Goal: Transaction & Acquisition: Purchase product/service

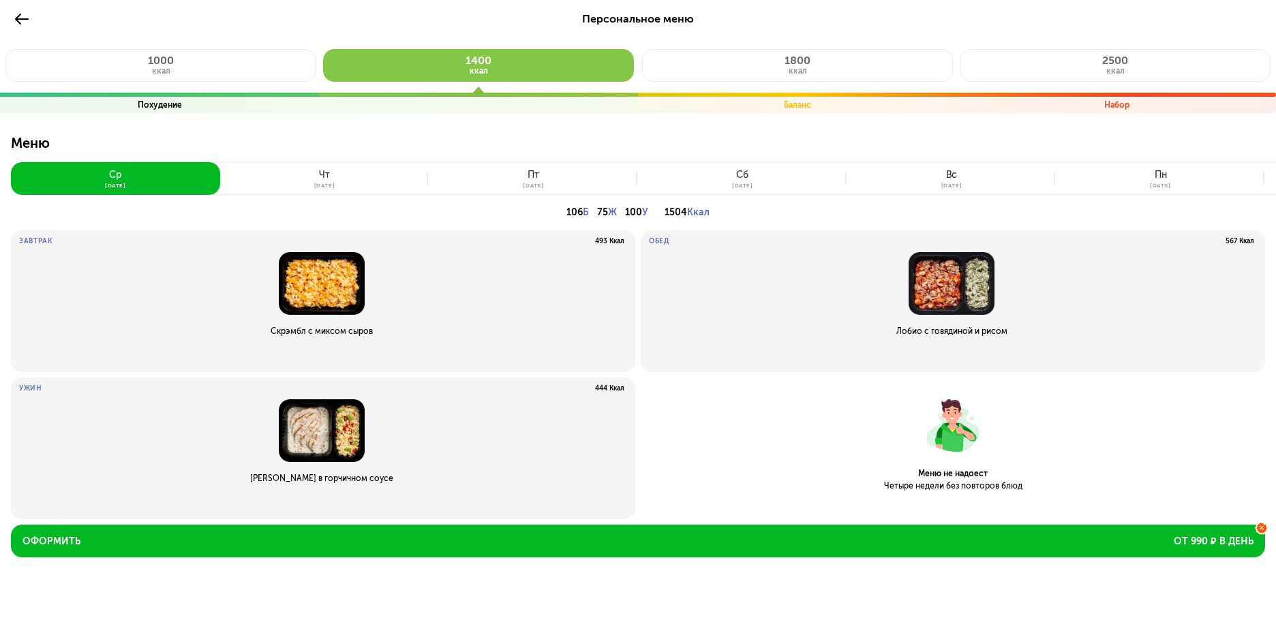
click at [30, 21] on button at bounding box center [22, 19] width 22 height 22
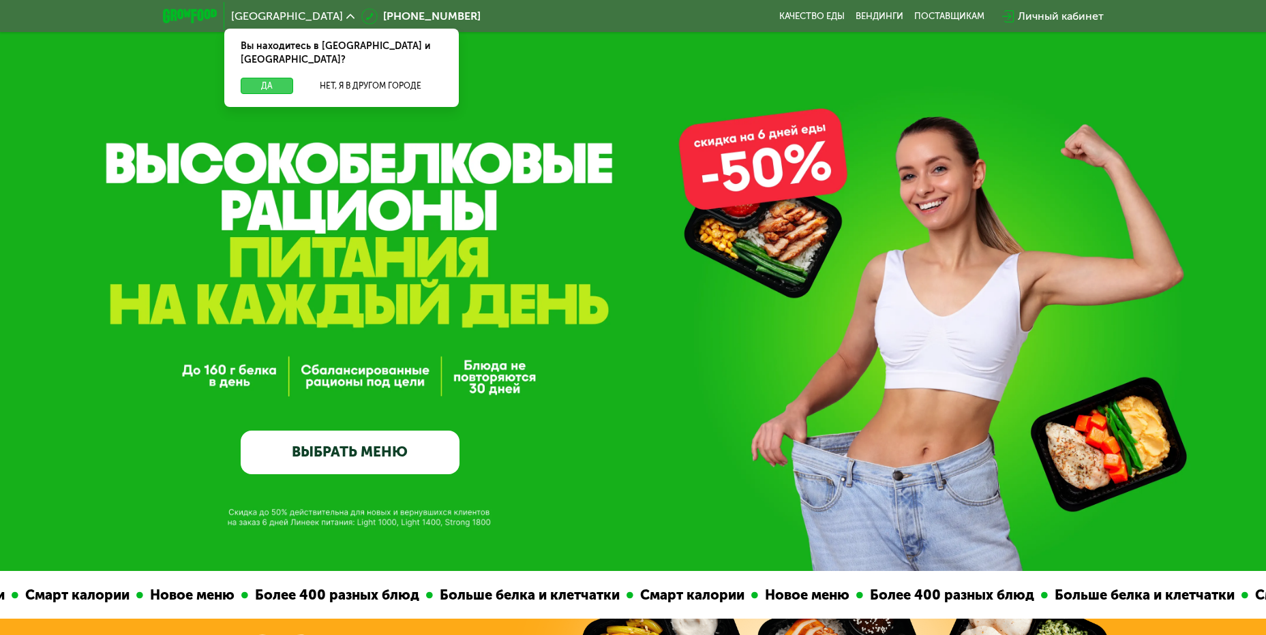
click at [262, 78] on button "Да" at bounding box center [267, 86] width 52 height 16
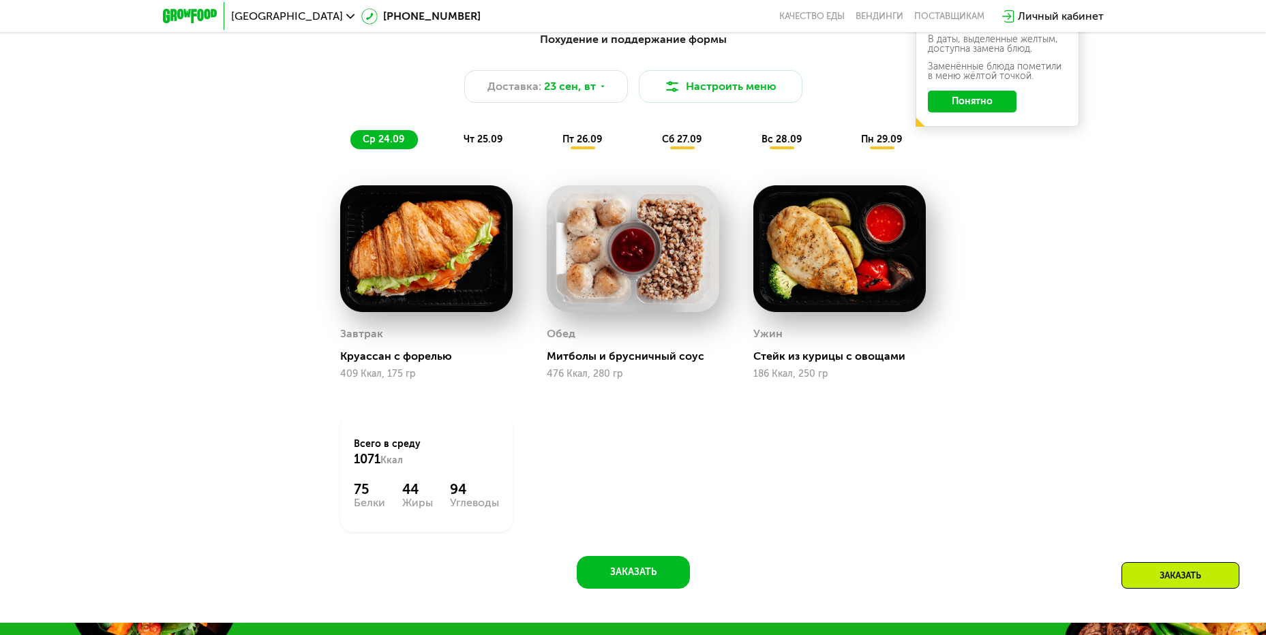
scroll to position [1295, 0]
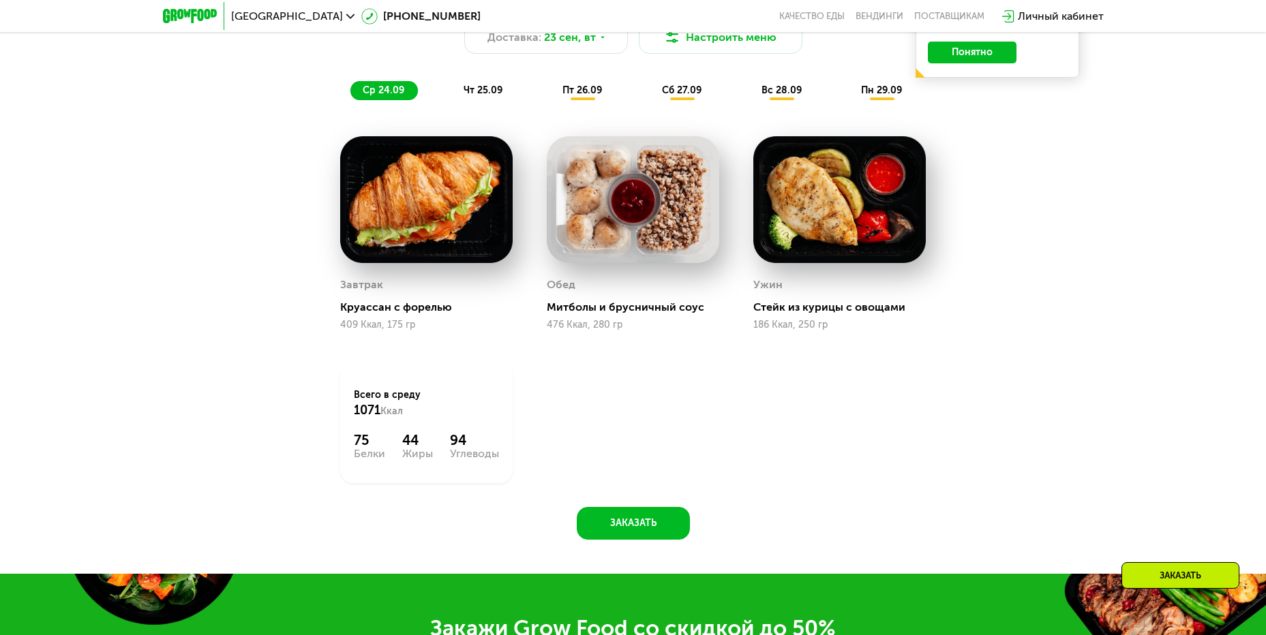
click at [956, 443] on div "Похудение и поддержание формы Доставка: [DATE] Настроить меню ср 24.09 чт 25.09…" at bounding box center [633, 257] width 840 height 566
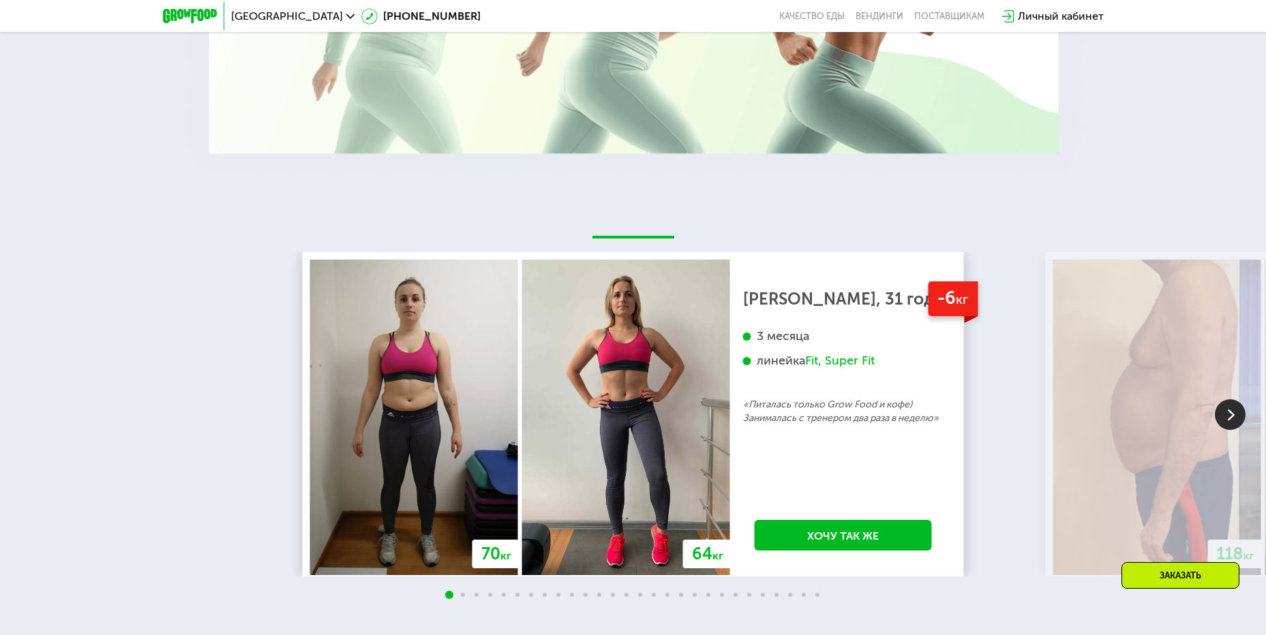
scroll to position [2999, 0]
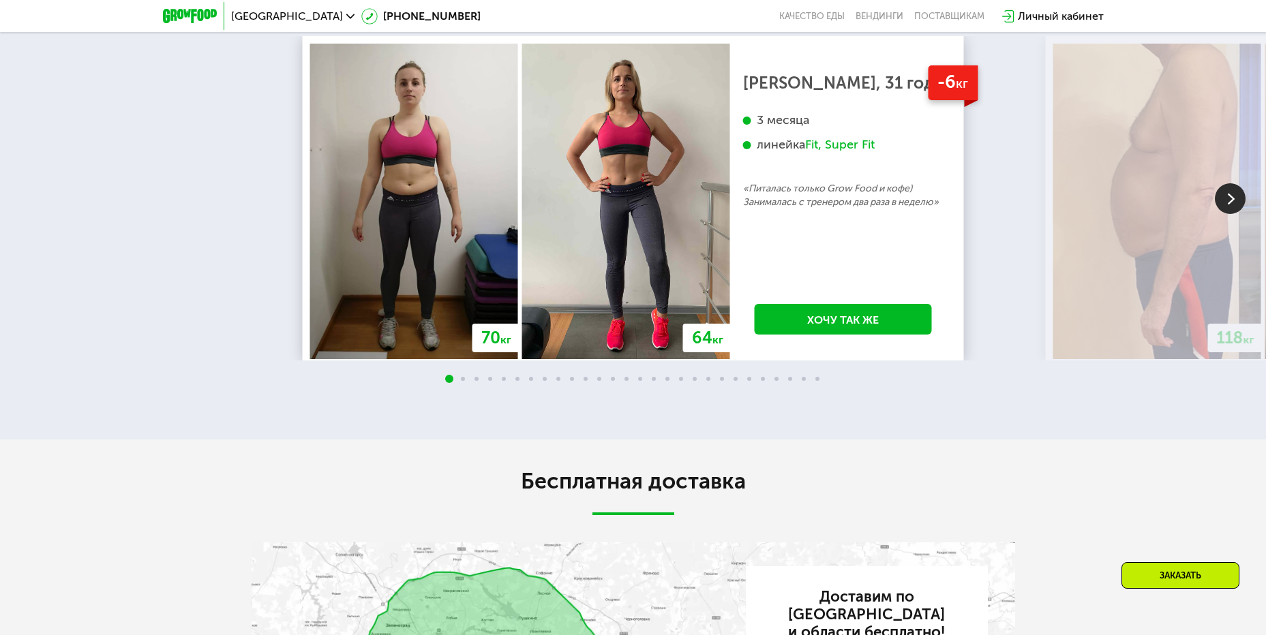
click at [1246, 209] on img at bounding box center [1157, 201] width 208 height 315
click at [1236, 204] on img at bounding box center [1230, 198] width 31 height 31
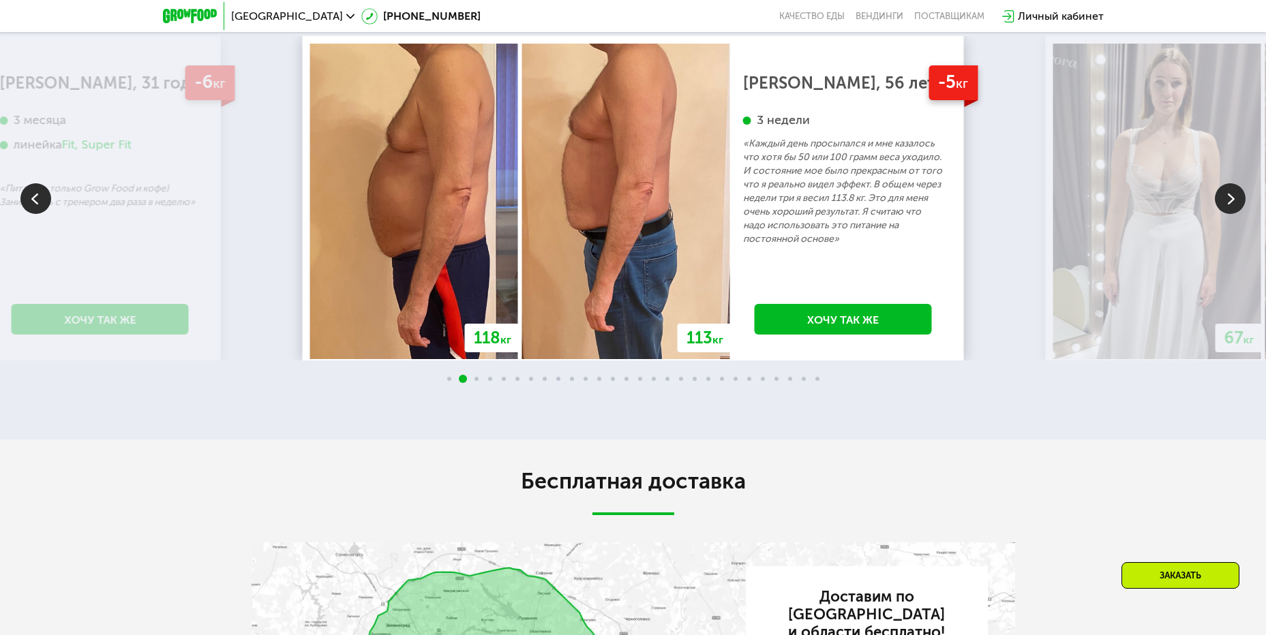
click at [1236, 204] on img at bounding box center [1230, 198] width 31 height 31
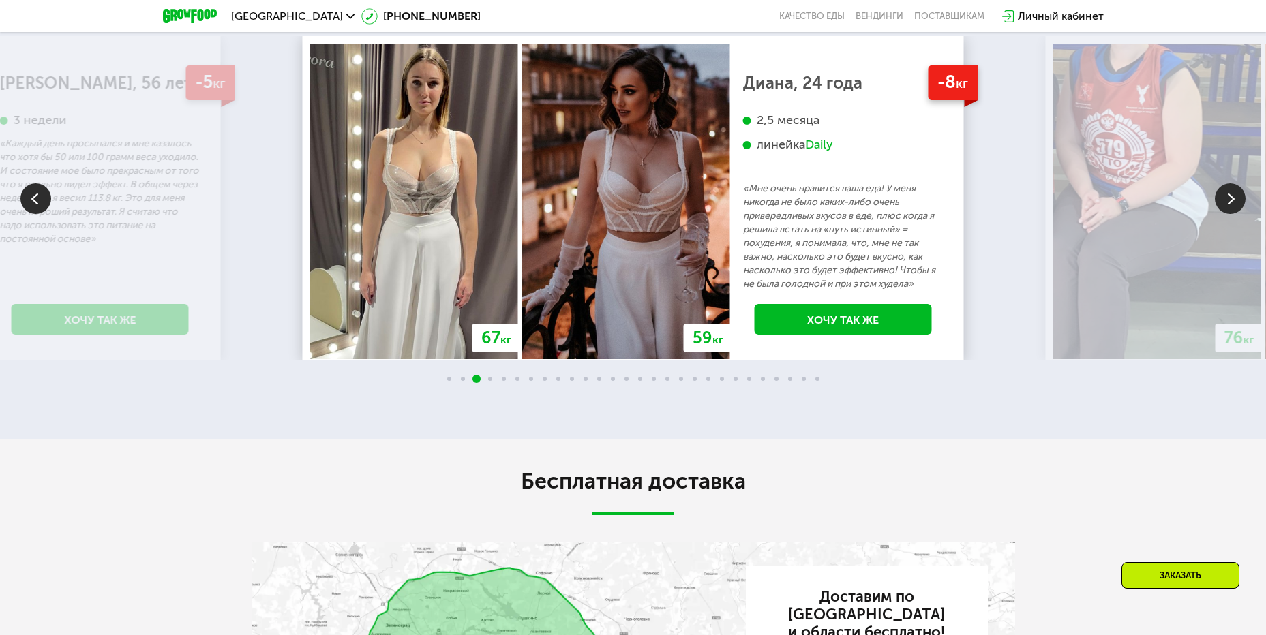
click at [1236, 204] on img at bounding box center [1230, 198] width 31 height 31
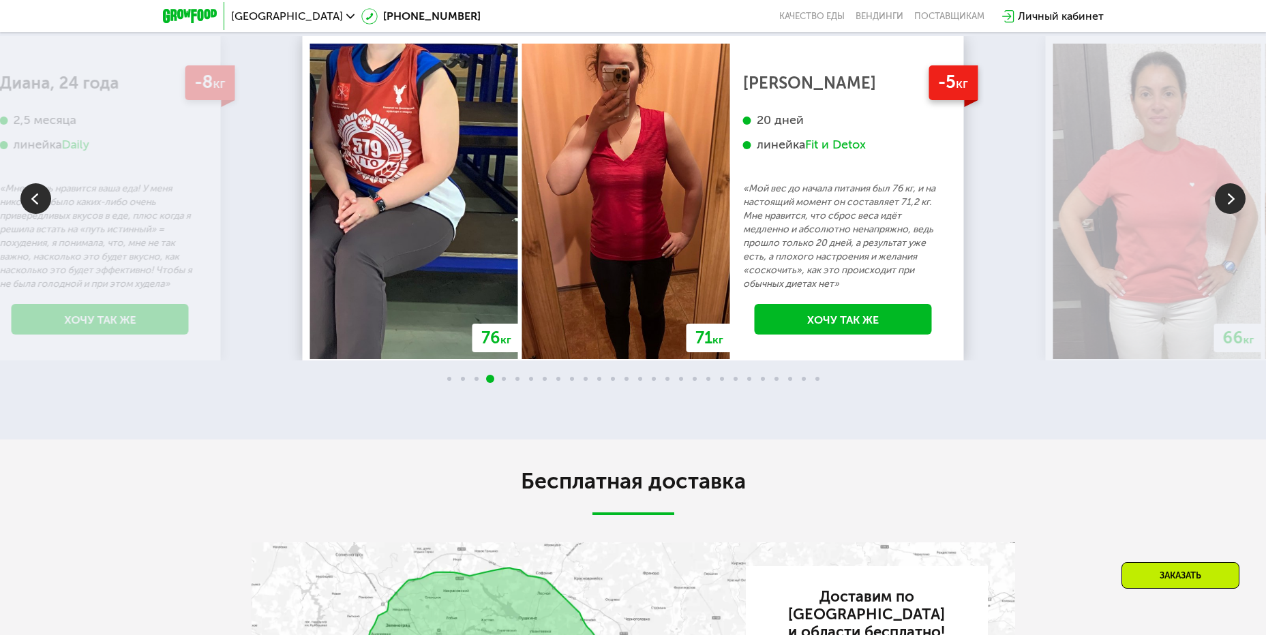
click at [1236, 204] on img at bounding box center [1230, 198] width 31 height 31
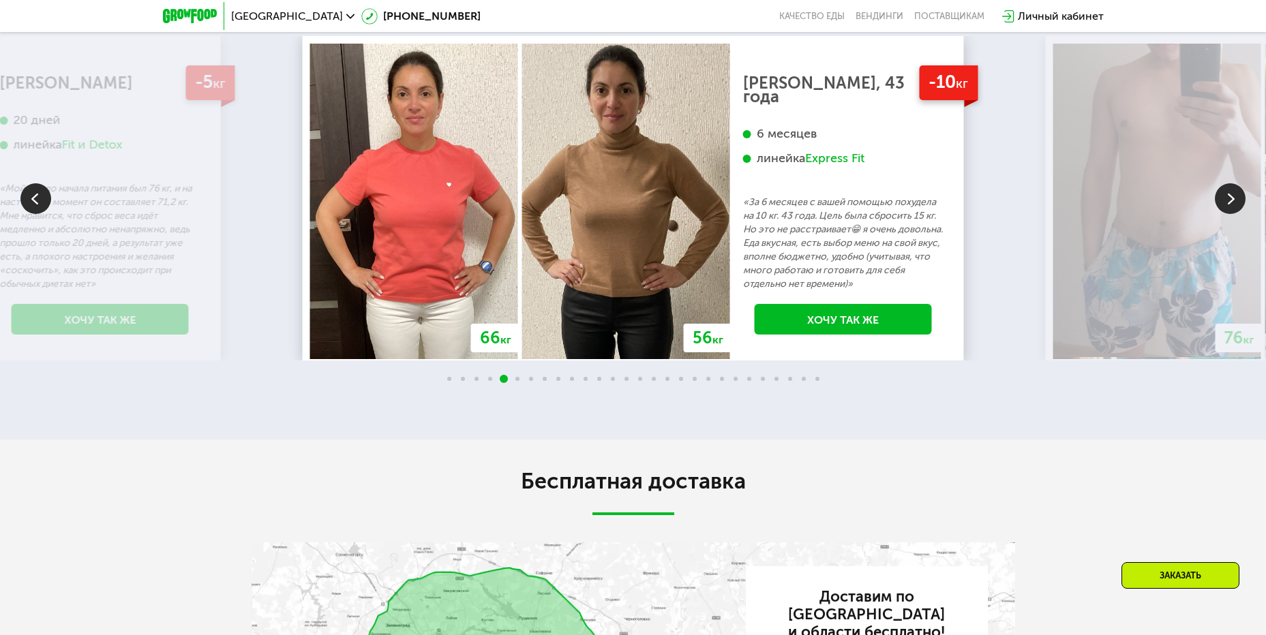
click at [1236, 204] on img at bounding box center [1230, 198] width 31 height 31
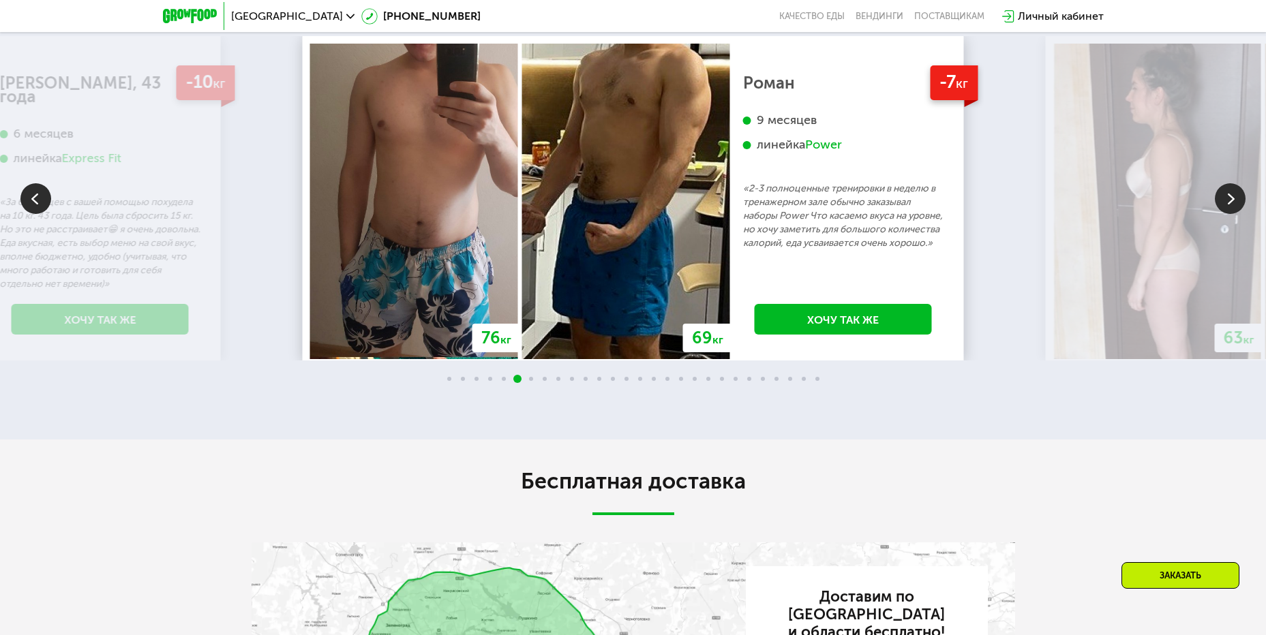
click at [1236, 204] on img at bounding box center [1230, 198] width 31 height 31
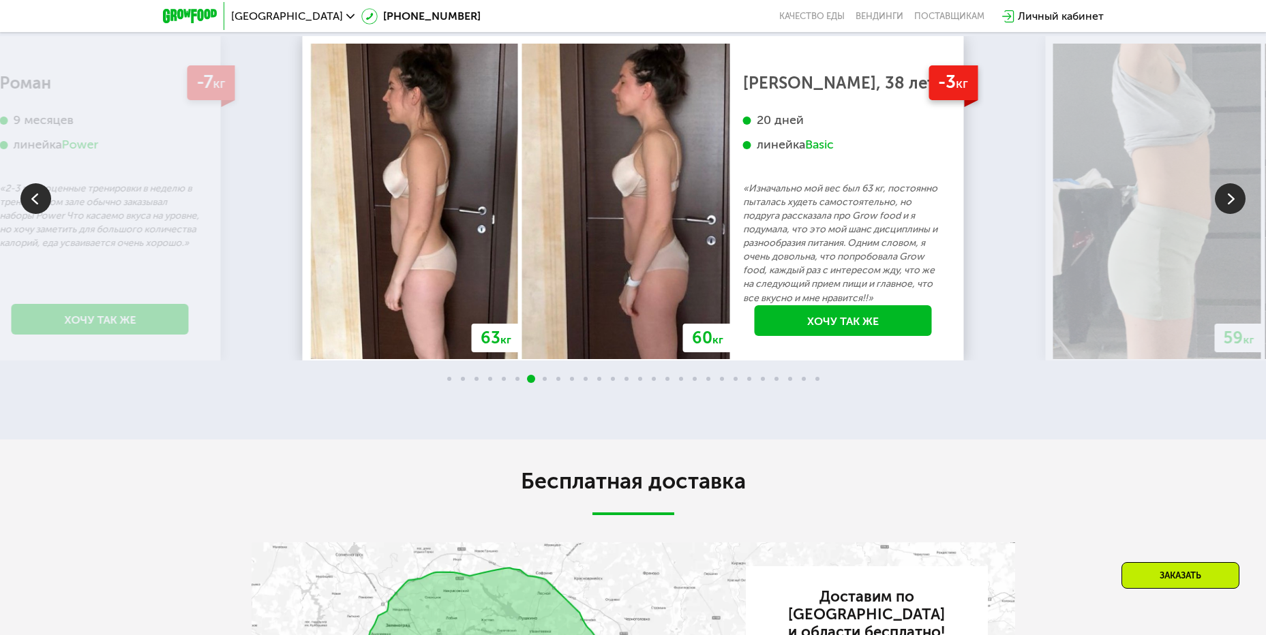
click at [1236, 204] on img at bounding box center [1230, 198] width 31 height 31
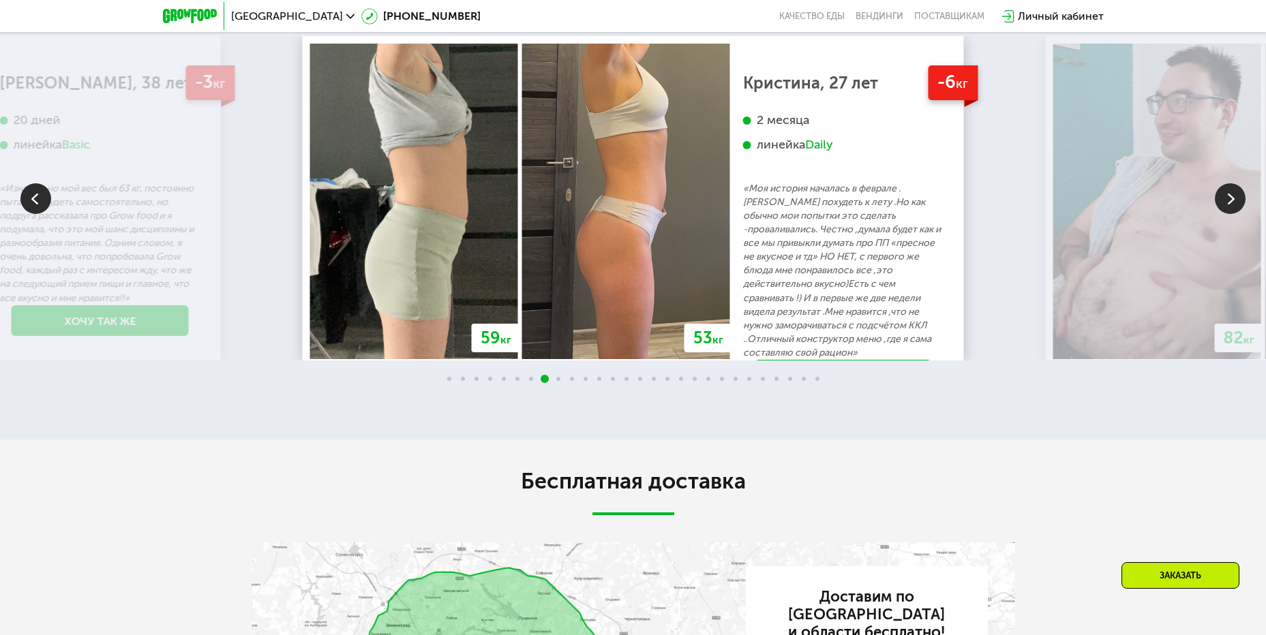
click at [1236, 204] on img at bounding box center [1230, 198] width 31 height 31
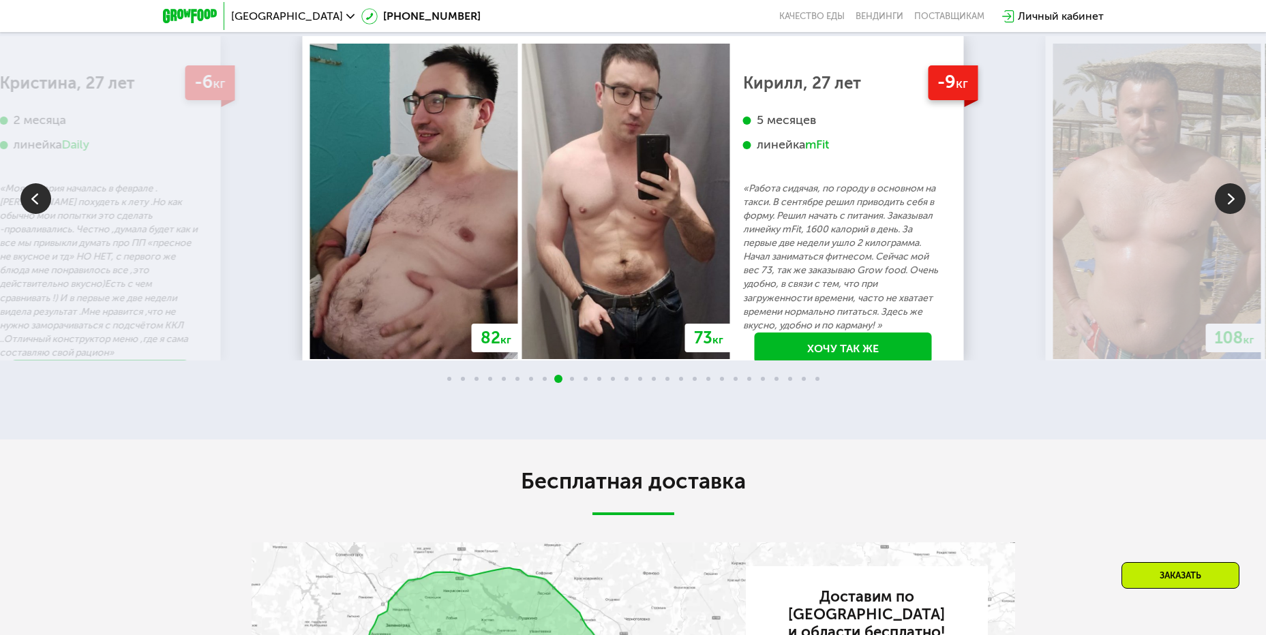
click at [1236, 204] on img at bounding box center [1230, 198] width 31 height 31
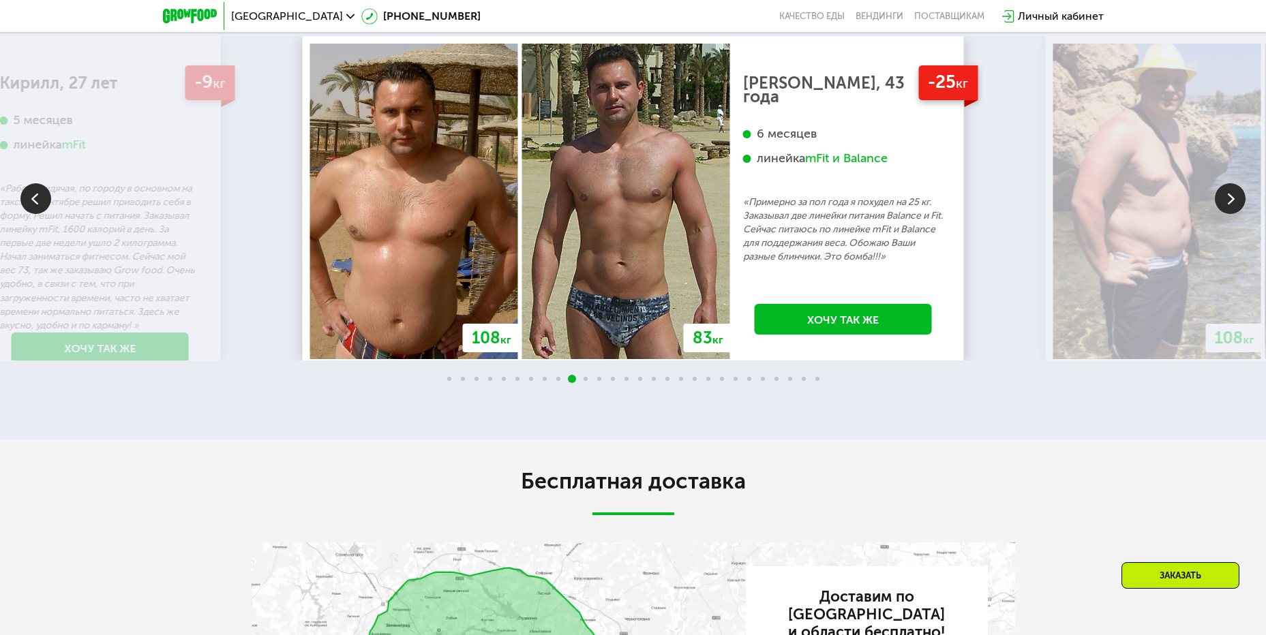
click at [1236, 204] on img at bounding box center [1230, 198] width 31 height 31
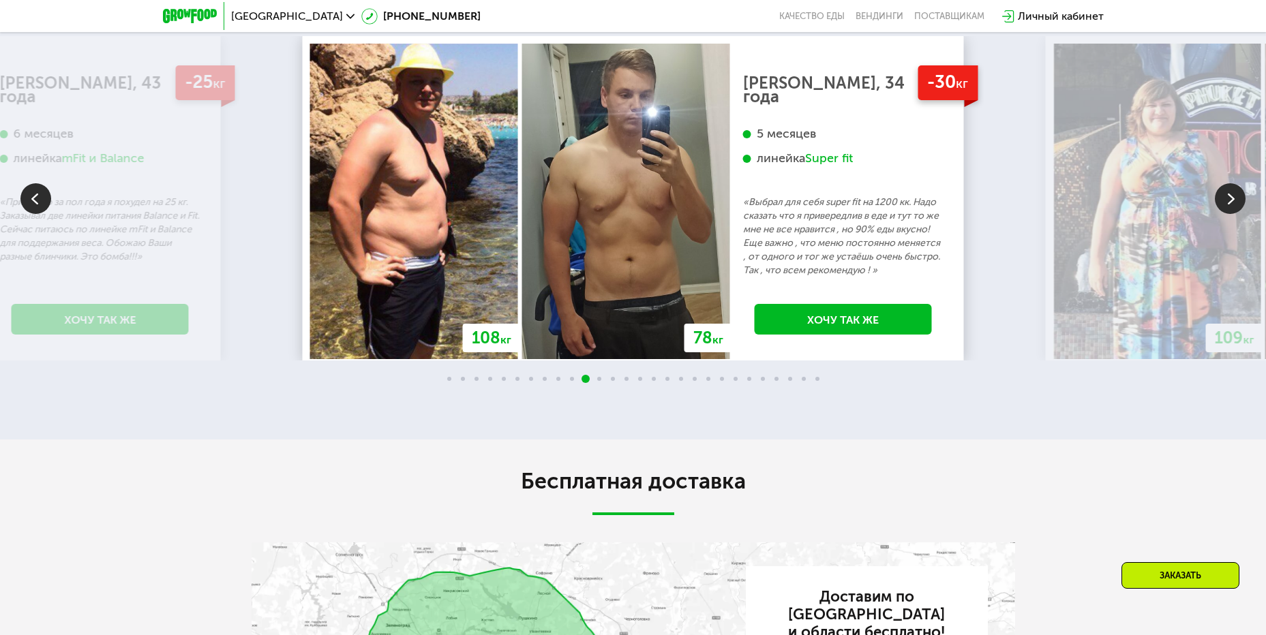
click at [1236, 204] on img at bounding box center [1230, 198] width 31 height 31
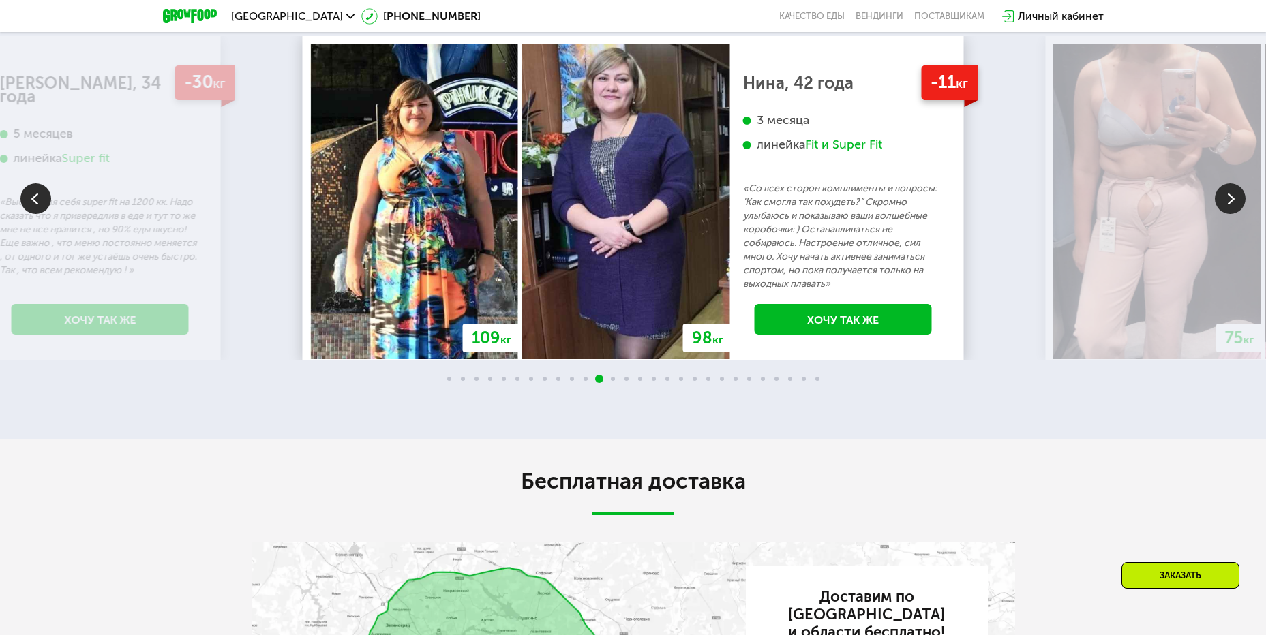
click at [1236, 204] on img at bounding box center [1230, 198] width 31 height 31
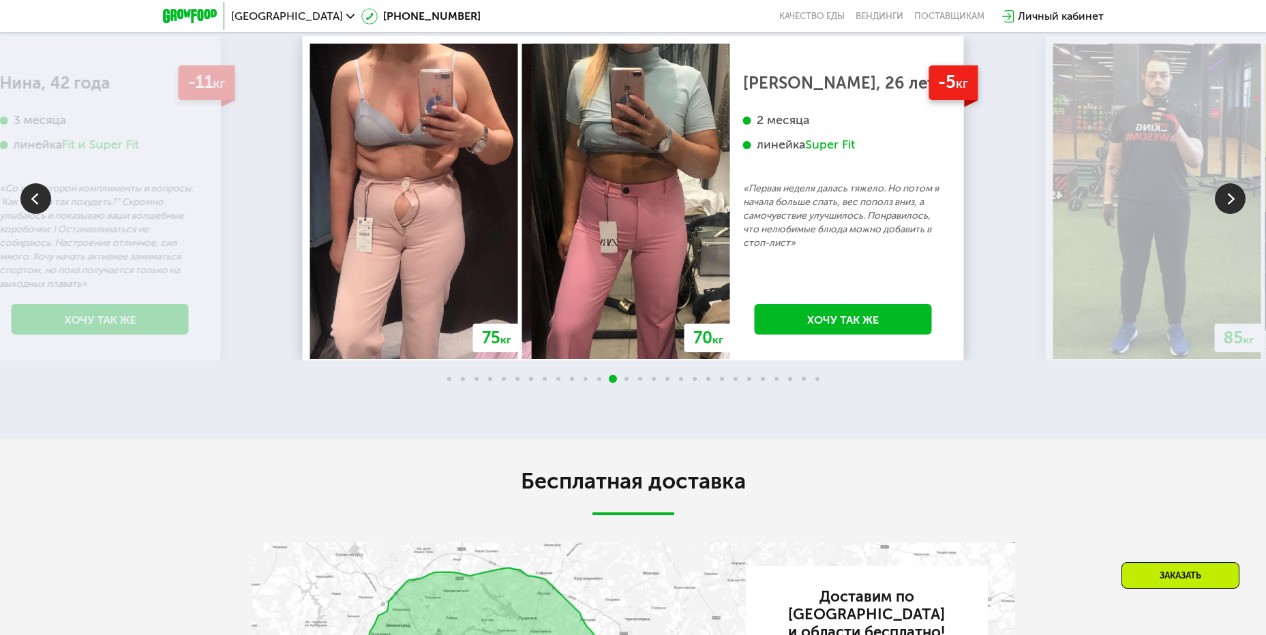
click at [1236, 204] on img at bounding box center [1230, 198] width 31 height 31
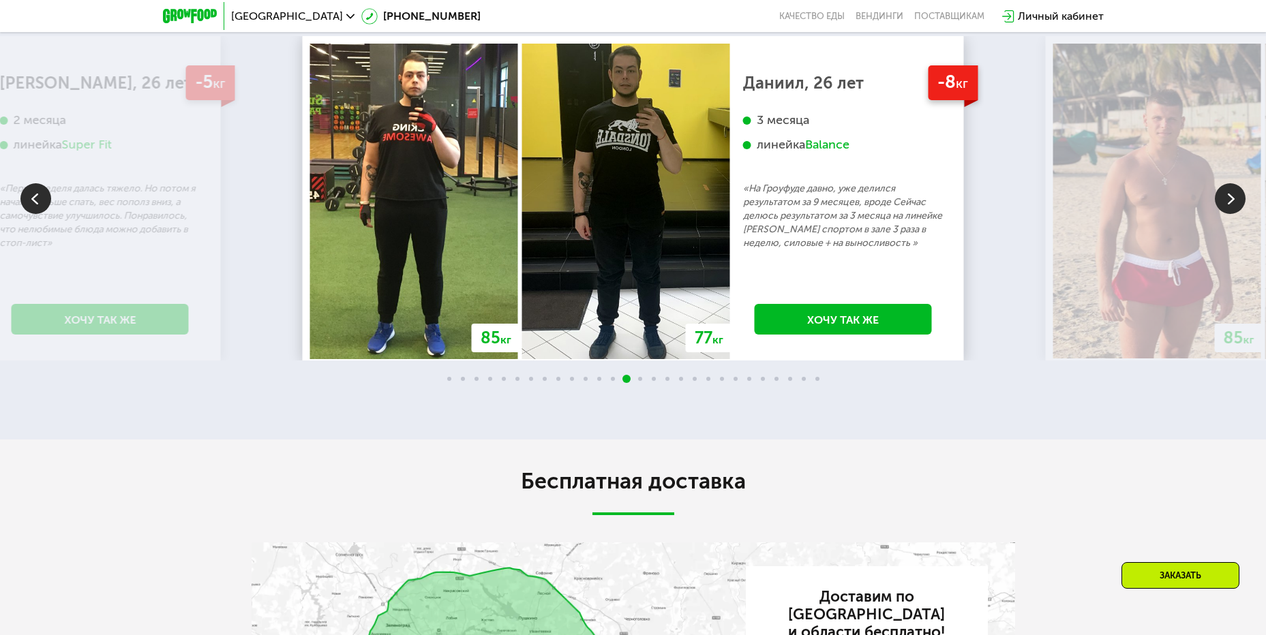
click at [1236, 204] on img at bounding box center [1230, 198] width 31 height 31
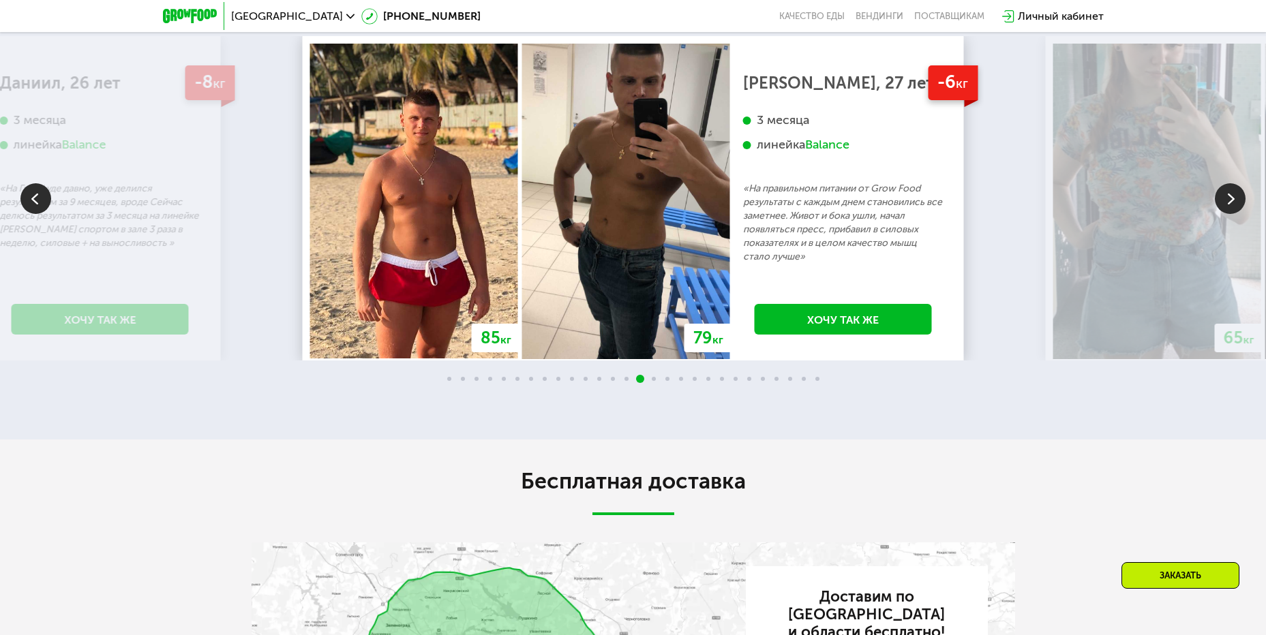
click at [1236, 204] on img at bounding box center [1230, 198] width 31 height 31
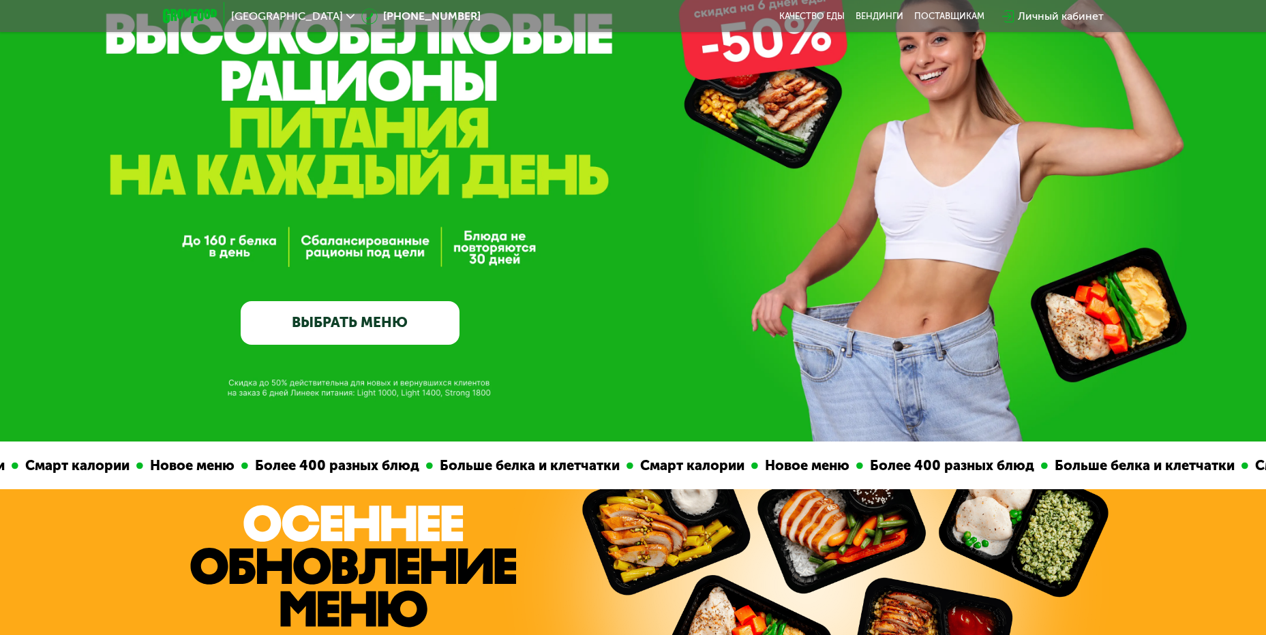
scroll to position [0, 0]
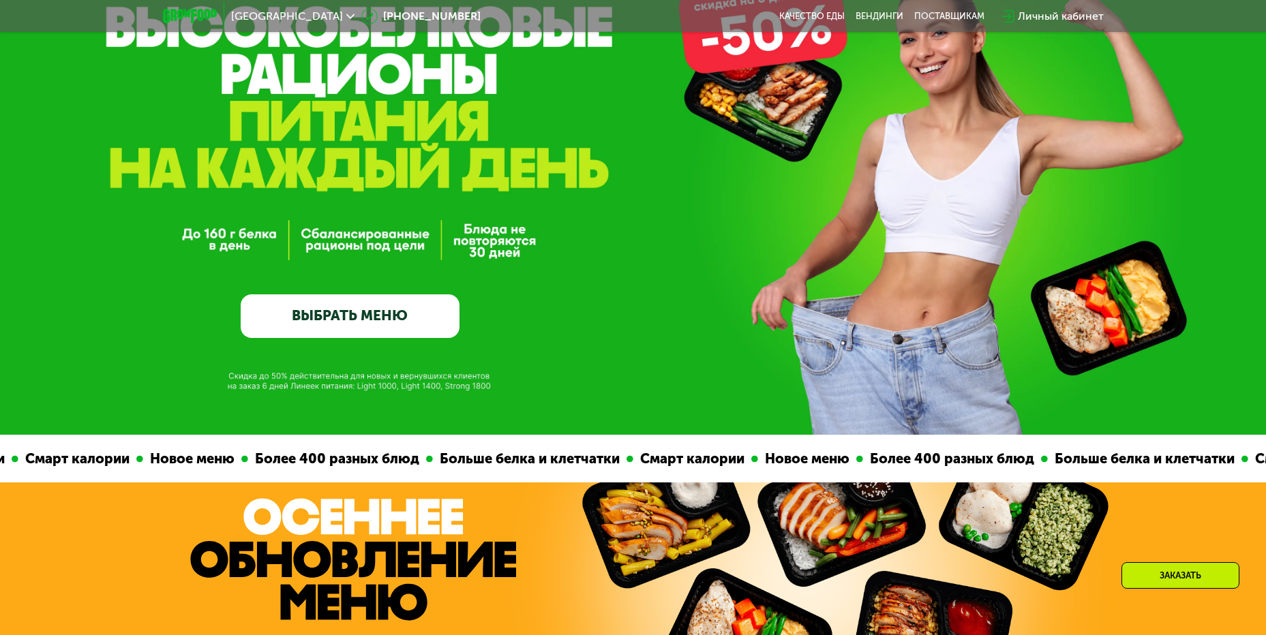
click at [324, 324] on link "ВЫБРАТЬ МЕНЮ" at bounding box center [350, 316] width 219 height 44
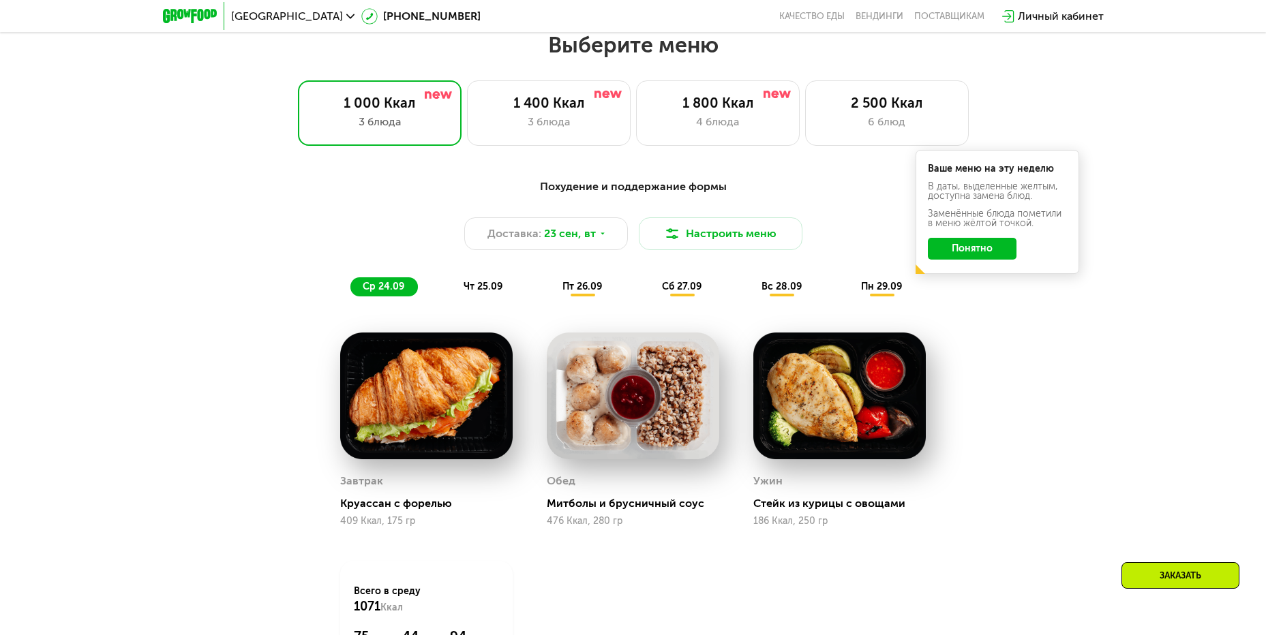
scroll to position [1103, 0]
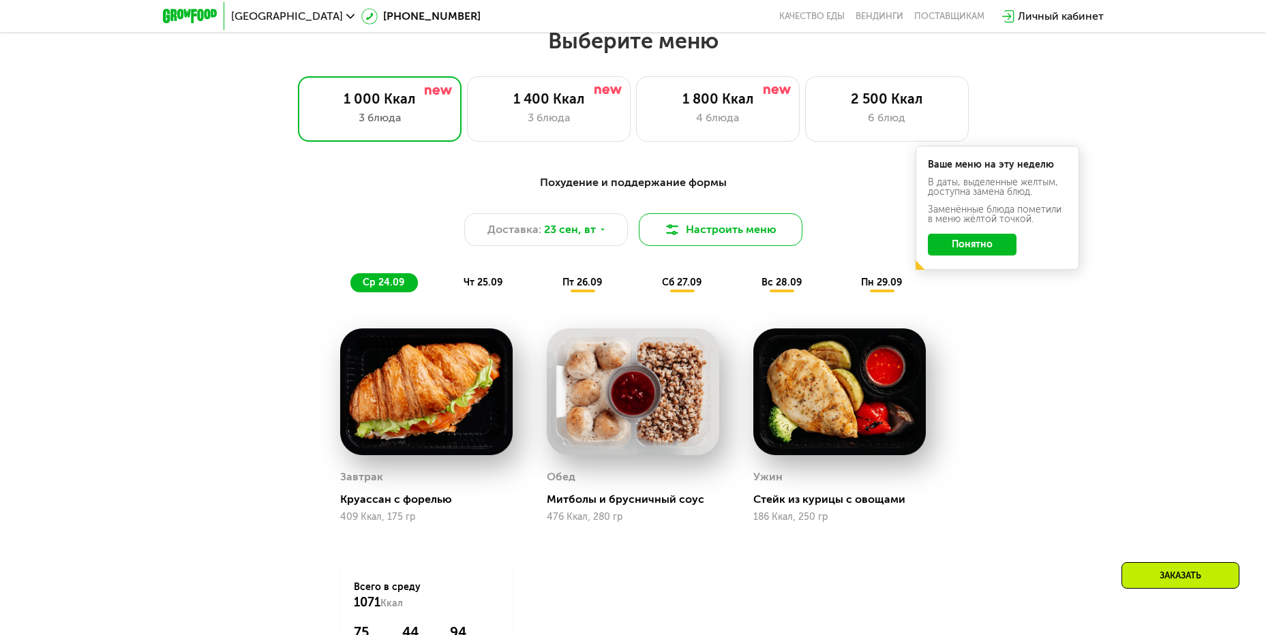
click at [699, 239] on button "Настроить меню" at bounding box center [721, 229] width 164 height 33
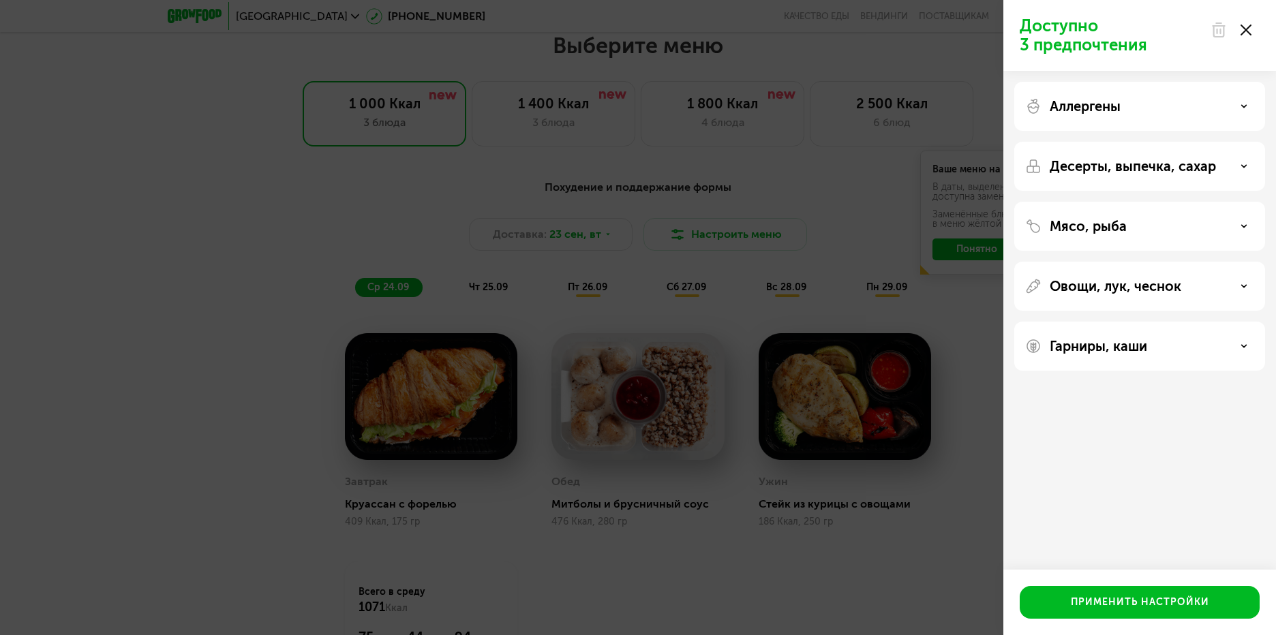
click at [1253, 33] on div at bounding box center [1230, 29] width 57 height 27
click at [1249, 22] on div at bounding box center [1230, 29] width 57 height 27
click at [1242, 31] on icon at bounding box center [1246, 30] width 11 height 11
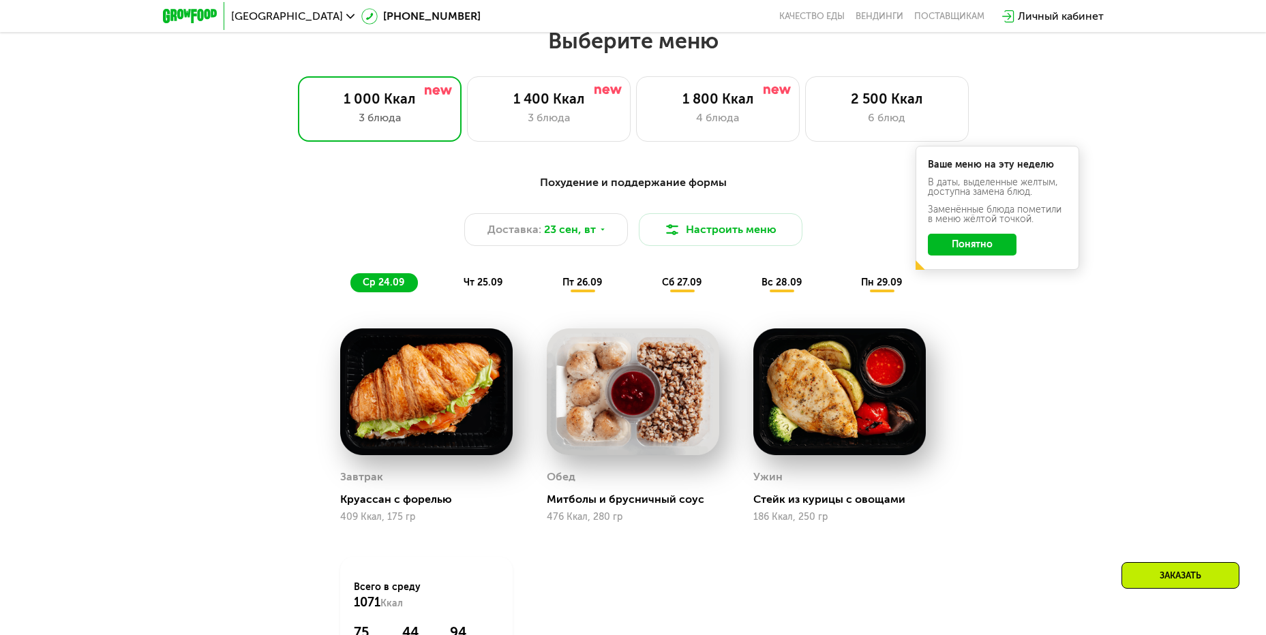
click at [1000, 253] on button "Понятно" at bounding box center [972, 245] width 89 height 22
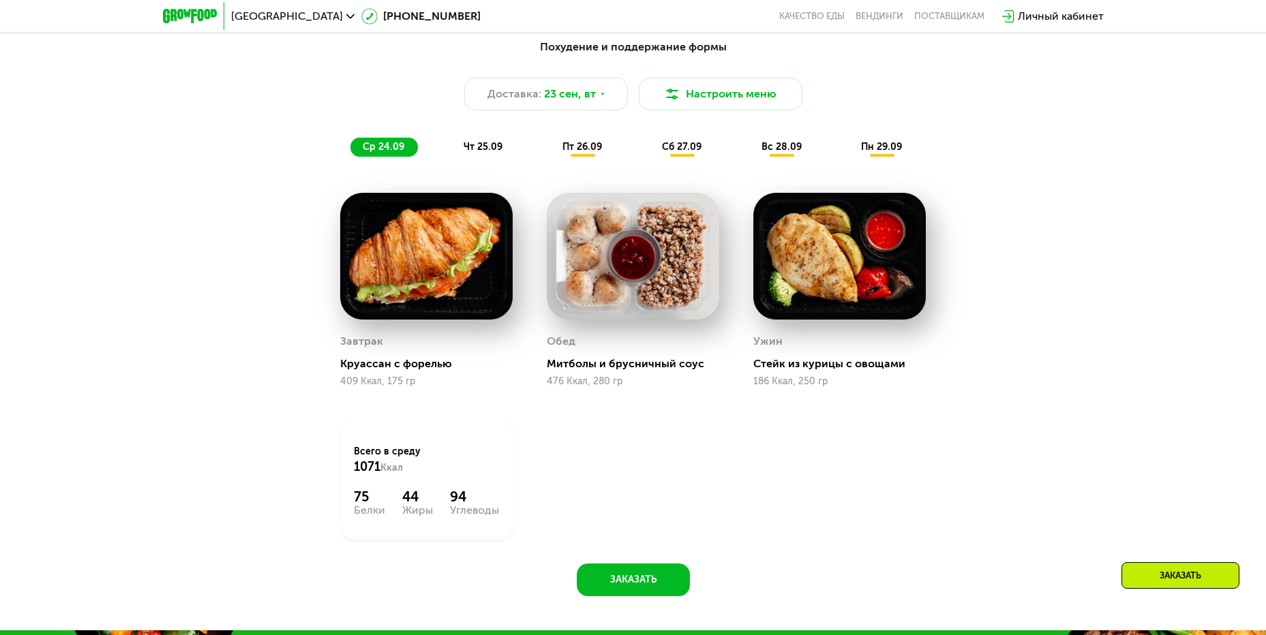
scroll to position [1239, 0]
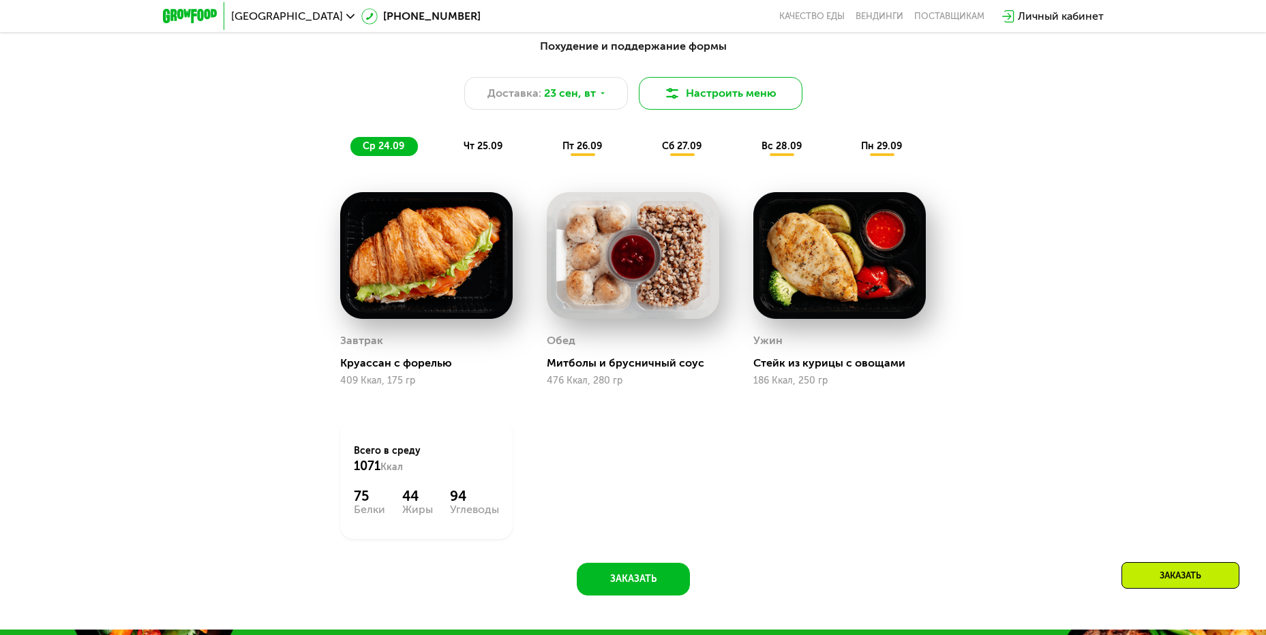
click at [699, 110] on button "Настроить меню" at bounding box center [721, 93] width 164 height 33
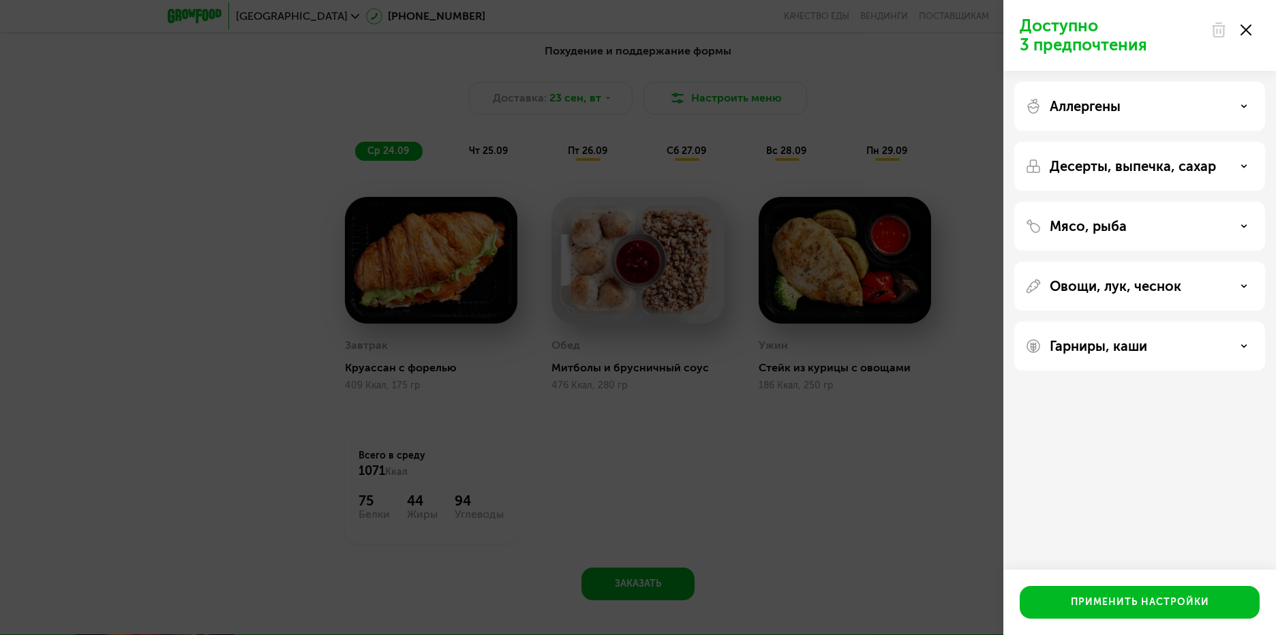
click at [844, 112] on div "Доступно 3 предпочтения Аллергены Десерты, выпечка, сахар Мясо, рыба Овощи, лук…" at bounding box center [638, 317] width 1276 height 635
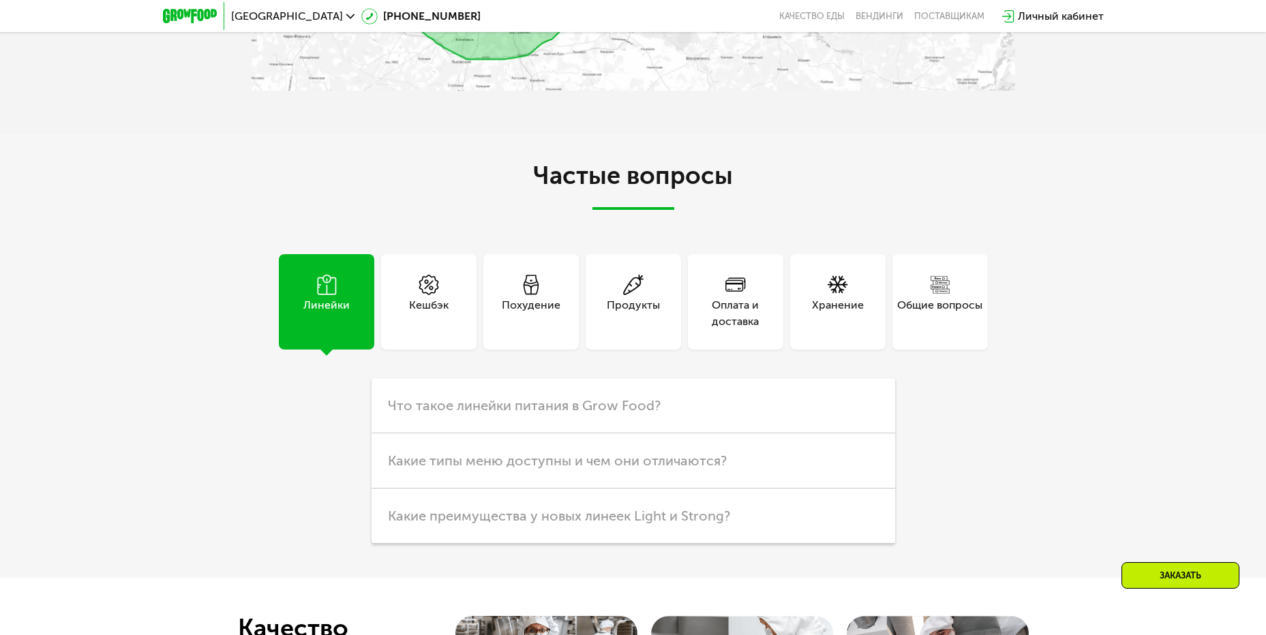
scroll to position [3829, 0]
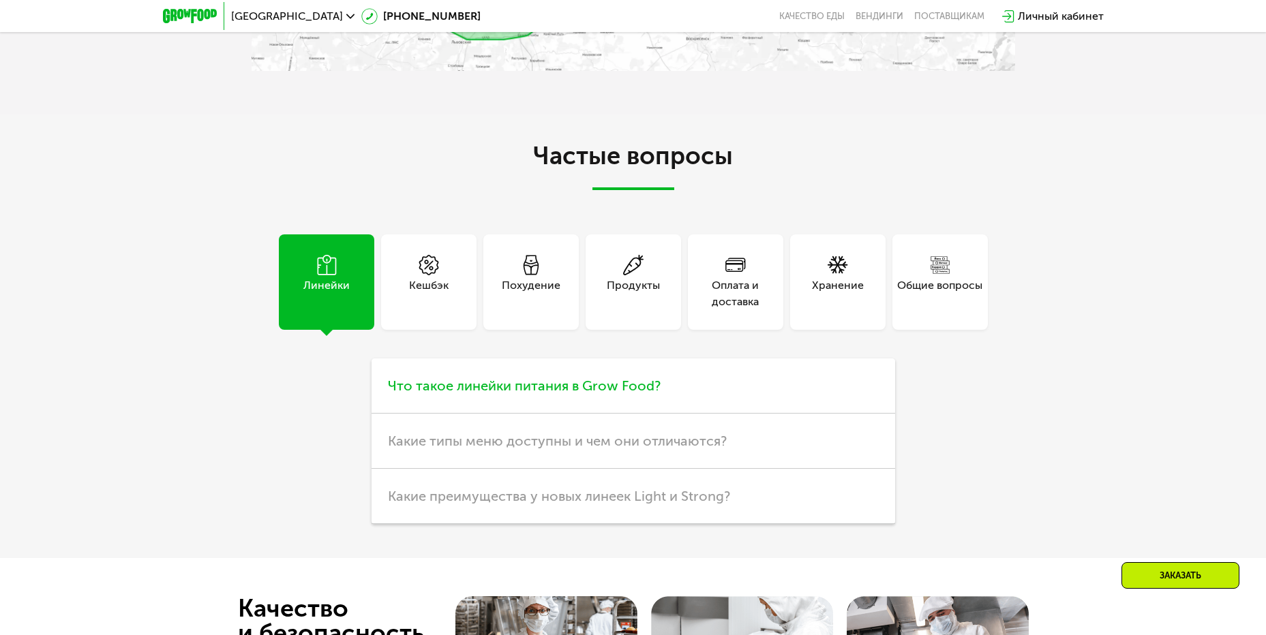
click at [656, 394] on span "Что такое линейки питания в Grow Food?" at bounding box center [524, 386] width 273 height 16
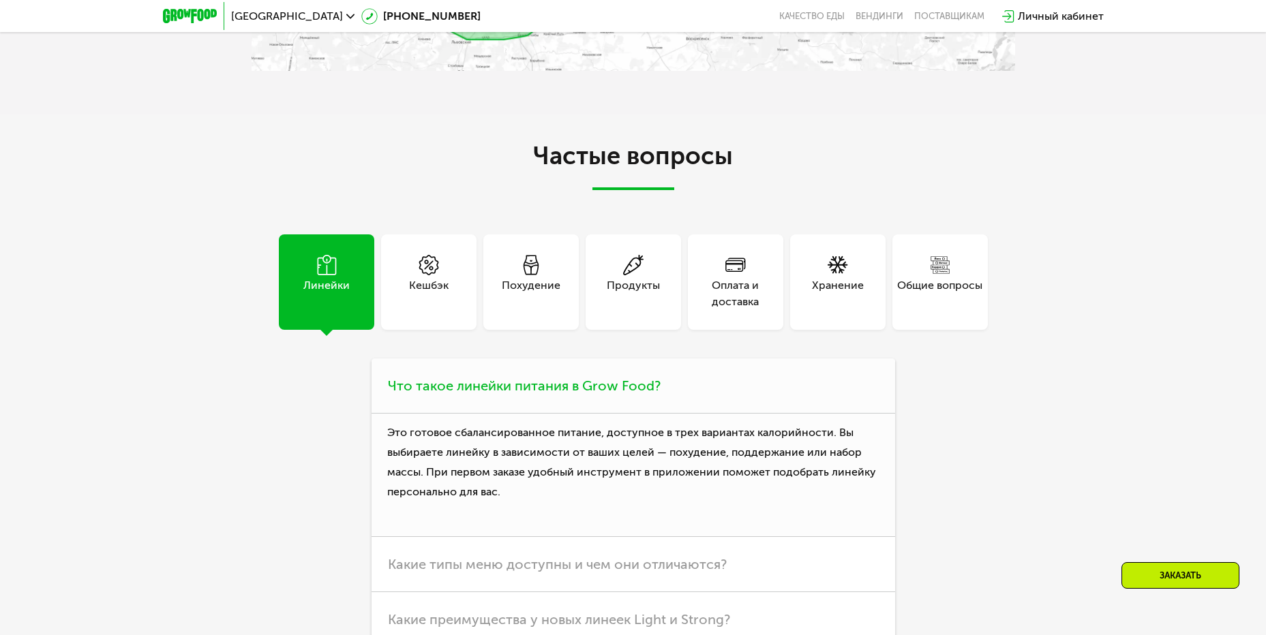
scroll to position [3966, 0]
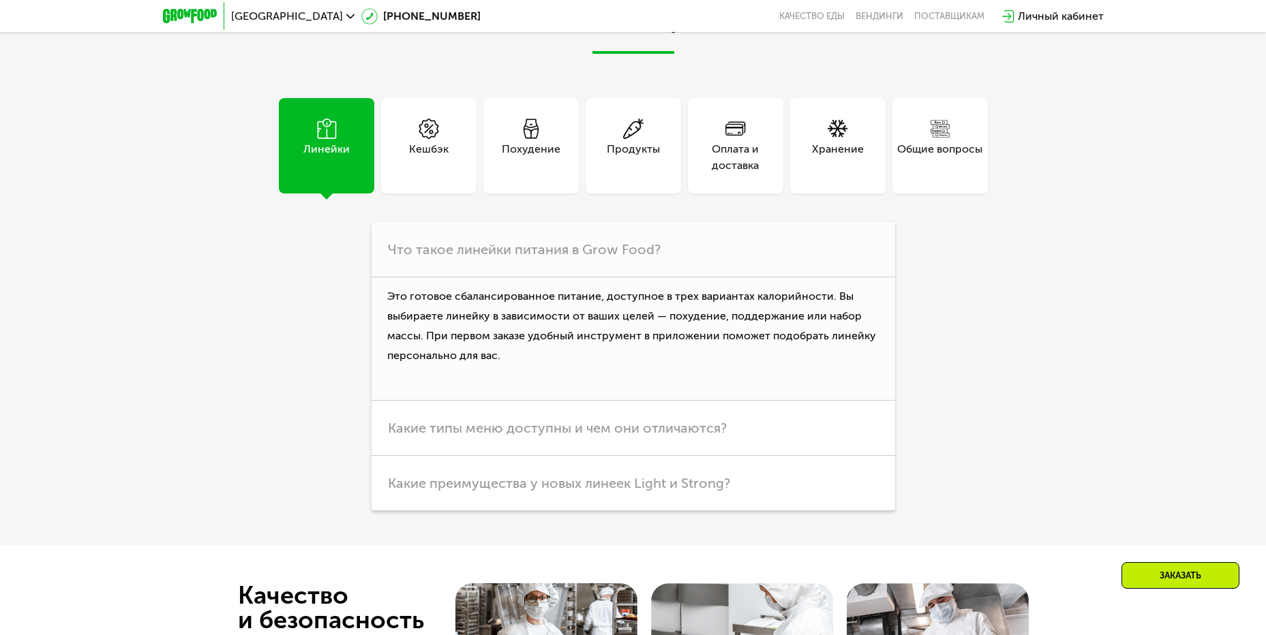
click at [515, 166] on div "Похудение" at bounding box center [531, 157] width 59 height 33
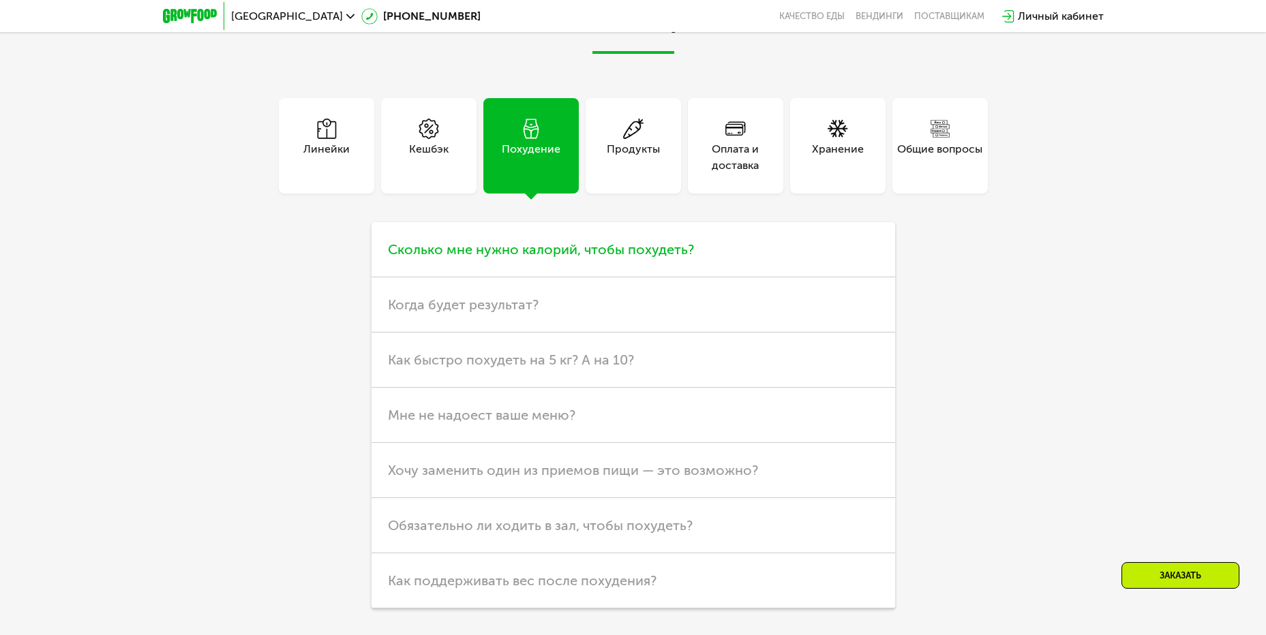
click at [530, 255] on span "Сколько мне нужно калорий, чтобы похудеть?" at bounding box center [541, 249] width 306 height 16
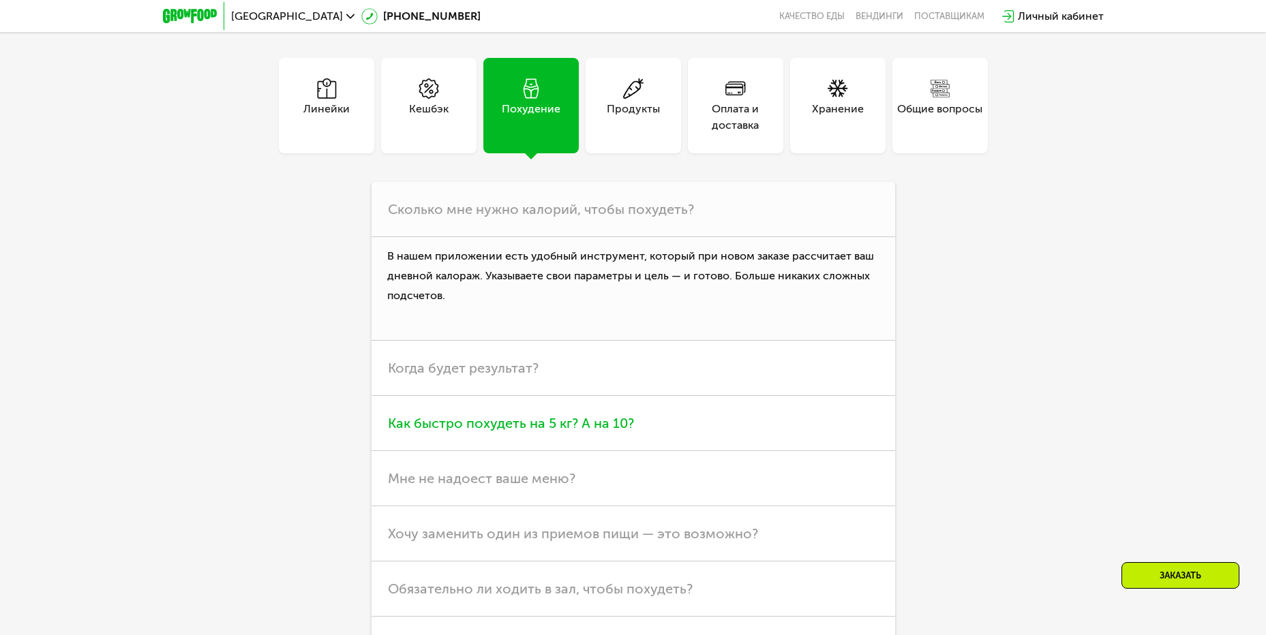
scroll to position [4034, 0]
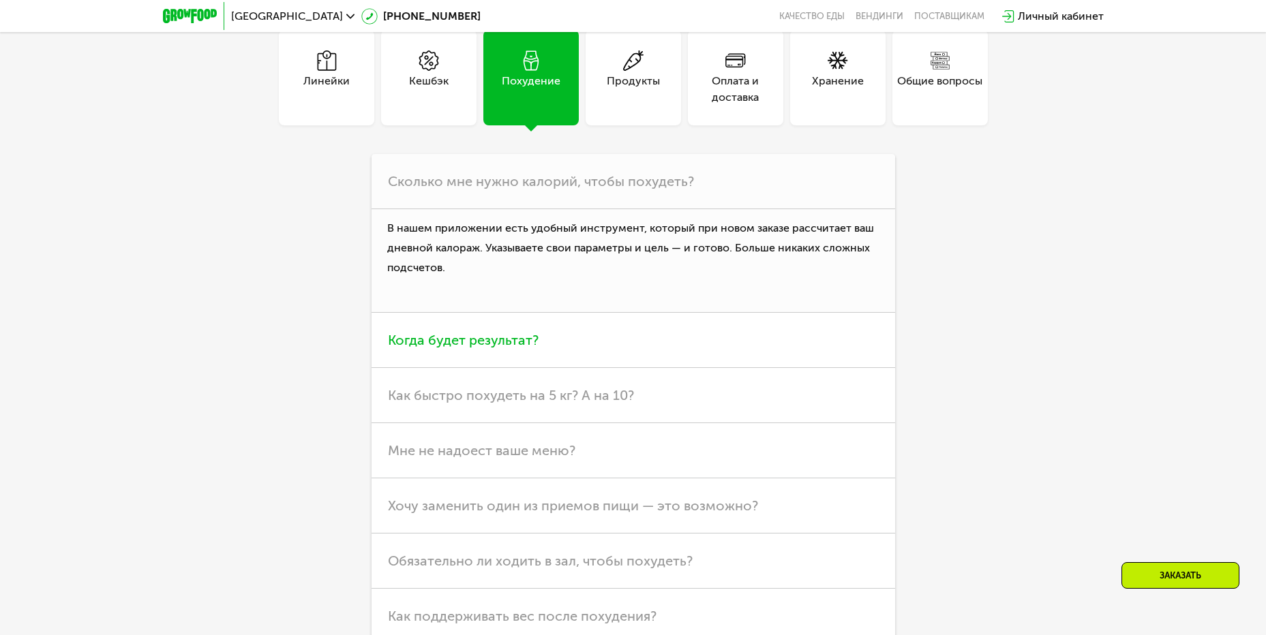
click at [473, 346] on span "Когда будет результат?" at bounding box center [463, 340] width 151 height 16
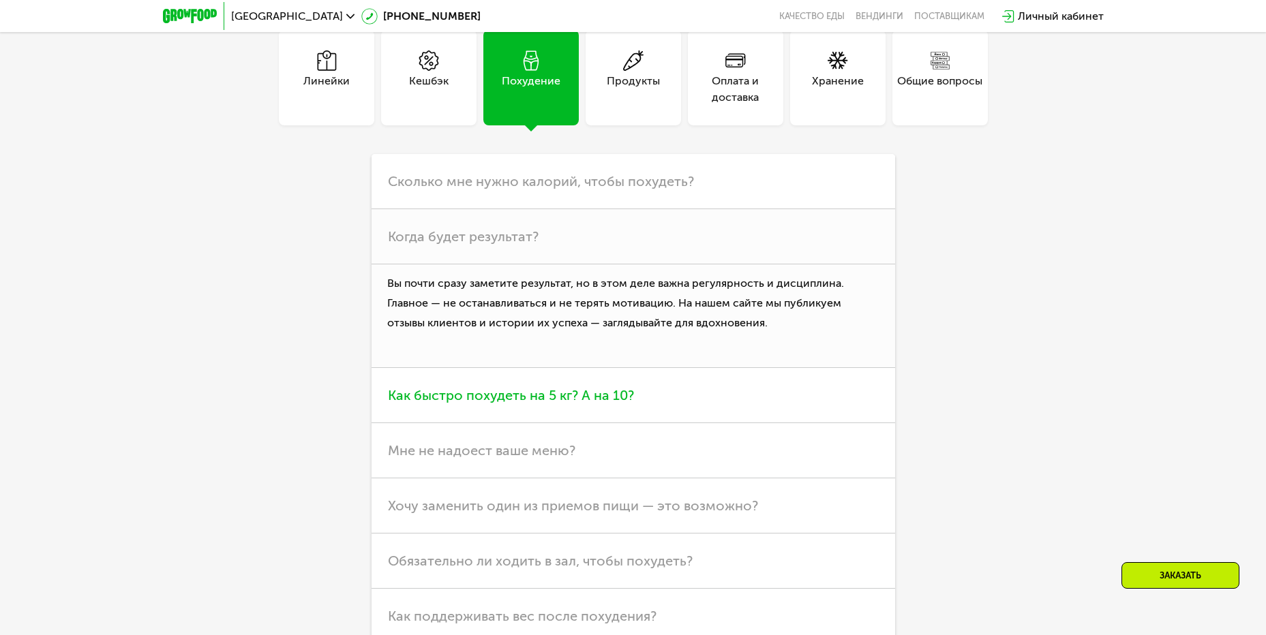
click at [525, 391] on h3 "Как быстро похудеть на 5 кг? А на 10?" at bounding box center [632, 395] width 523 height 55
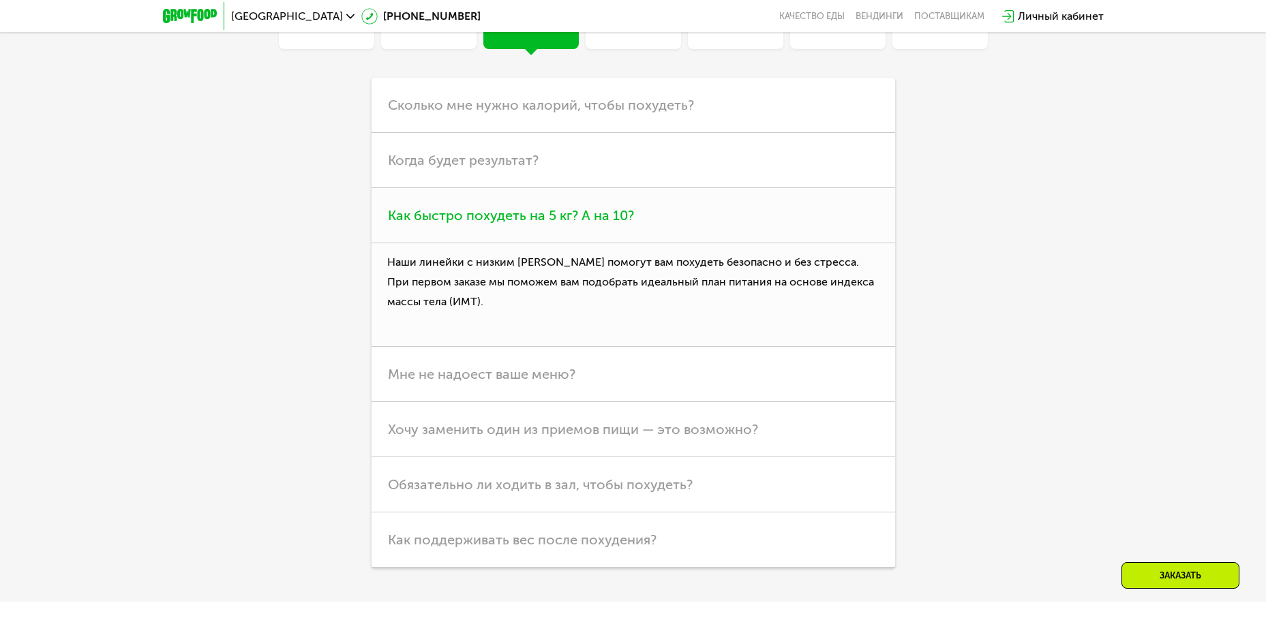
scroll to position [4238, 0]
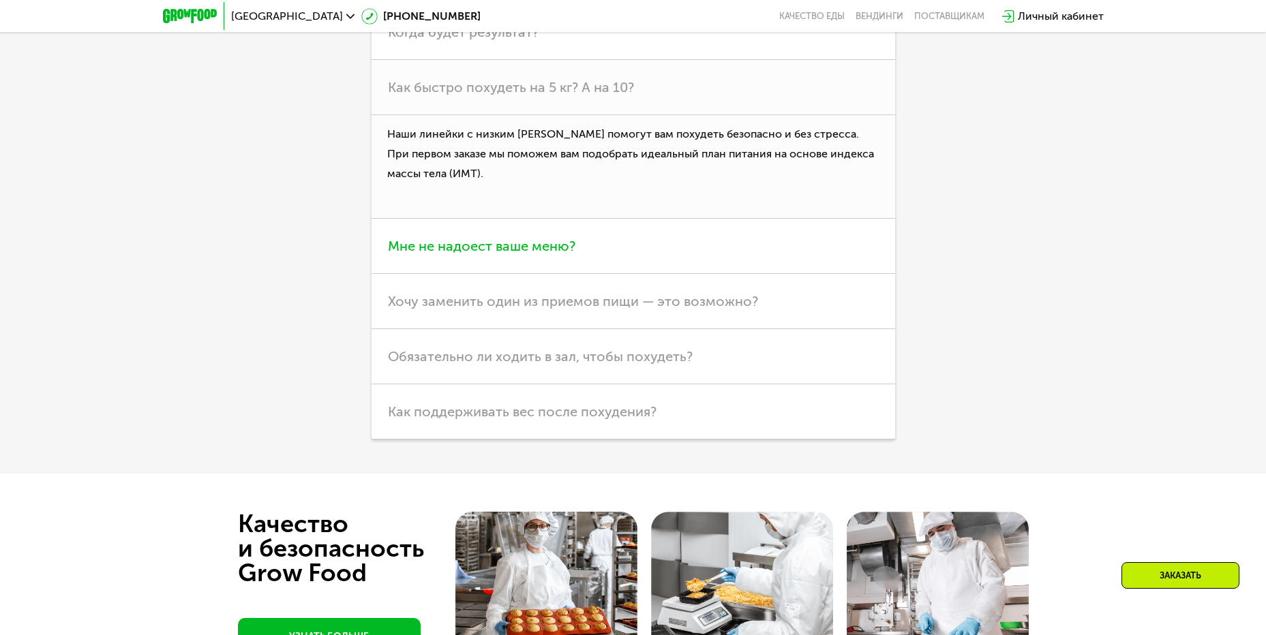
click at [491, 249] on span "Мне не надоест ваше меню?" at bounding box center [481, 246] width 187 height 16
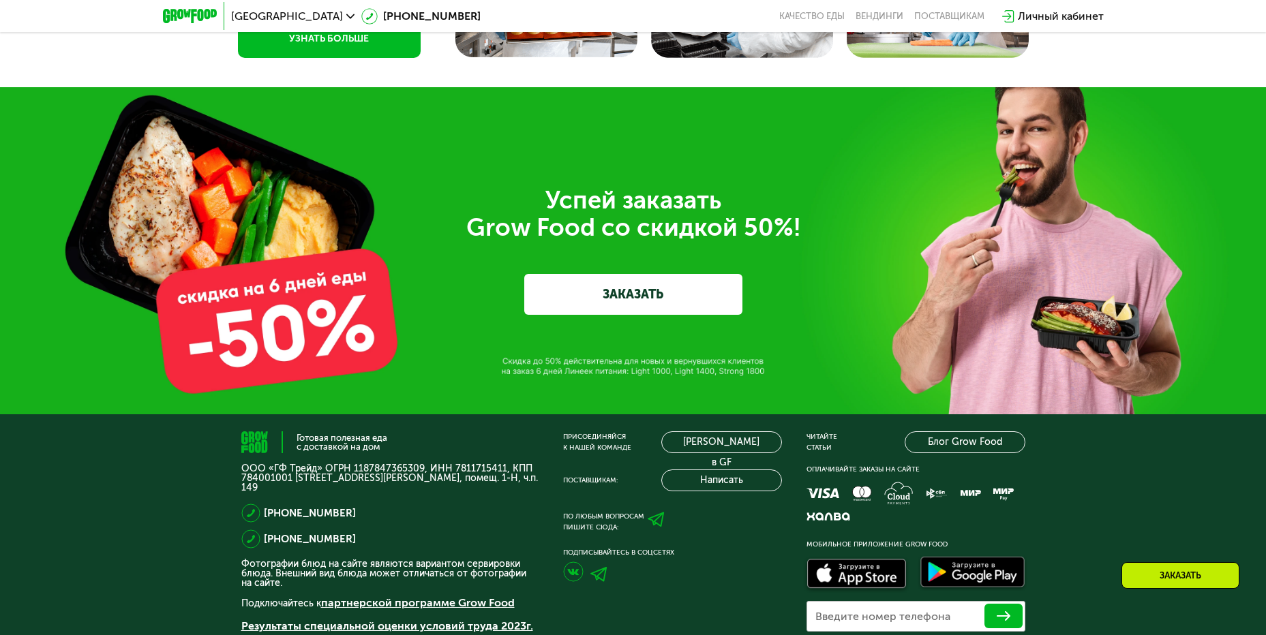
scroll to position [4949, 0]
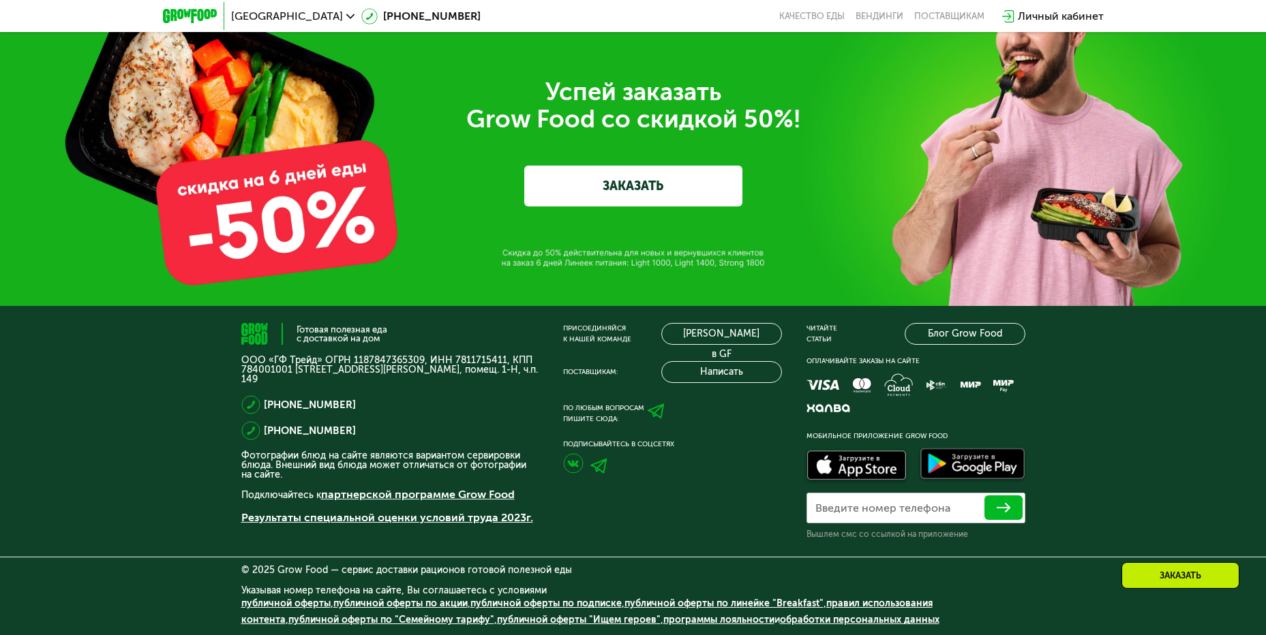
click at [1092, 528] on div "Готовая полезная еда с доставкой на дом ООО «ГФ Трейд» ОГРН 1187847365309, ИНН …" at bounding box center [633, 471] width 1266 height 330
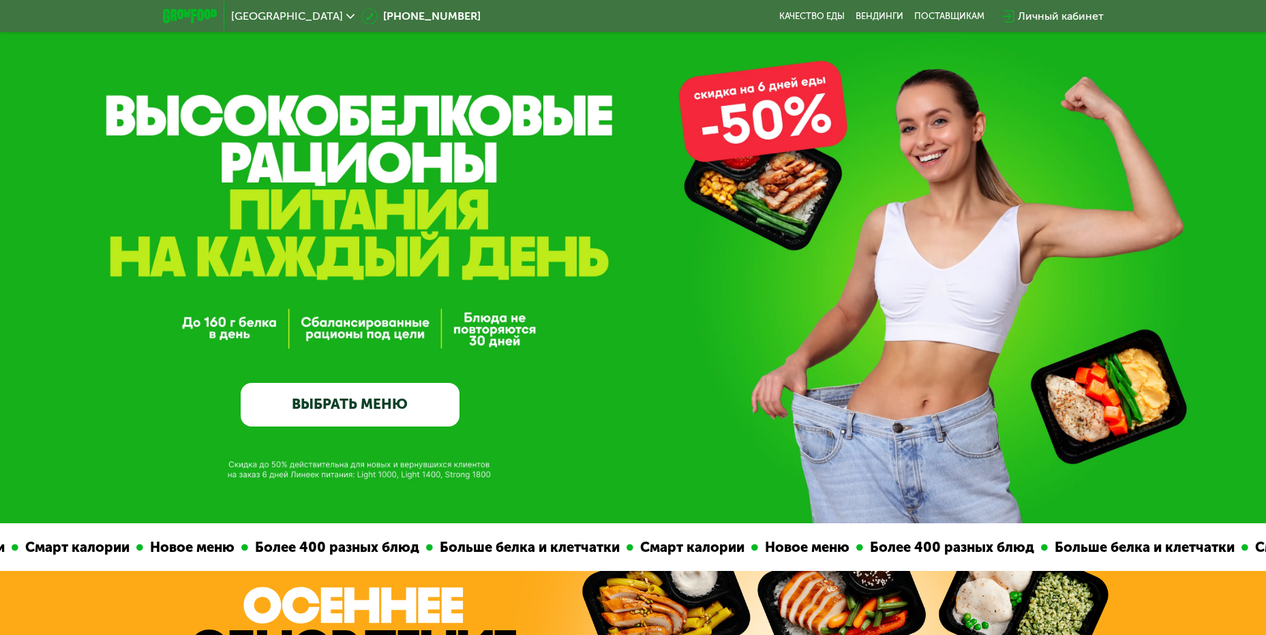
scroll to position [0, 0]
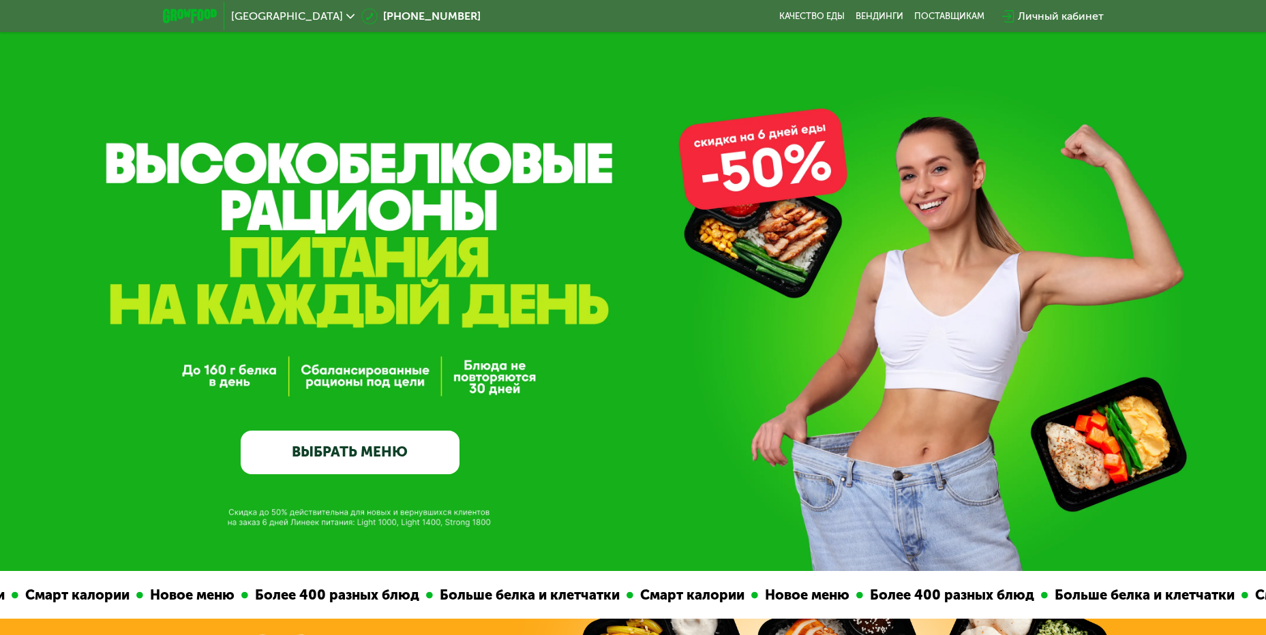
click at [1078, 16] on div "Личный кабинет" at bounding box center [1061, 16] width 86 height 16
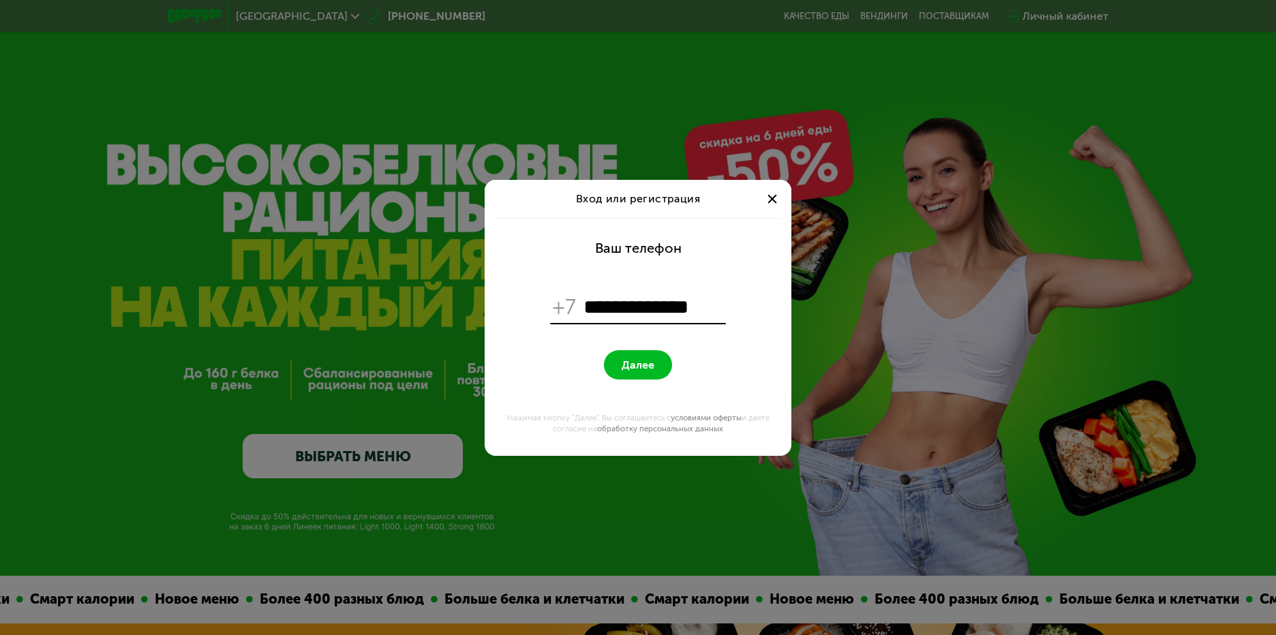
type input "**********"
click at [636, 363] on span "Далее" at bounding box center [638, 365] width 33 height 13
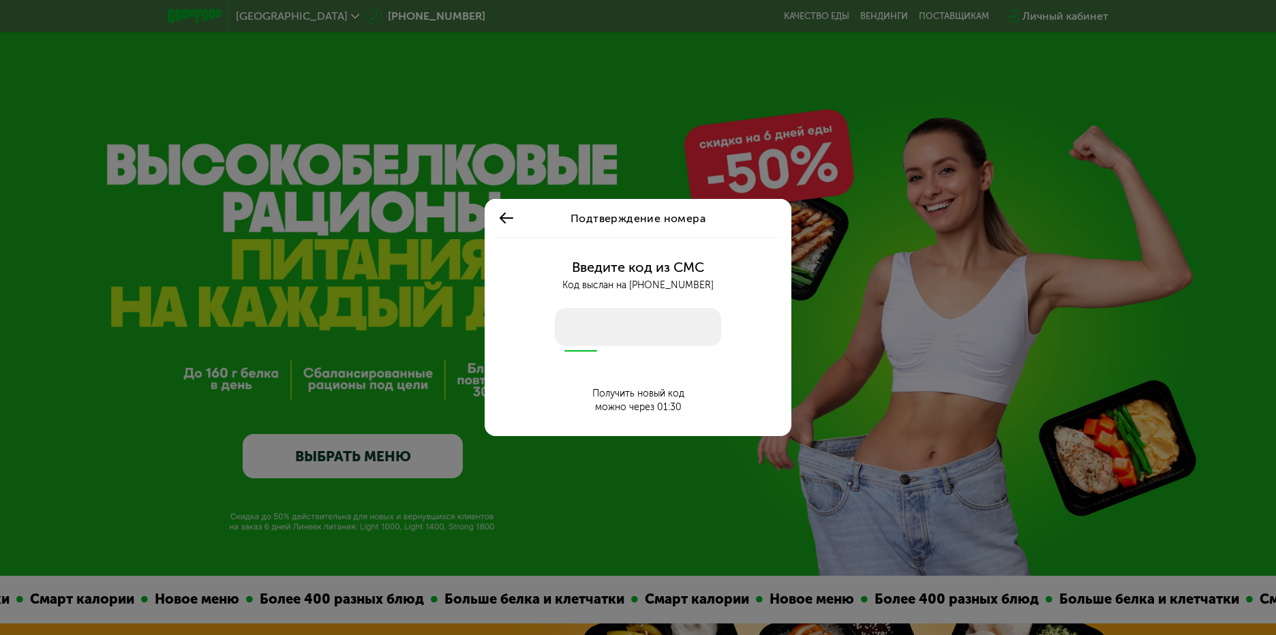
click at [639, 318] on input "number" at bounding box center [638, 327] width 166 height 38
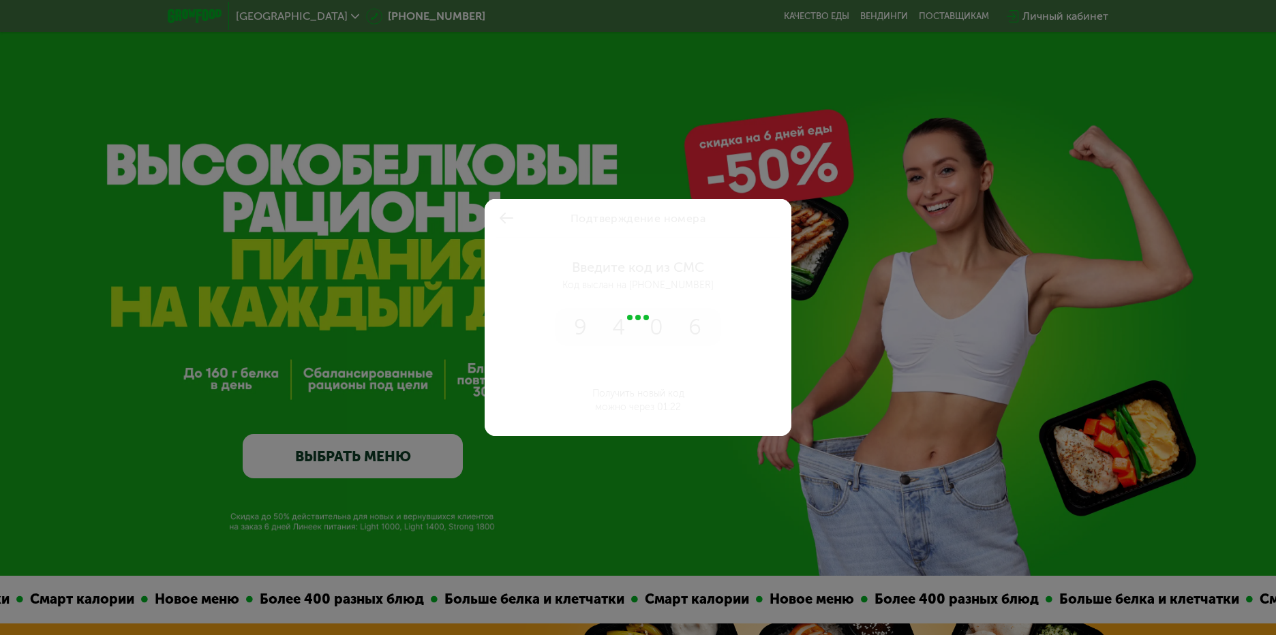
type input "****"
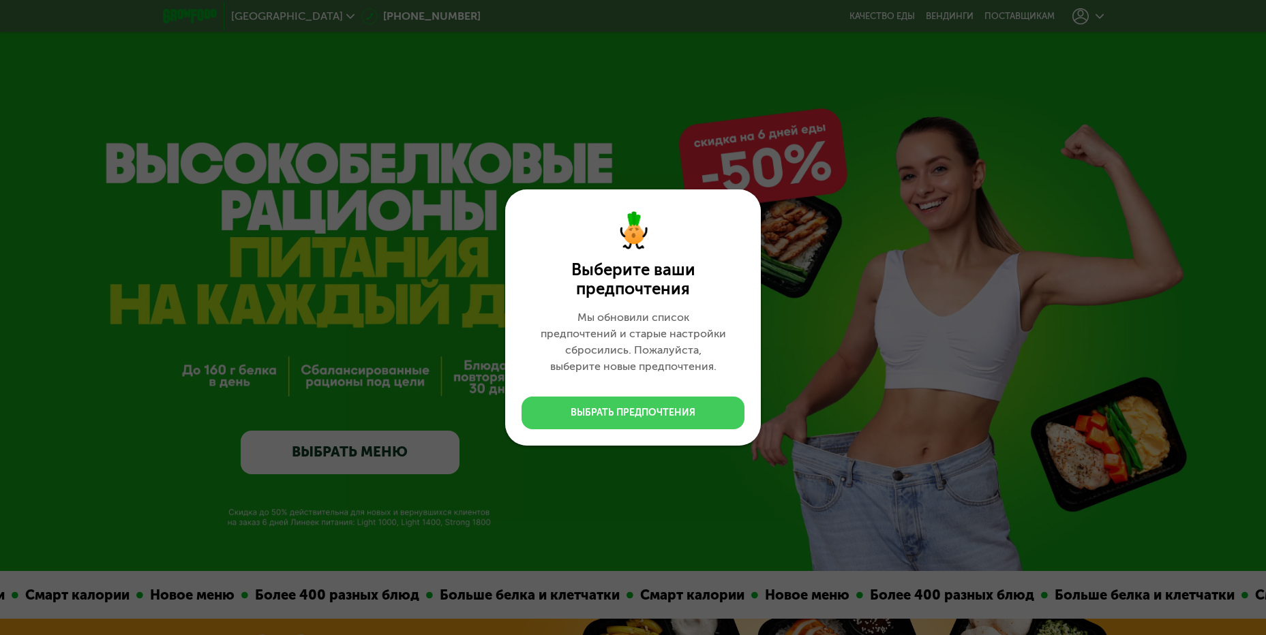
click at [666, 408] on div "Выбрать предпочтения" at bounding box center [633, 413] width 125 height 14
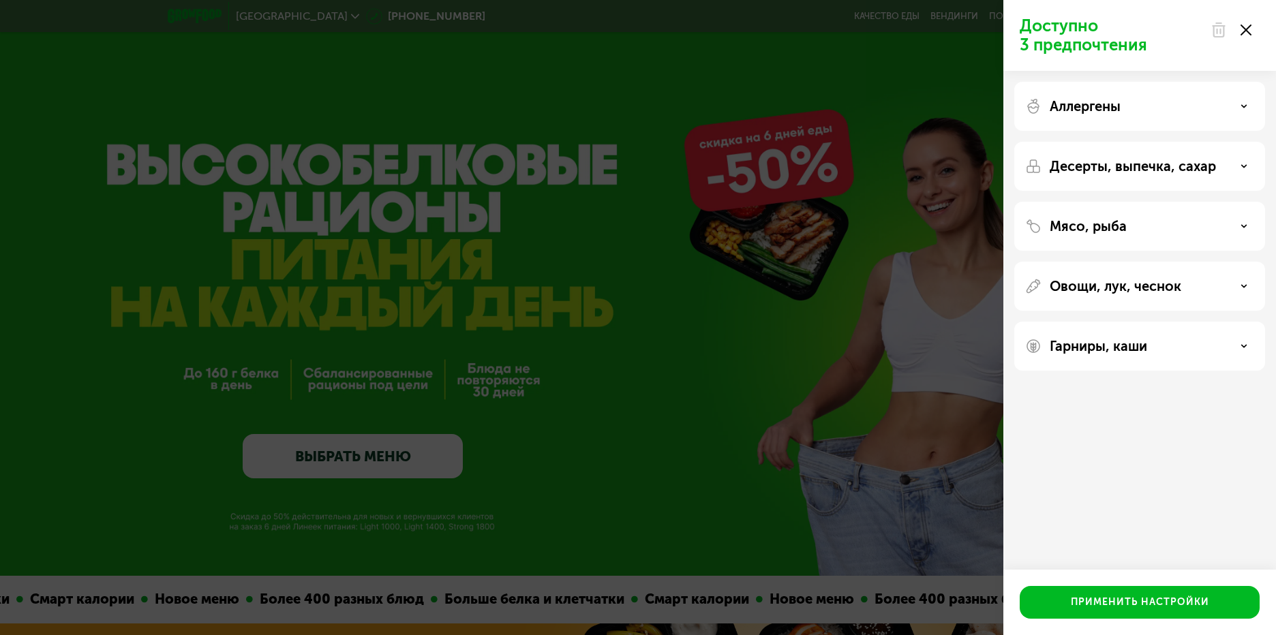
click at [1253, 22] on div at bounding box center [1230, 29] width 57 height 27
click at [1252, 31] on div at bounding box center [1230, 29] width 57 height 27
click at [1245, 31] on use at bounding box center [1246, 30] width 11 height 11
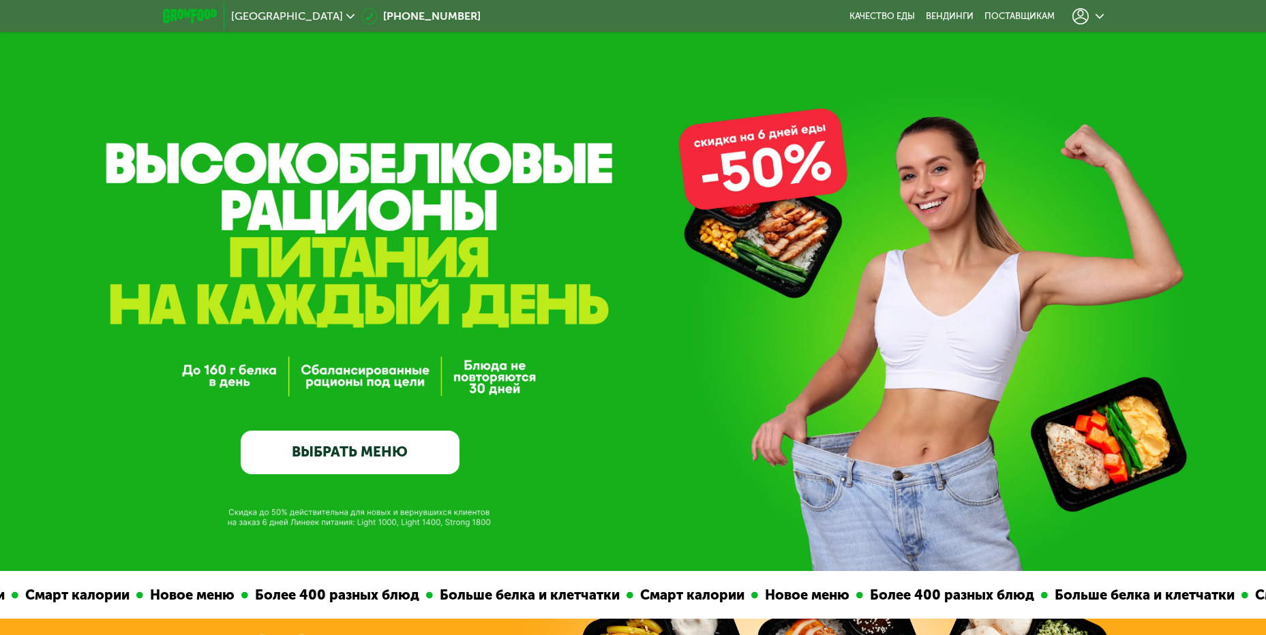
click at [1081, 16] on use at bounding box center [1080, 16] width 16 height 16
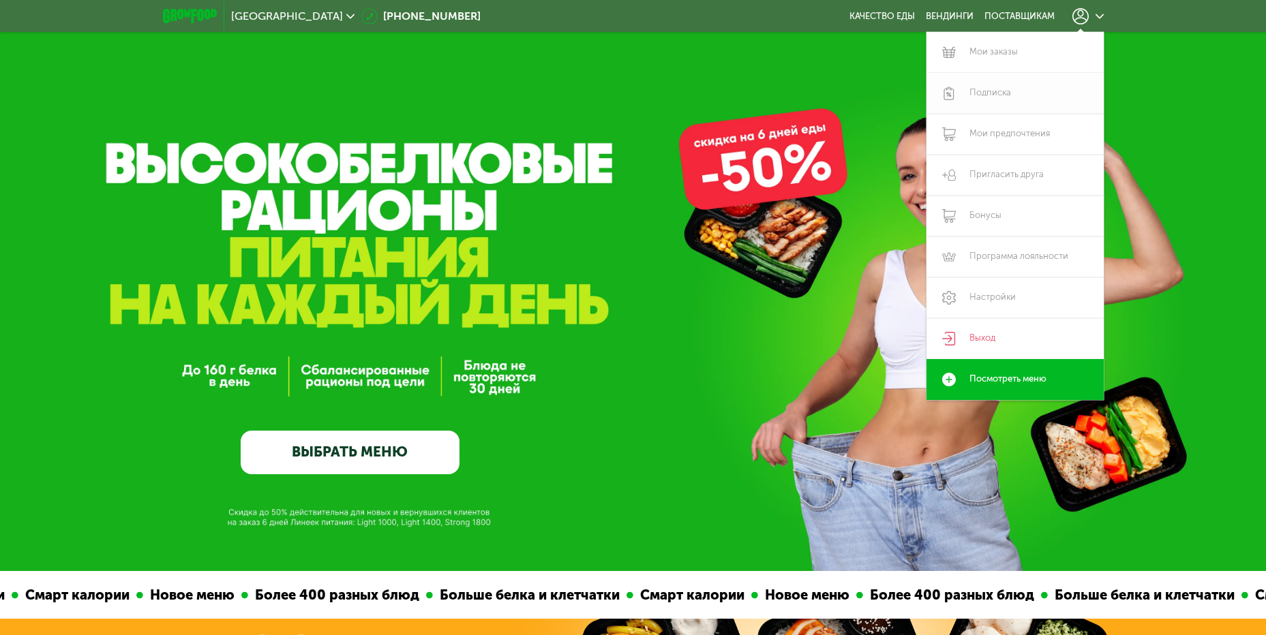
click at [986, 91] on link "Подписка" at bounding box center [1014, 93] width 177 height 41
click at [982, 57] on link "Мои заказы" at bounding box center [1014, 52] width 177 height 41
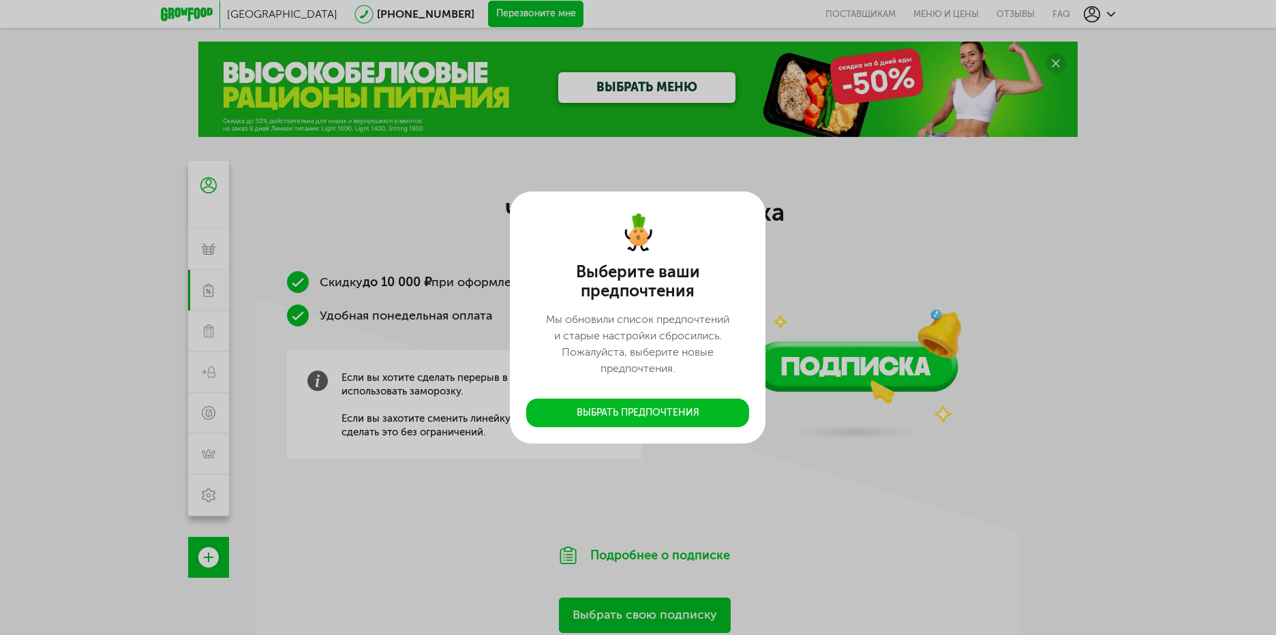
click at [665, 123] on div "Выберите ваши предпочтения Мы обновили список предпочтений и старые настройки с…" at bounding box center [638, 317] width 1276 height 635
click at [680, 89] on div "Выберите ваши предпочтения Мы обновили список предпочтений и старые настройки с…" at bounding box center [638, 317] width 1276 height 635
click at [1055, 61] on div "Выберите ваши предпочтения Мы обновили список предпочтений и старые настройки с…" at bounding box center [638, 317] width 1276 height 635
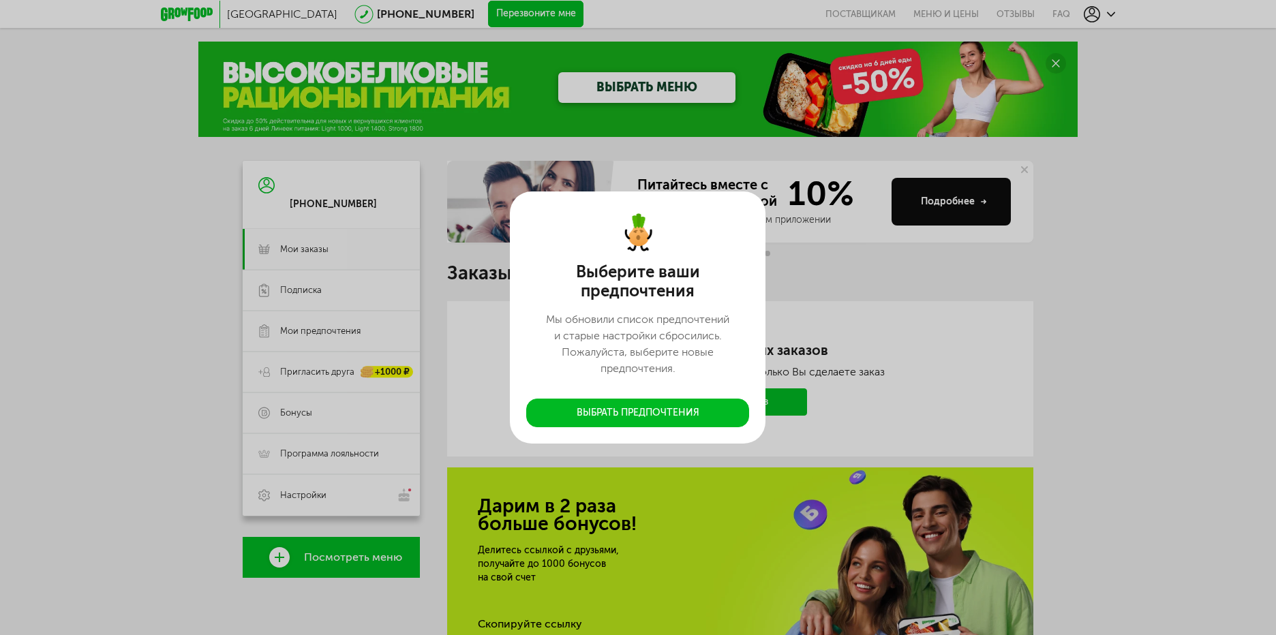
click at [693, 408] on button "Выбрать предпочтения" at bounding box center [637, 413] width 223 height 29
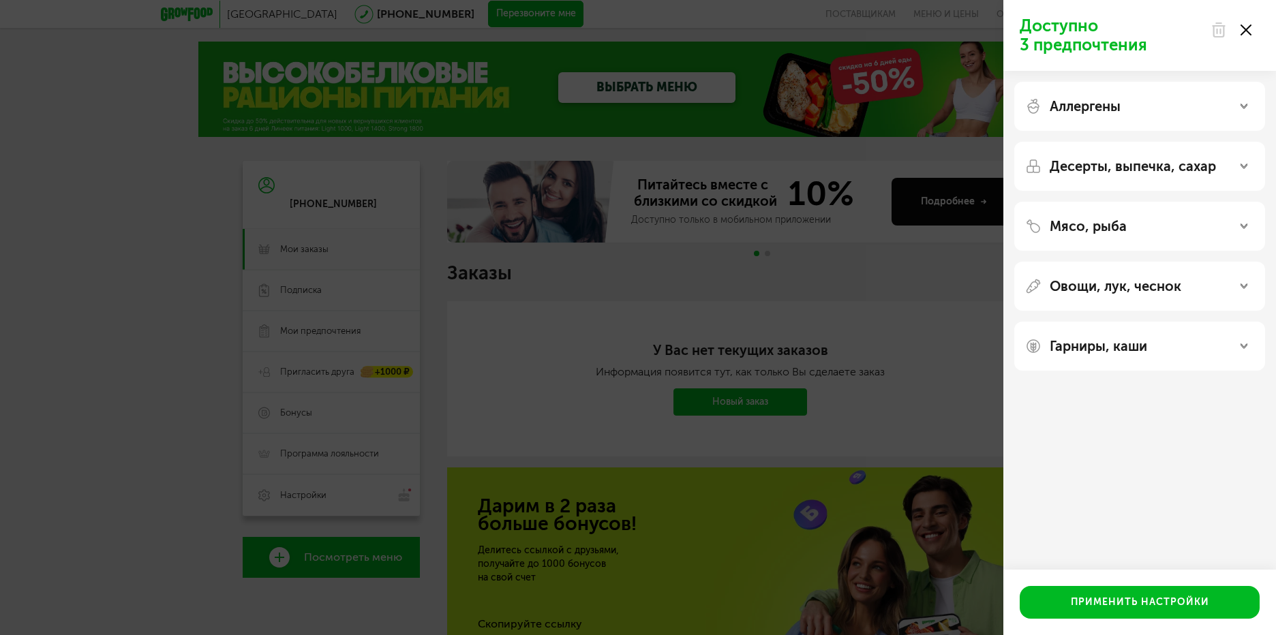
click at [1159, 226] on div "Мясо, рыба" at bounding box center [1139, 226] width 229 height 16
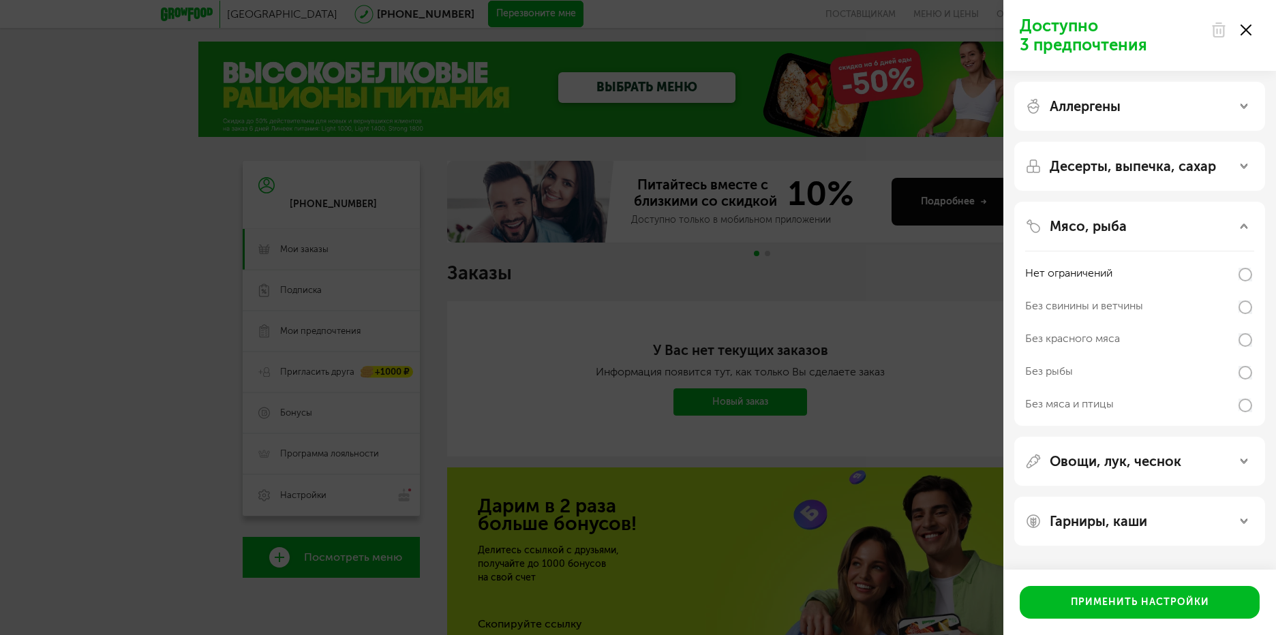
click at [1079, 163] on p "Десерты, выпечка, сахар" at bounding box center [1133, 166] width 166 height 16
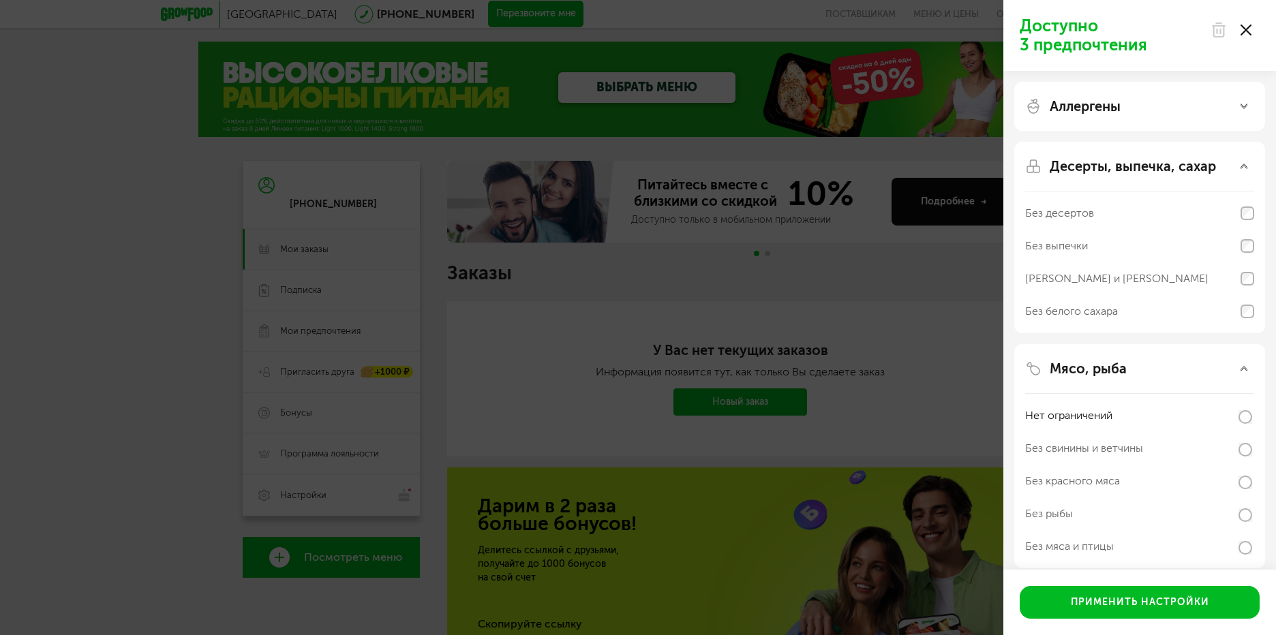
click at [1104, 116] on div "Аллергены" at bounding box center [1139, 106] width 251 height 49
click at [1107, 106] on p "Аллергены" at bounding box center [1085, 106] width 71 height 16
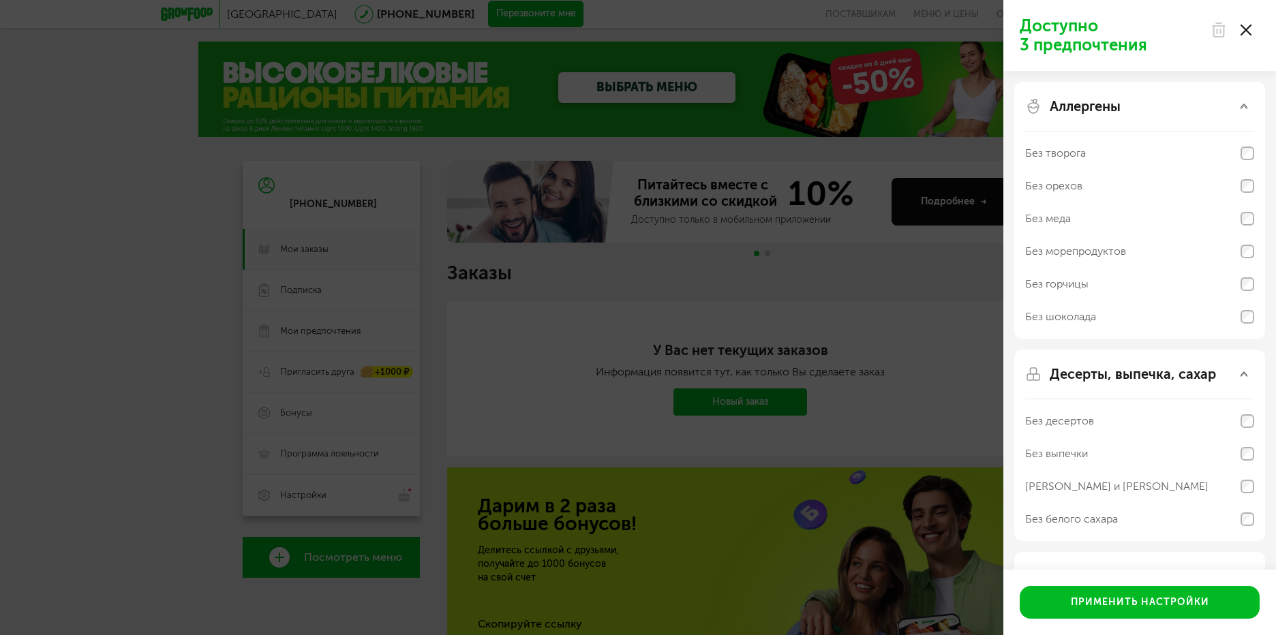
click at [1107, 106] on p "Аллергены" at bounding box center [1085, 106] width 71 height 16
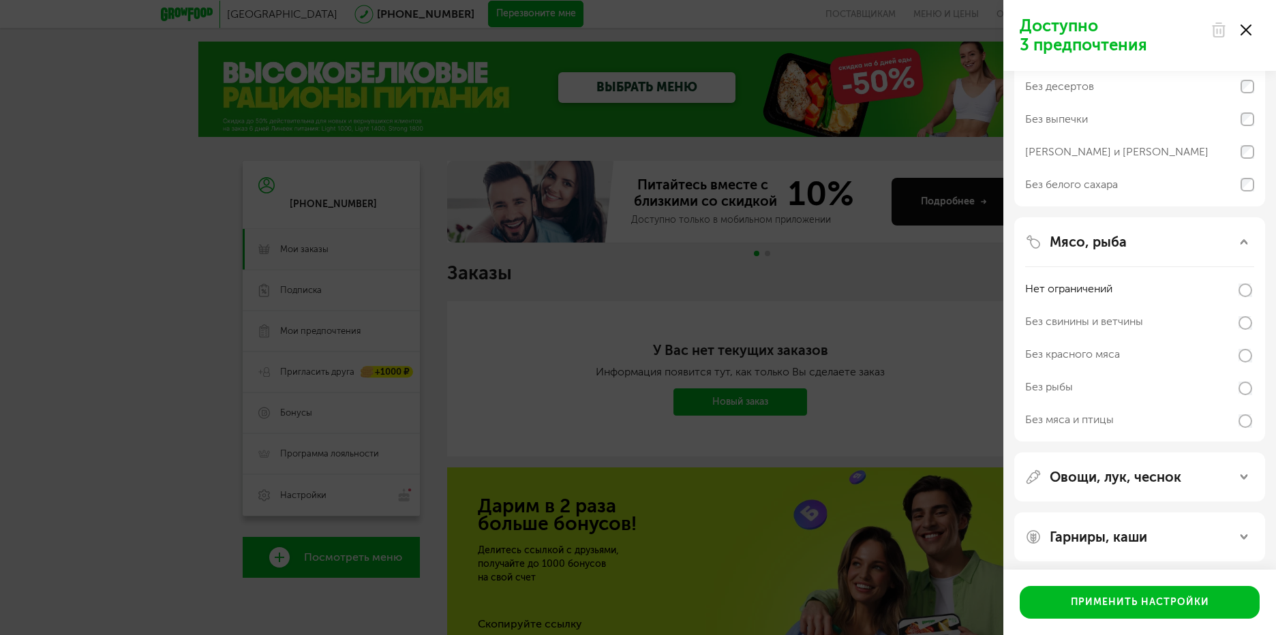
scroll to position [132, 0]
click at [1137, 468] on p "Овощи, лук, чеснок" at bounding box center [1116, 471] width 132 height 16
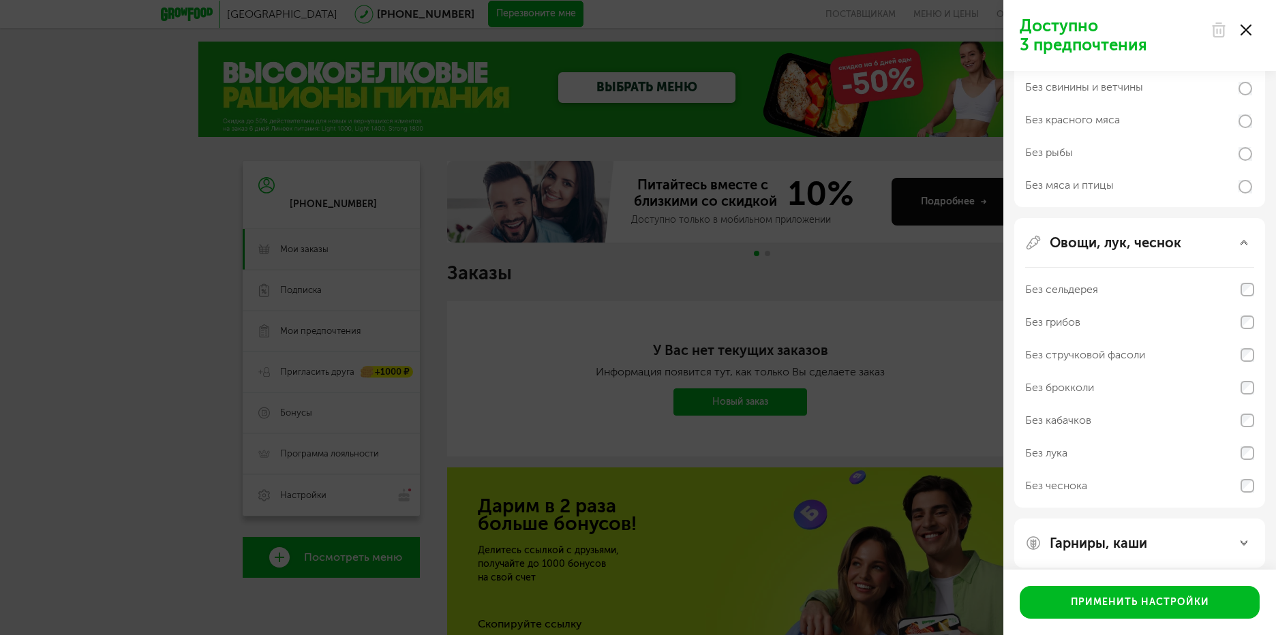
scroll to position [373, 0]
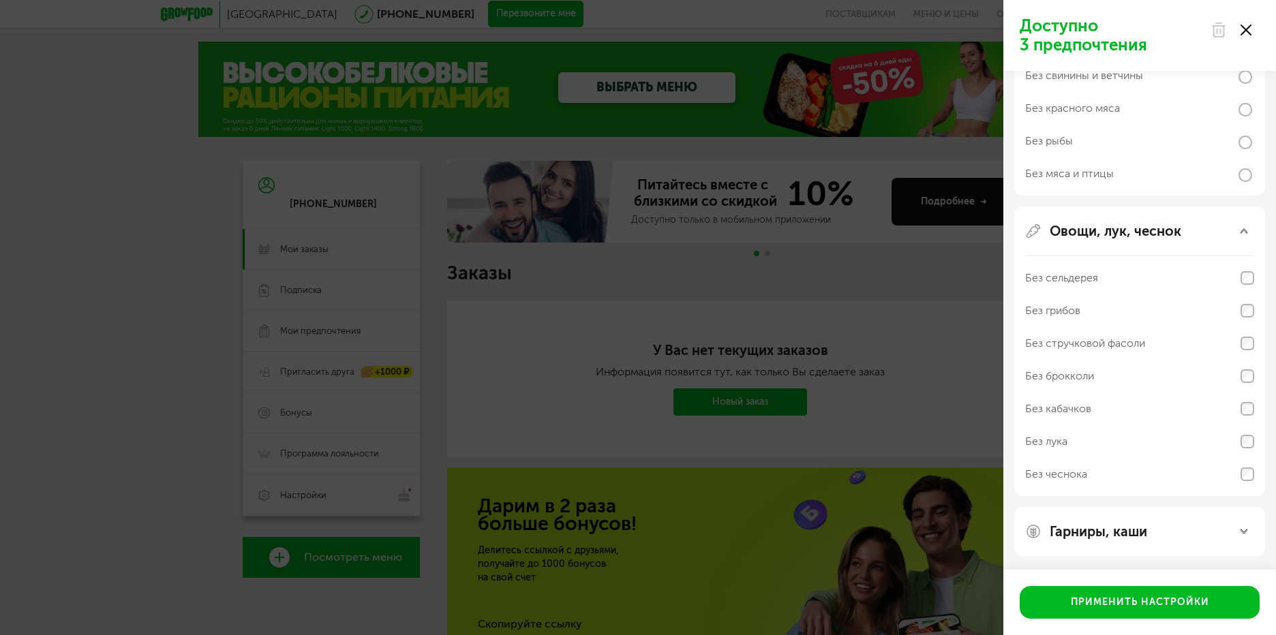
click at [1183, 530] on div "Гарниры, каши" at bounding box center [1139, 531] width 229 height 16
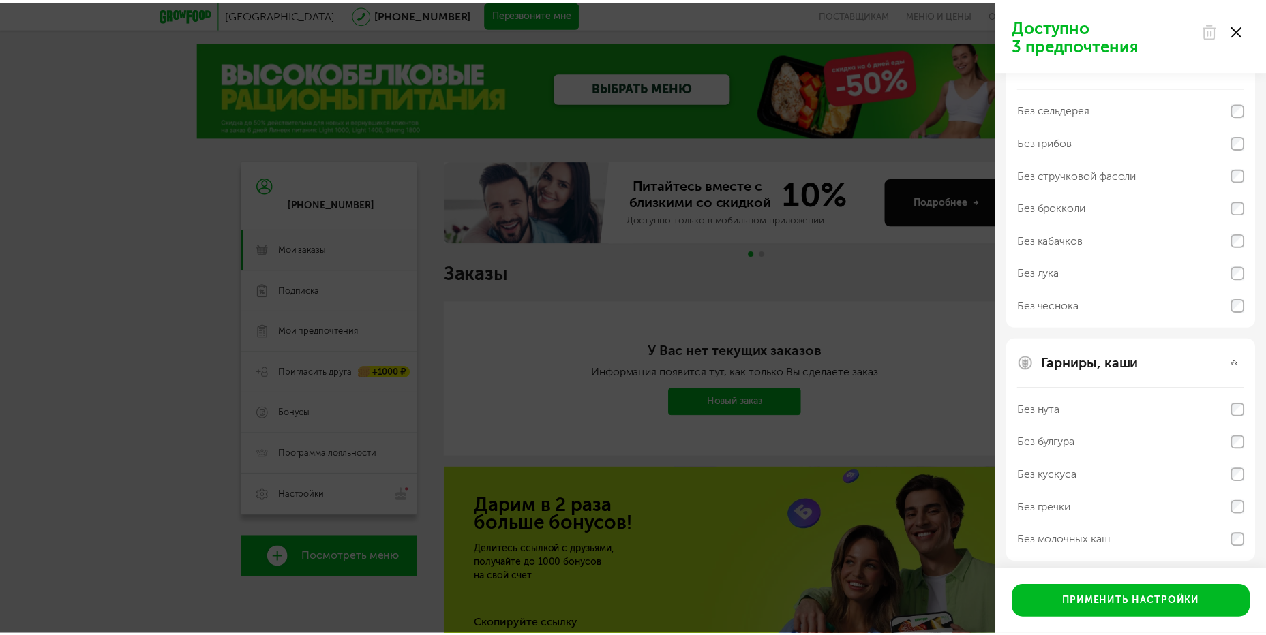
scroll to position [548, 0]
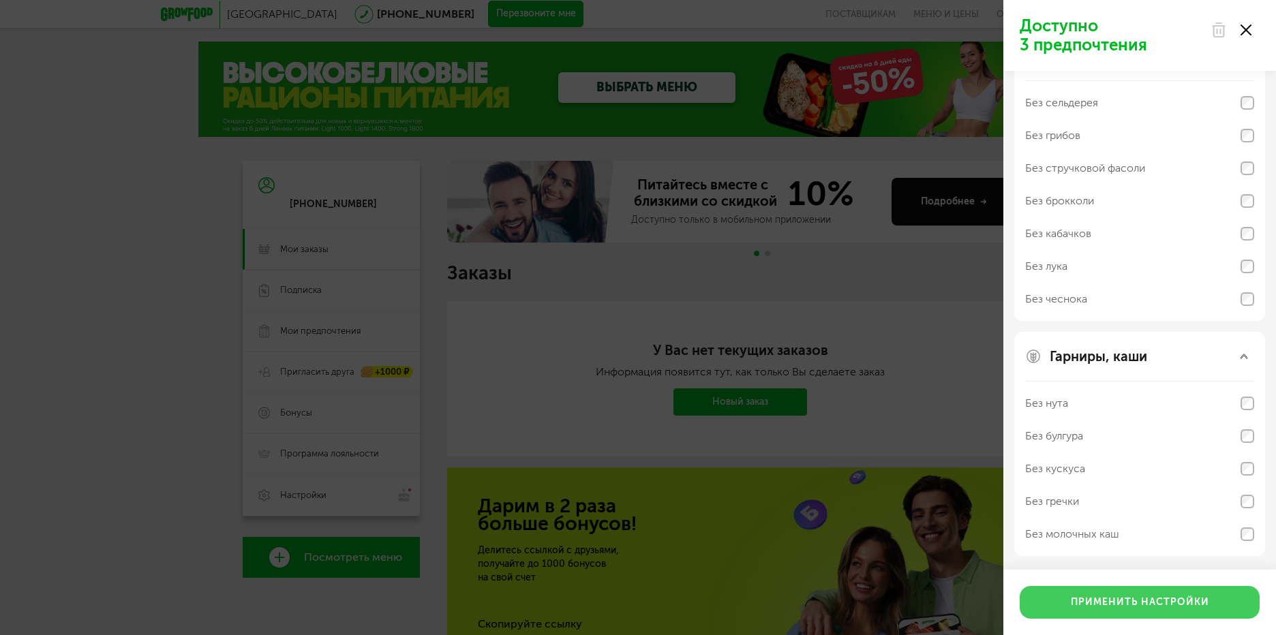
click at [1159, 605] on button "Применить настройки" at bounding box center [1140, 602] width 240 height 33
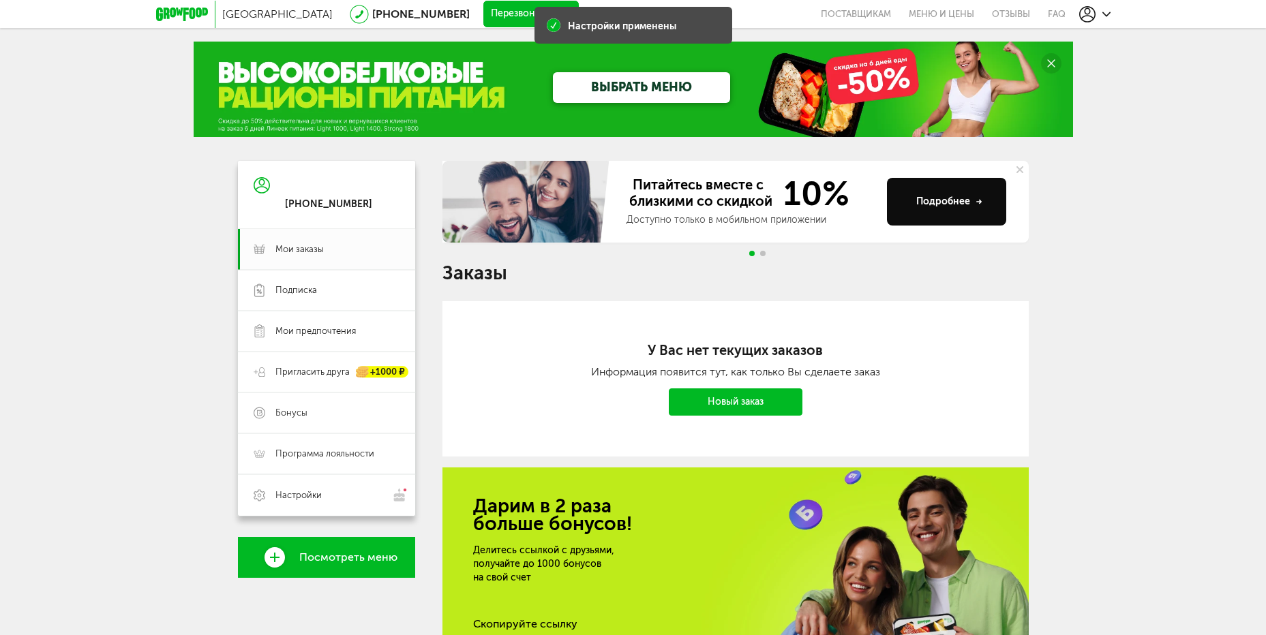
click at [1142, 344] on div "Москва 8 (800) 555-21-78 Перезвоните мне поставщикам Меню и цены Отзывы FAQ 8 (…" at bounding box center [633, 411] width 1266 height 823
click at [352, 502] on span "Настройки" at bounding box center [337, 495] width 124 height 14
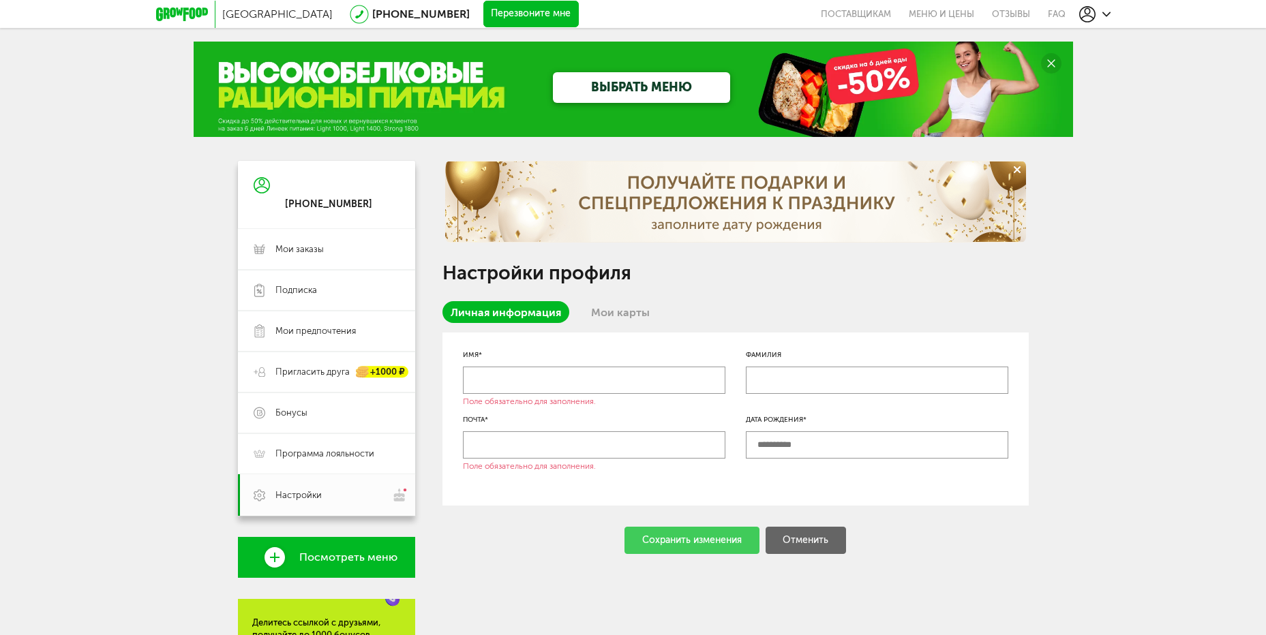
click at [335, 210] on div "+7 (926) 911-21-16" at bounding box center [328, 204] width 87 height 12
click at [668, 85] on link "ВЫБРАТЬ МЕНЮ" at bounding box center [641, 87] width 177 height 31
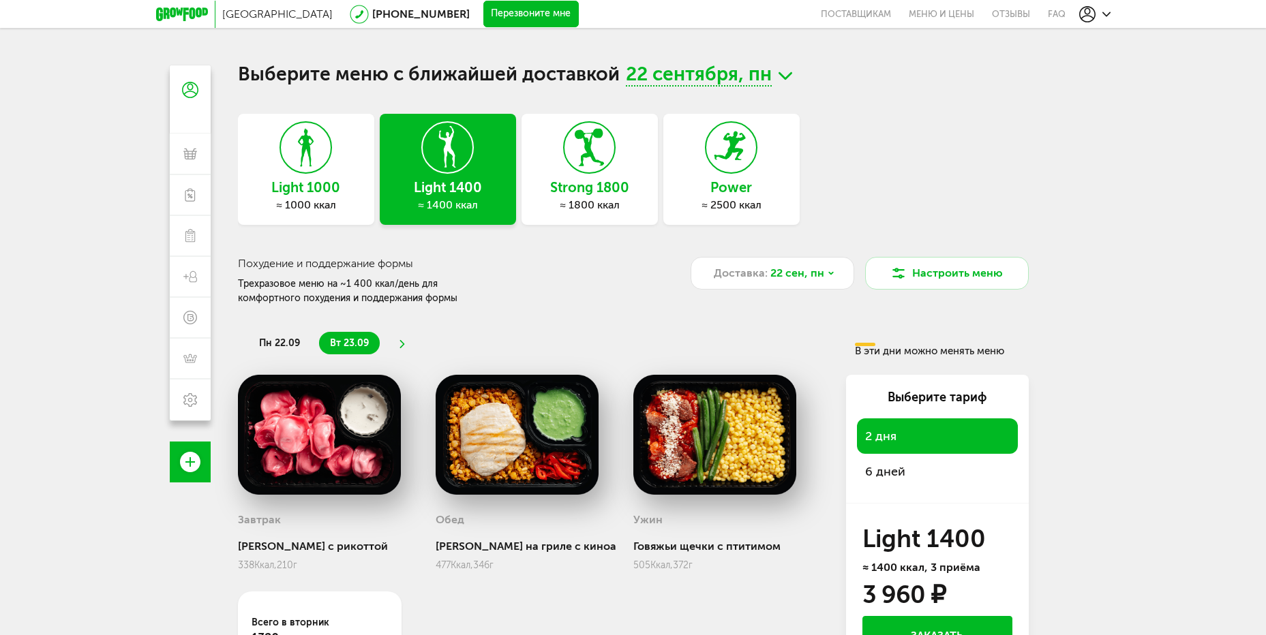
click at [850, 196] on div "Light 1000 ≈ 1000 ккал Light 1400 ≈ 1400 ккал Strong 1800 ≈ 1800 ккал Power ≈ 2…" at bounding box center [633, 169] width 791 height 111
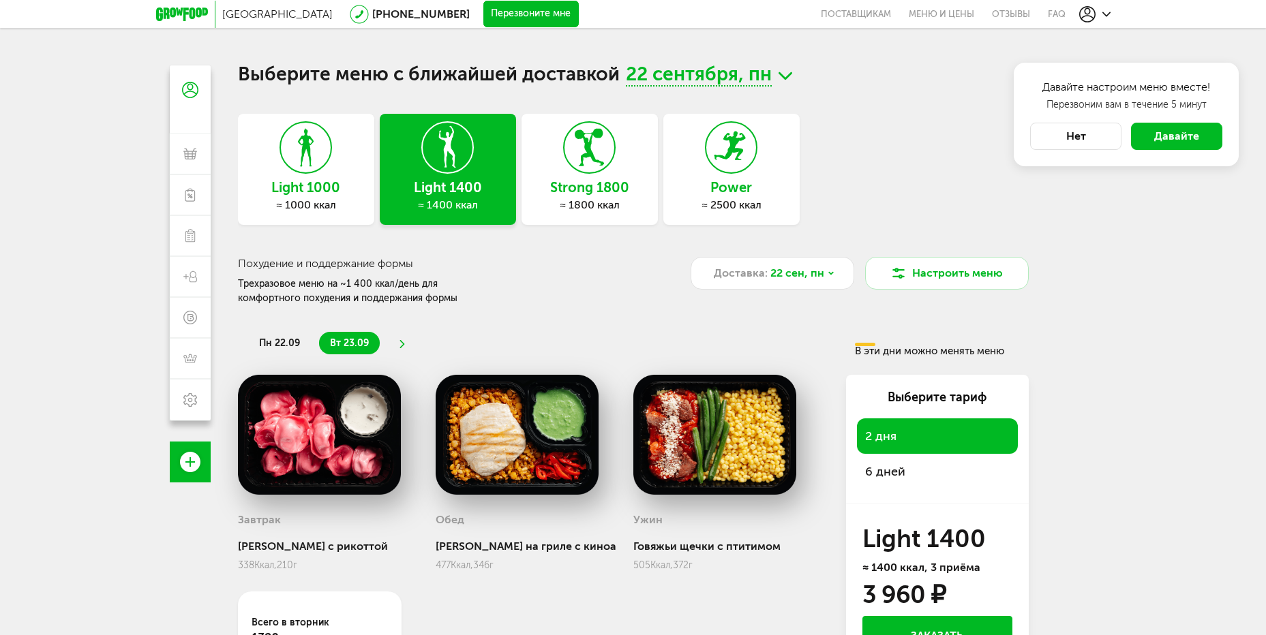
click at [344, 206] on div "≈ 1000 ккал" at bounding box center [306, 205] width 136 height 14
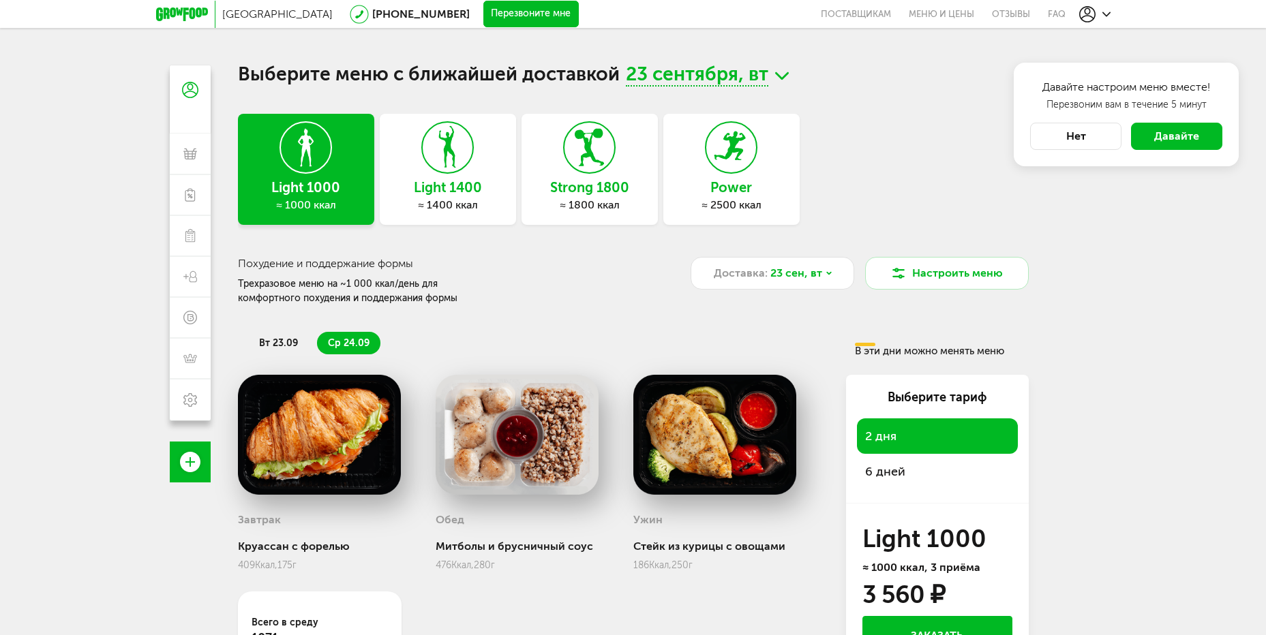
click at [476, 179] on div "Light 1400 ≈ 1400 ккал" at bounding box center [448, 169] width 136 height 111
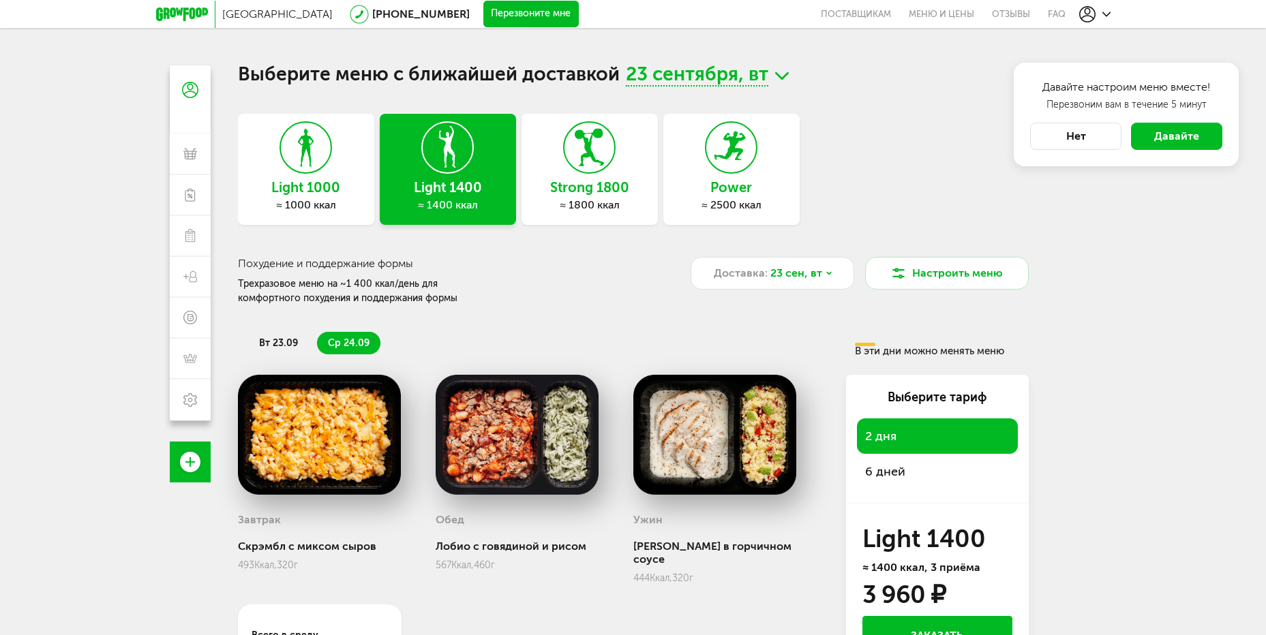
click at [331, 207] on div "≈ 1000 ккал" at bounding box center [306, 205] width 136 height 14
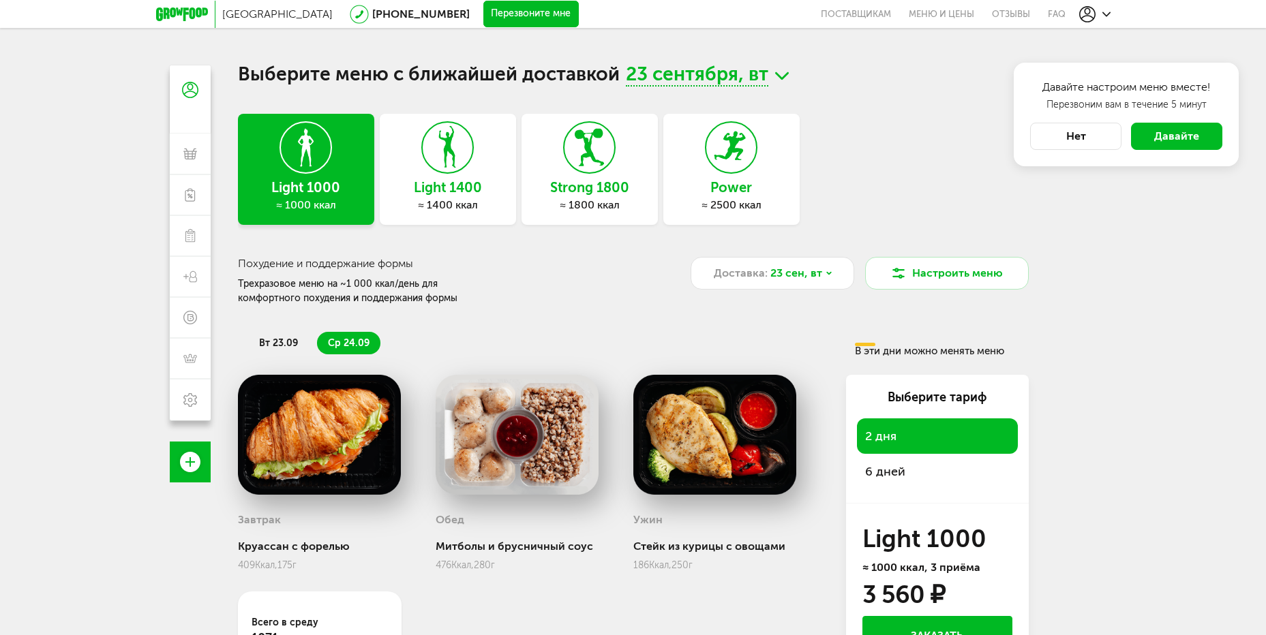
click at [481, 204] on div "≈ 1400 ккал" at bounding box center [448, 205] width 136 height 14
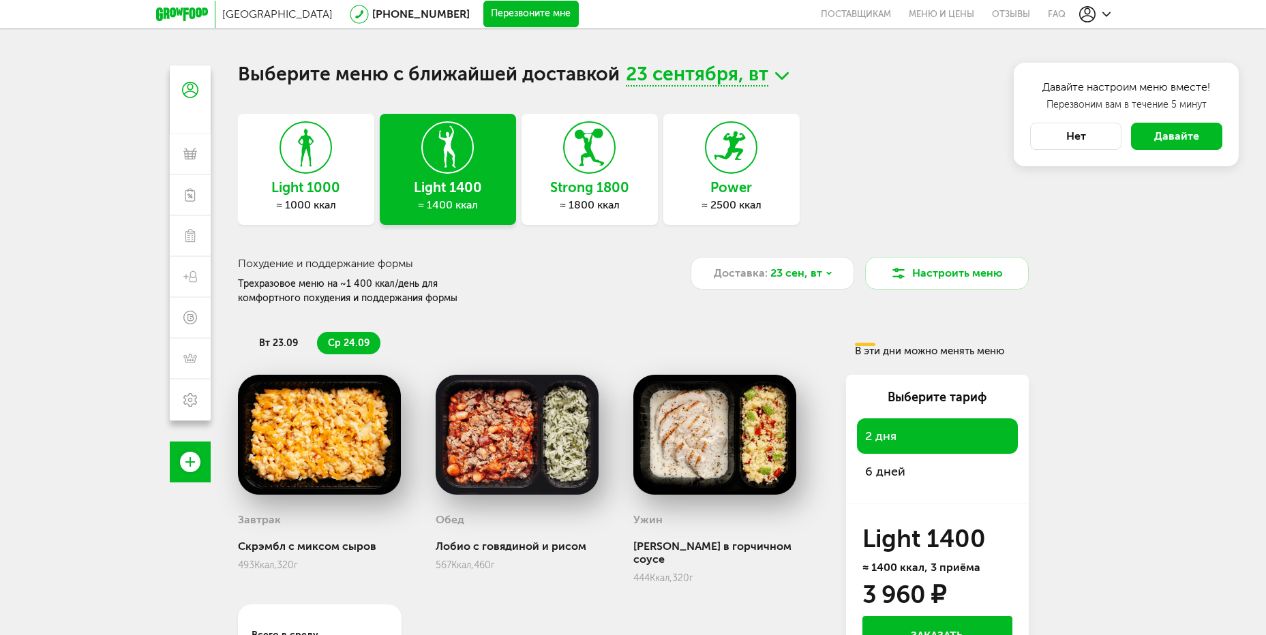
click at [335, 192] on h3 "Light 1000" at bounding box center [306, 187] width 136 height 15
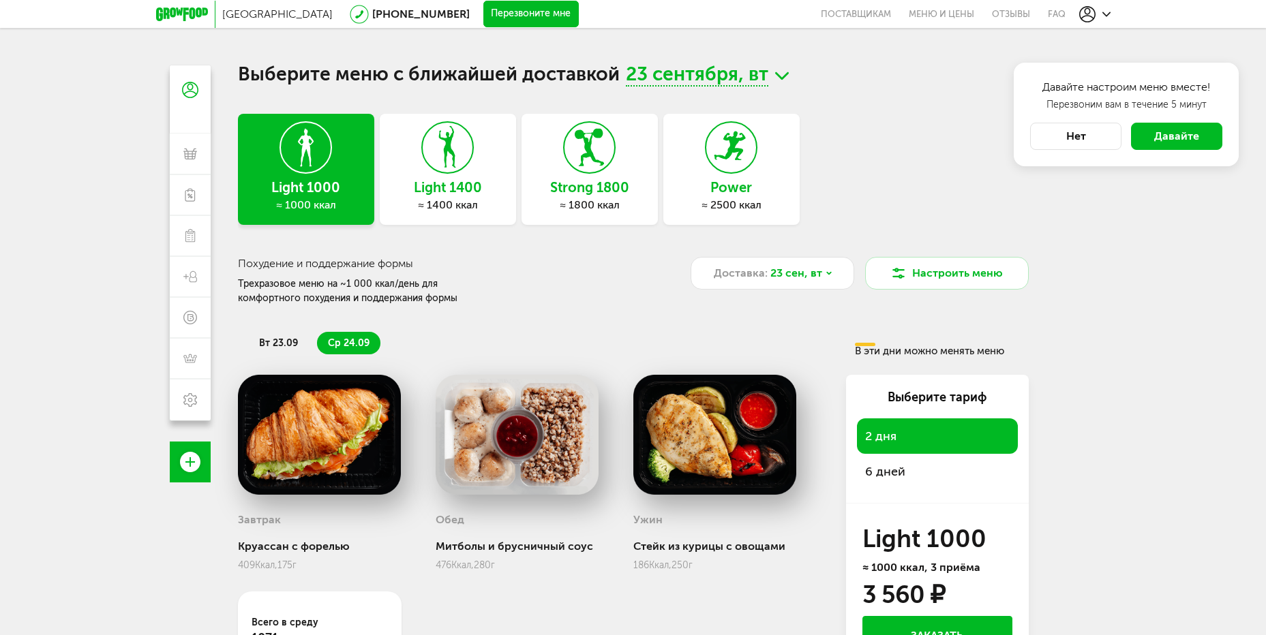
click at [448, 195] on h3 "Light 1400" at bounding box center [448, 187] width 136 height 15
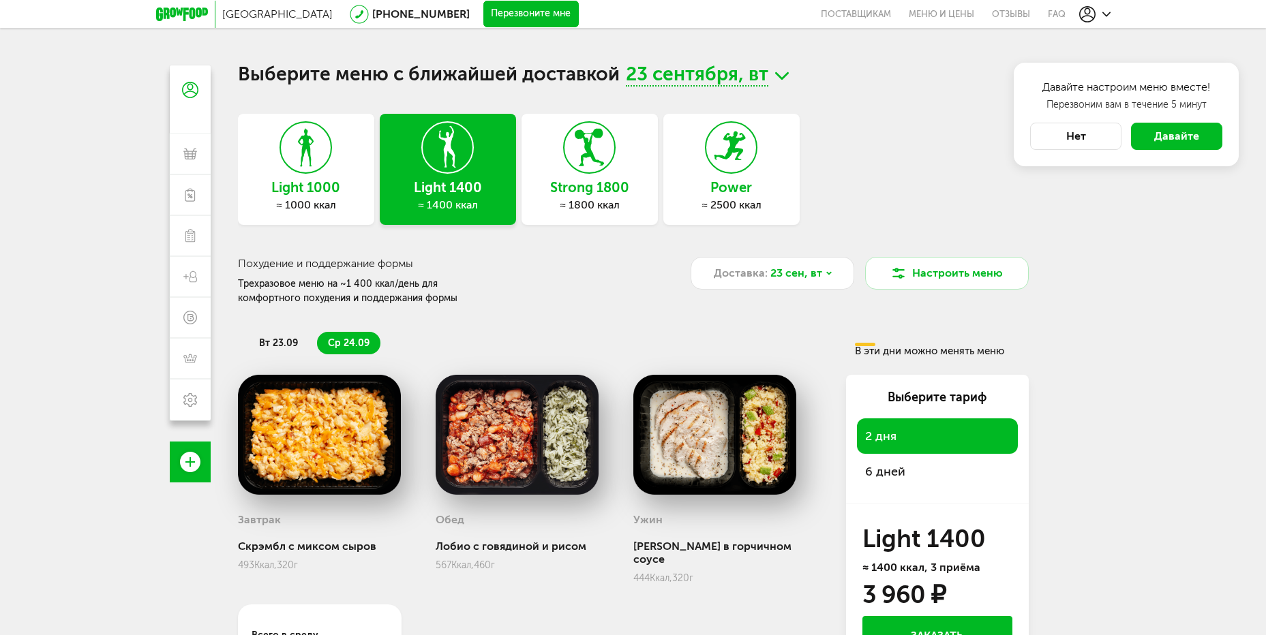
click at [268, 341] on span "вт 23.09" at bounding box center [278, 343] width 39 height 12
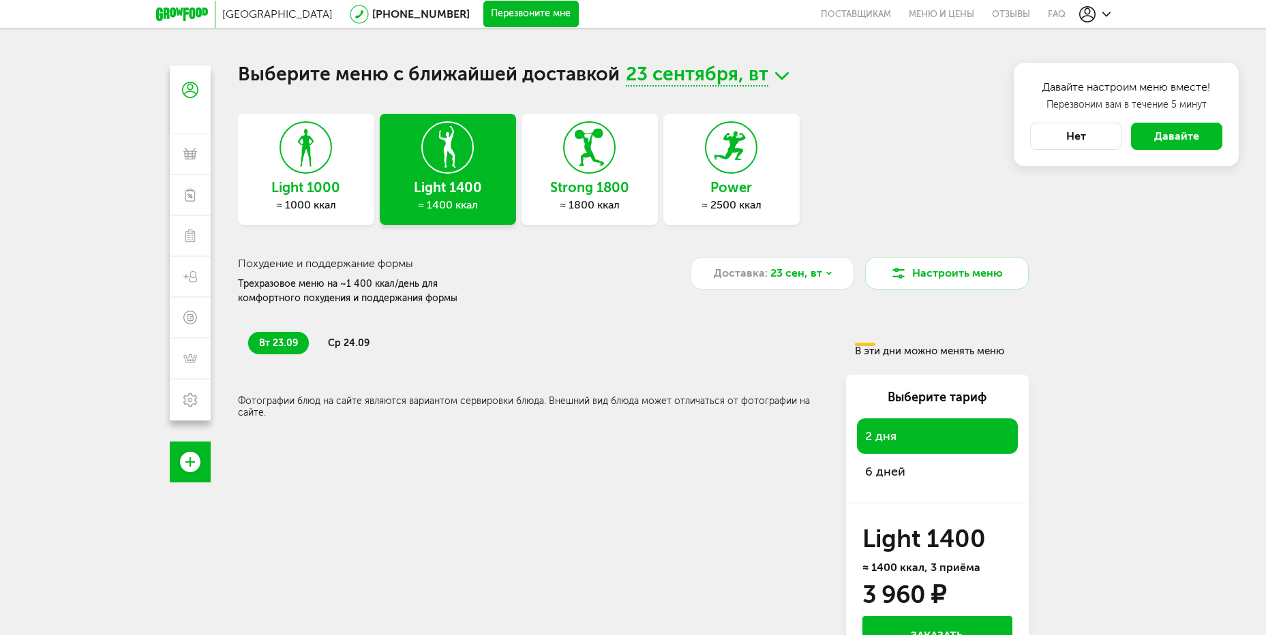
click at [347, 341] on span "ср 24.09" at bounding box center [349, 343] width 42 height 12
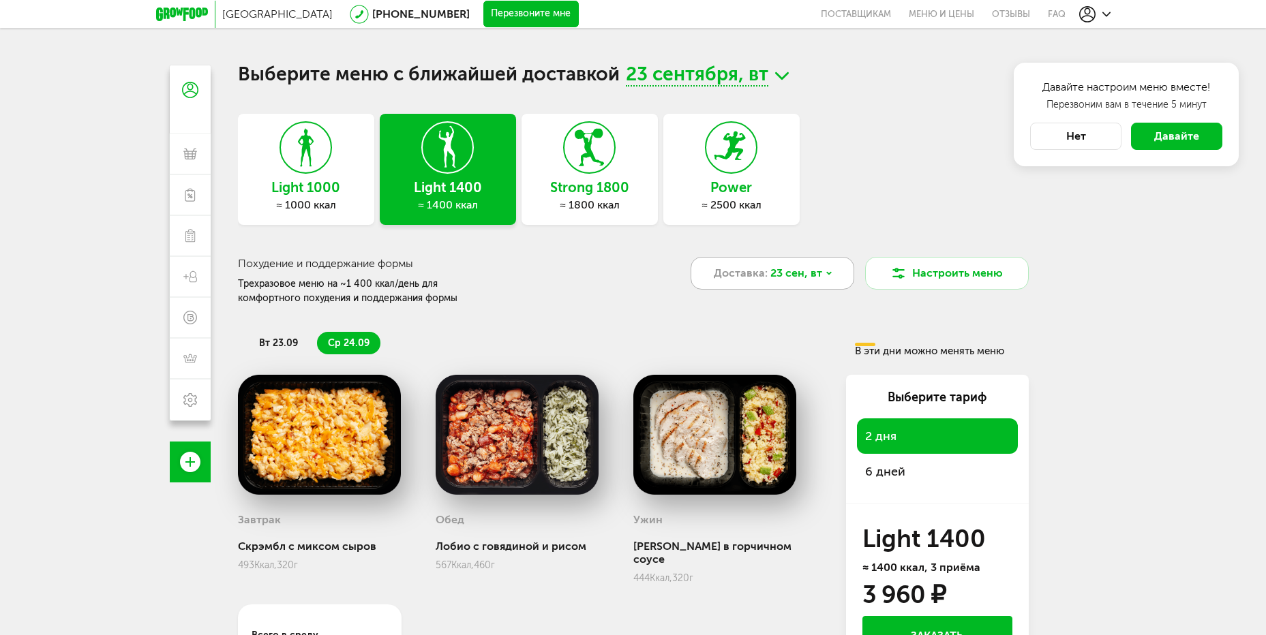
click at [795, 280] on span "23 сен, вт" at bounding box center [796, 273] width 52 height 16
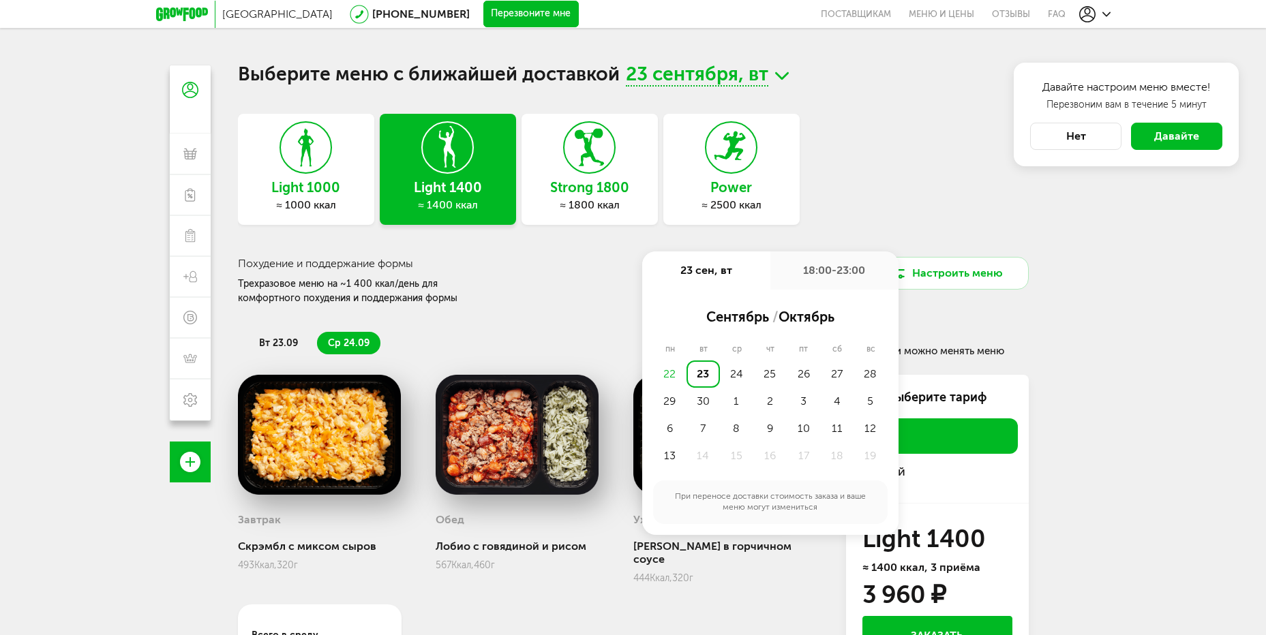
click at [704, 377] on div "23" at bounding box center [702, 374] width 33 height 27
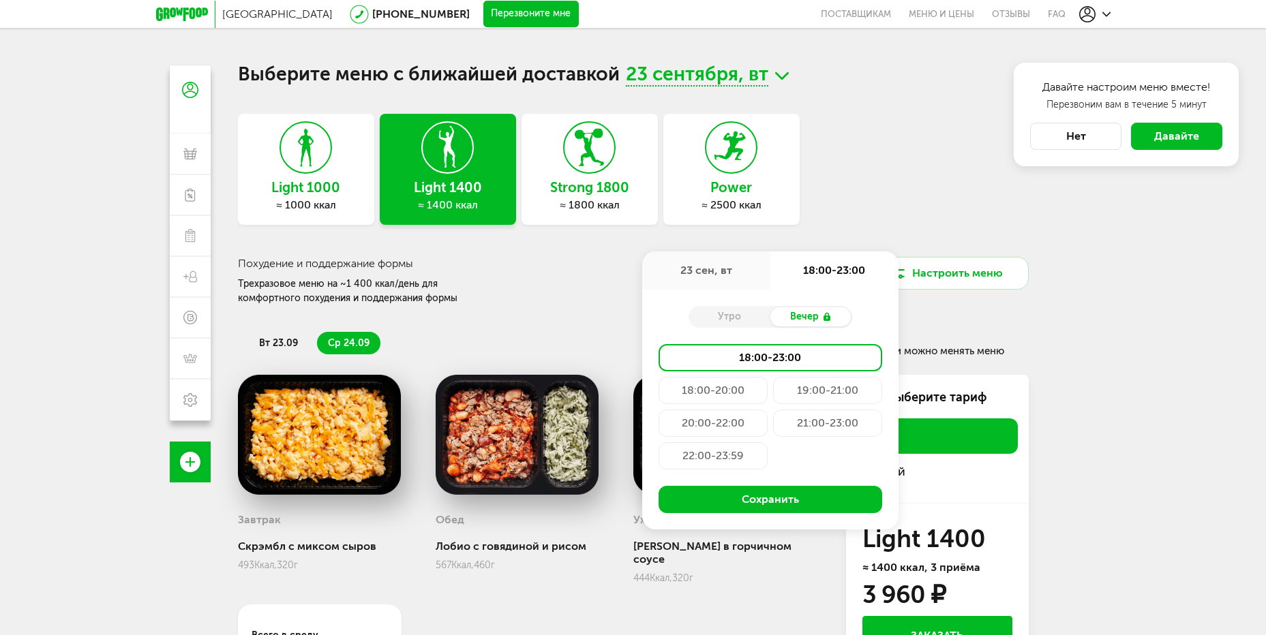
click at [760, 314] on div "Утро" at bounding box center [729, 316] width 82 height 19
click at [739, 318] on div "Утро" at bounding box center [729, 316] width 82 height 19
click at [862, 204] on div "Light 1000 ≈ 1000 ккал Light 1400 ≈ 1400 ккал Strong 1800 ≈ 1800 ккал Power ≈ 2…" at bounding box center [633, 169] width 791 height 111
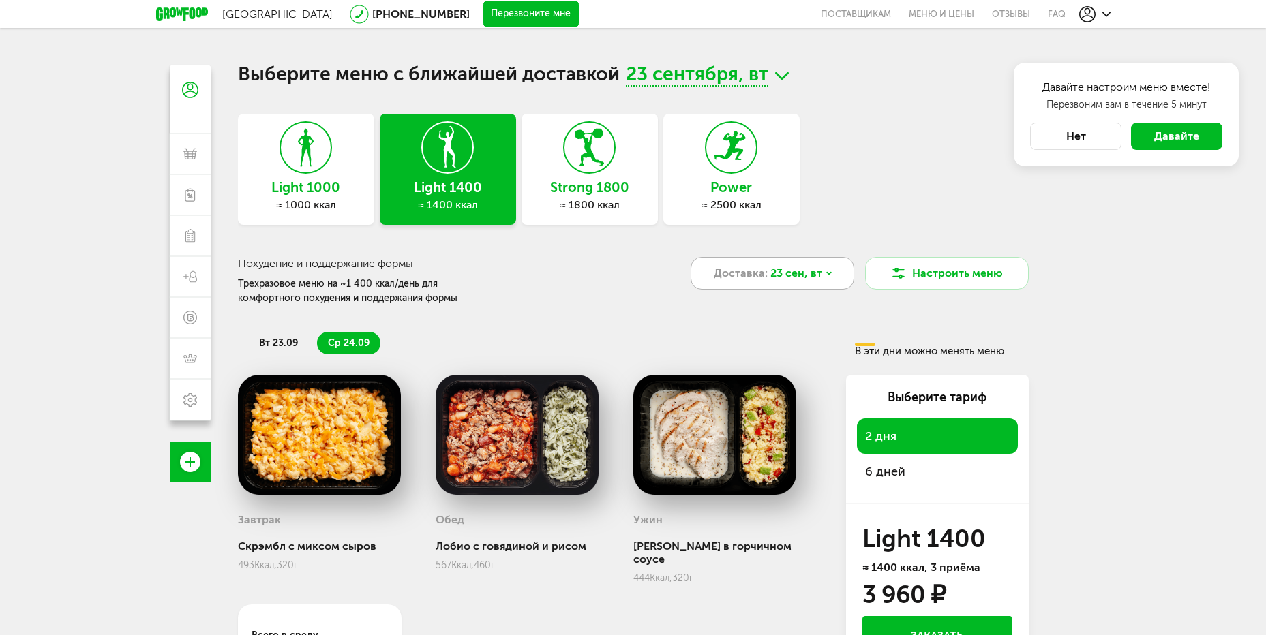
click at [791, 272] on span "23 сен, вт" at bounding box center [796, 273] width 52 height 16
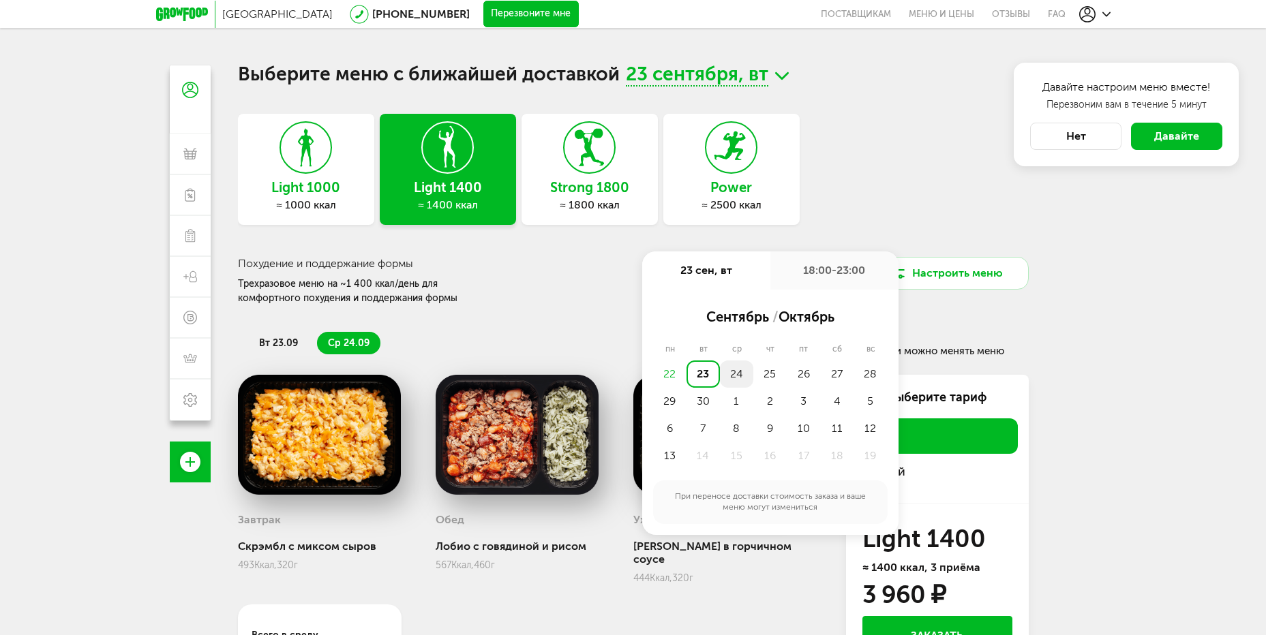
click at [746, 376] on div "24" at bounding box center [736, 374] width 33 height 27
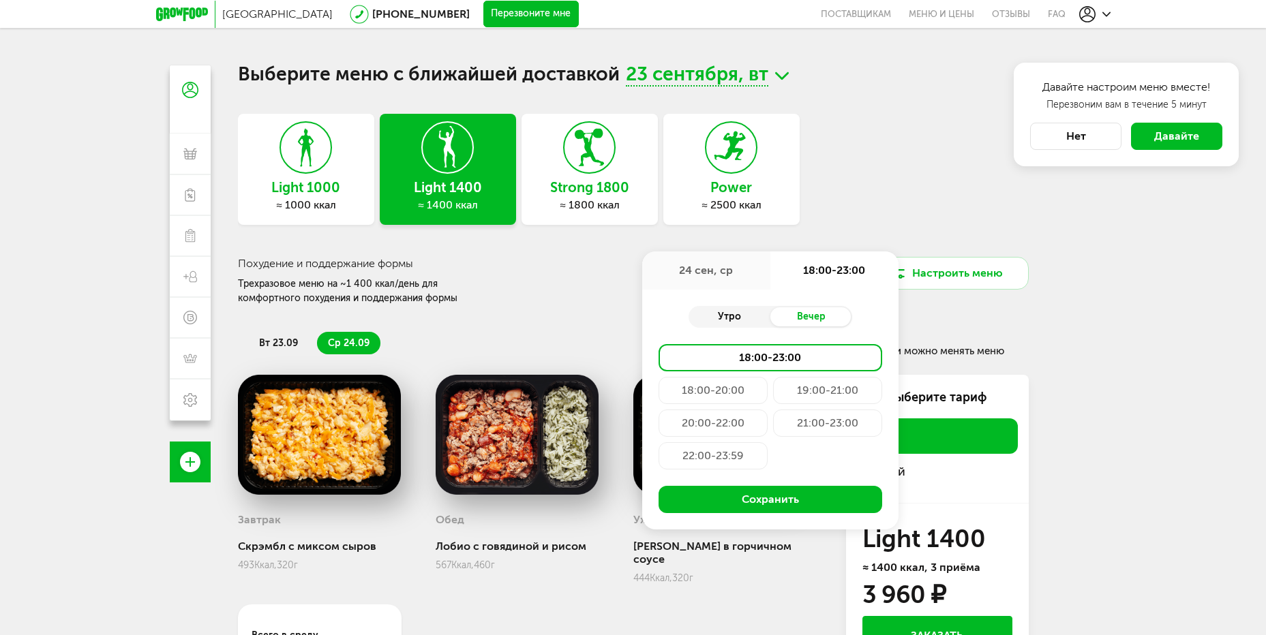
click at [750, 321] on div "Утро" at bounding box center [729, 316] width 82 height 19
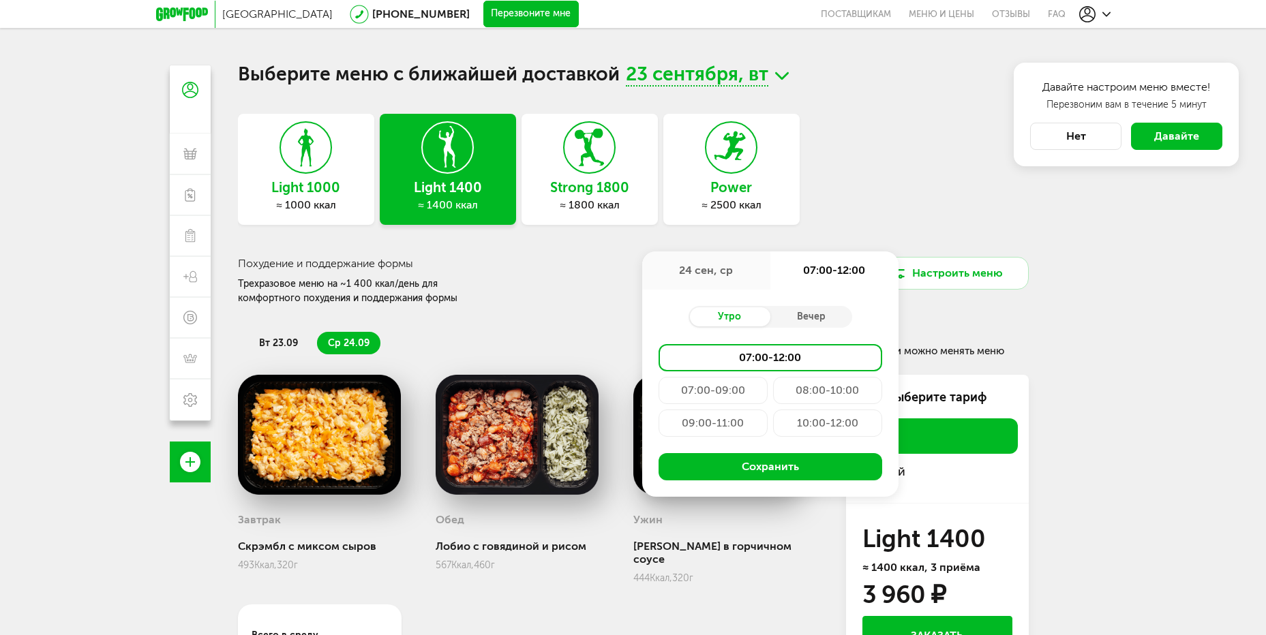
click at [834, 423] on div "10:00-12:00" at bounding box center [827, 423] width 109 height 27
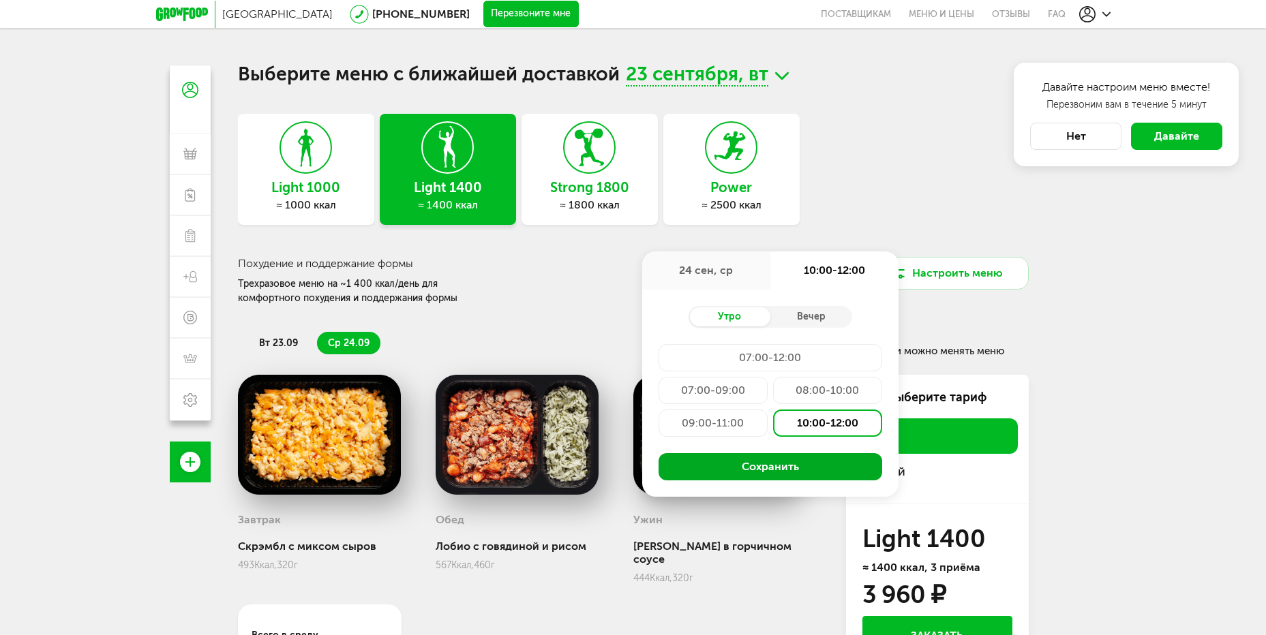
click at [812, 466] on button "Сохранить" at bounding box center [770, 466] width 224 height 27
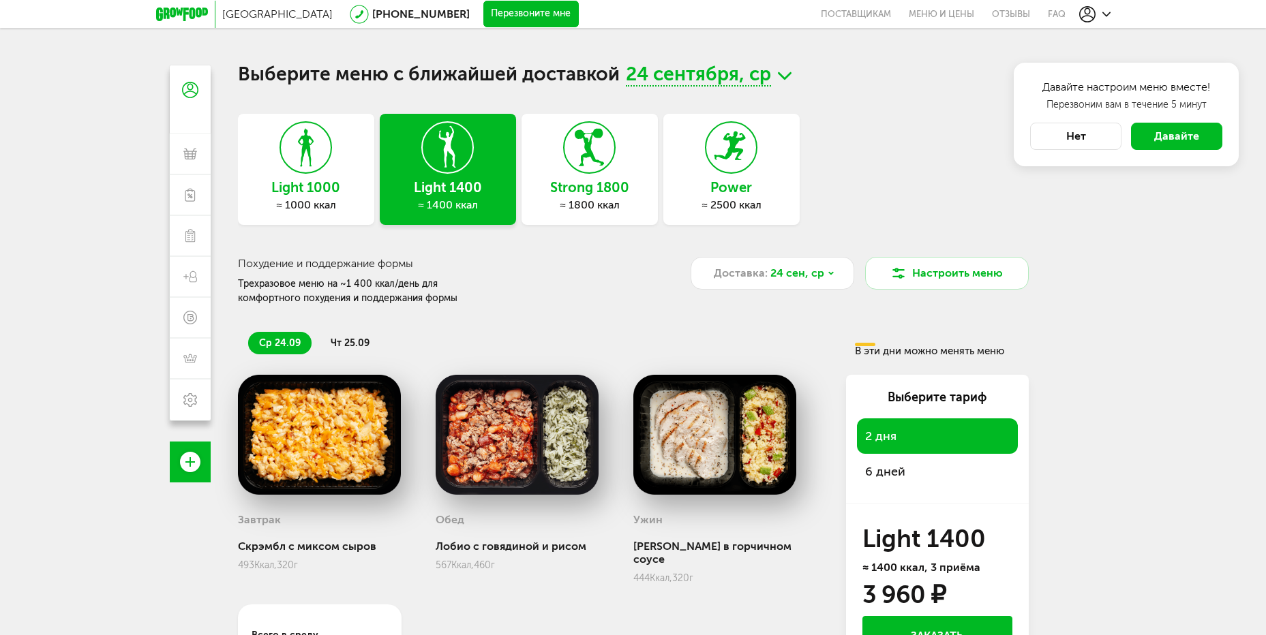
click at [980, 444] on span "2 дня" at bounding box center [937, 436] width 144 height 19
click at [318, 187] on h3 "Light 1000" at bounding box center [306, 187] width 136 height 15
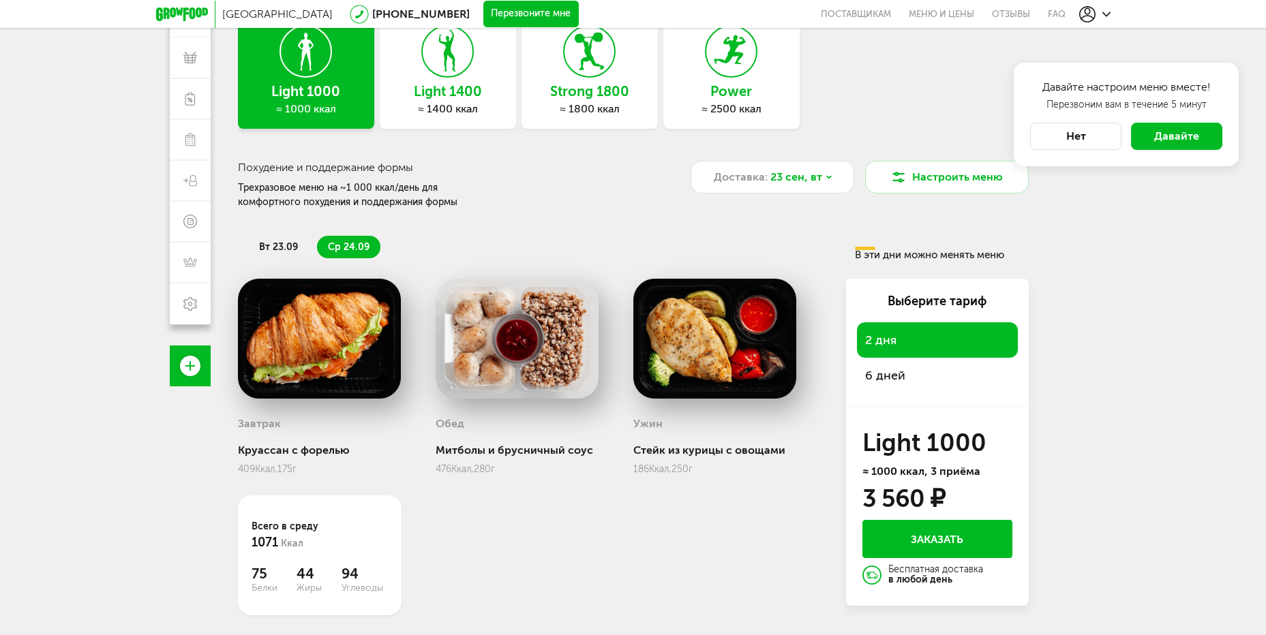
scroll to position [120, 0]
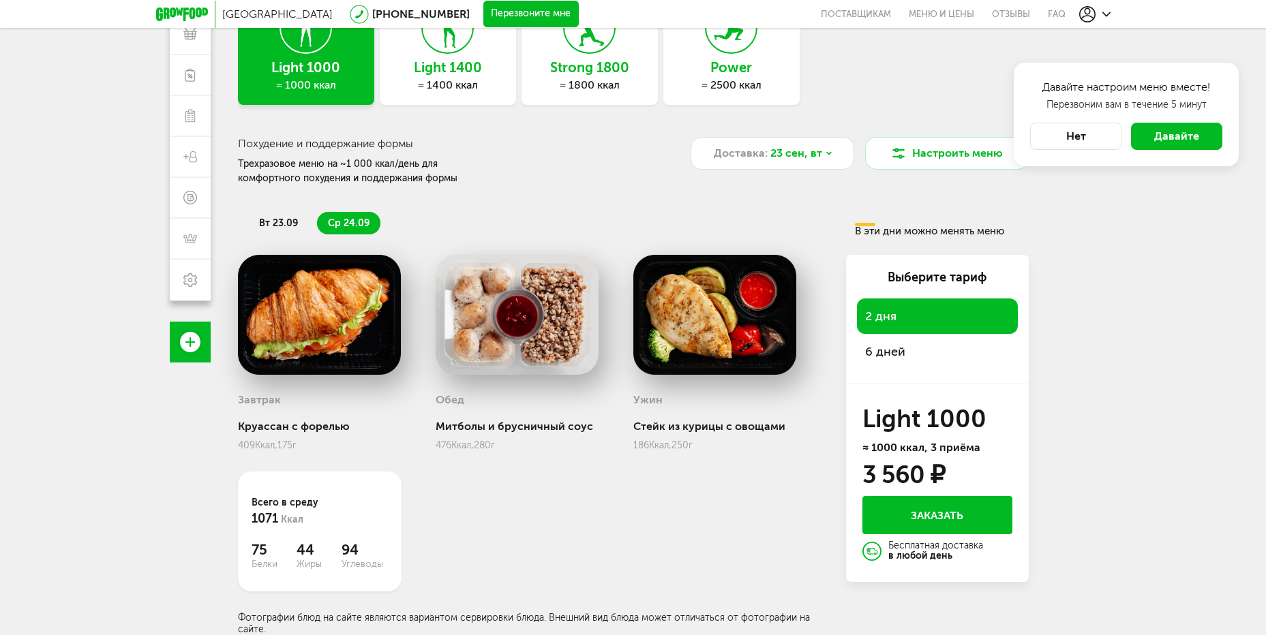
click at [924, 344] on span "6 дней" at bounding box center [937, 351] width 144 height 19
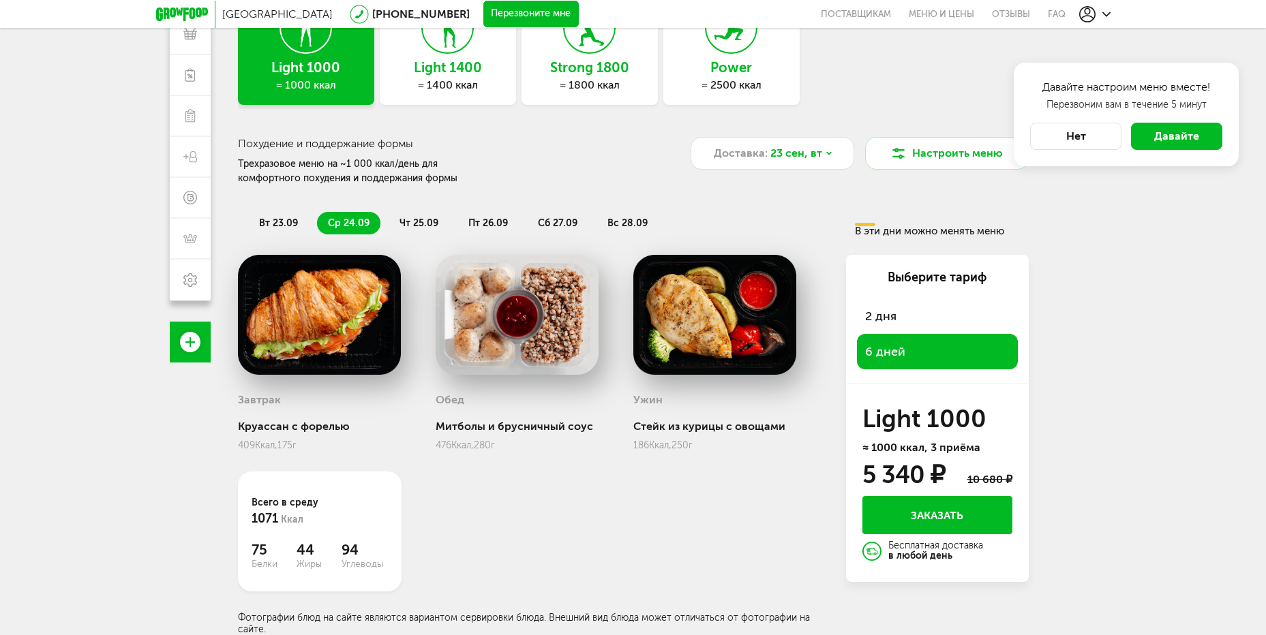
click at [926, 320] on span "2 дня" at bounding box center [937, 316] width 144 height 19
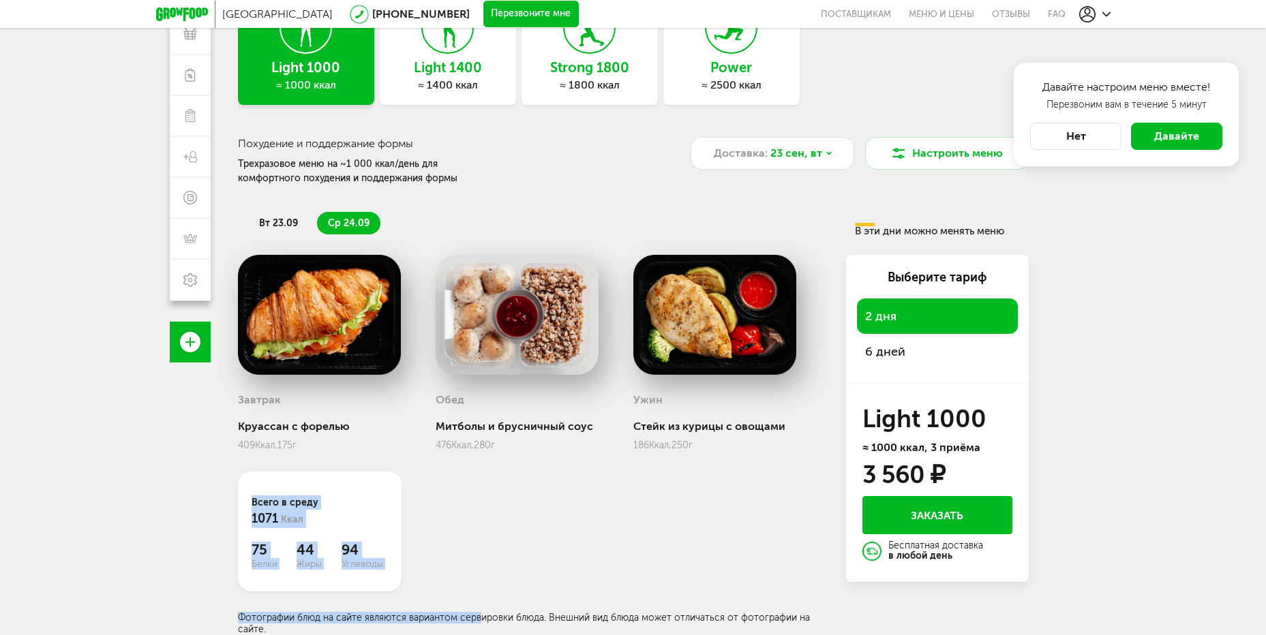
drag, startPoint x: 243, startPoint y: 500, endPoint x: 481, endPoint y: 573, distance: 248.2
click at [481, 573] on div "Завтрак Круассан с форелью 409 Ккал, 175 г Обед Митболы и брусничный соус 476 К…" at bounding box center [531, 445] width 586 height 380
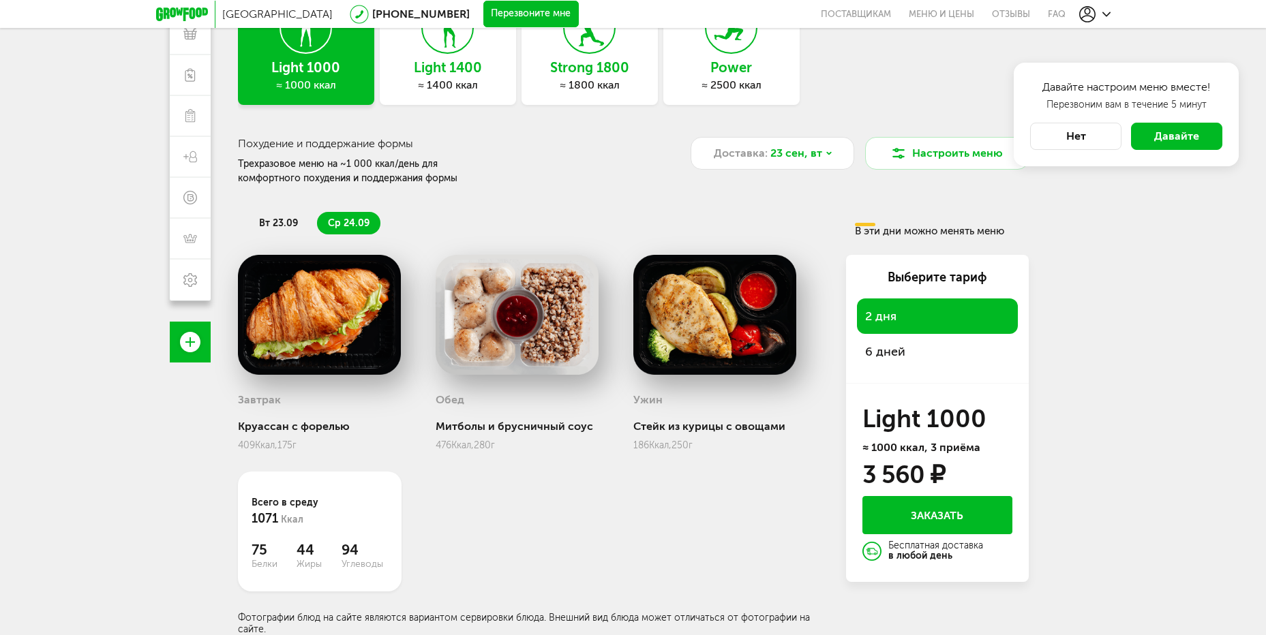
drag, startPoint x: 481, startPoint y: 573, endPoint x: 566, endPoint y: 579, distance: 86.1
click at [566, 579] on div "Завтрак Круассан с форелью 409 Ккал, 175 г Обед Митболы и брусничный соус 476 К…" at bounding box center [531, 445] width 586 height 380
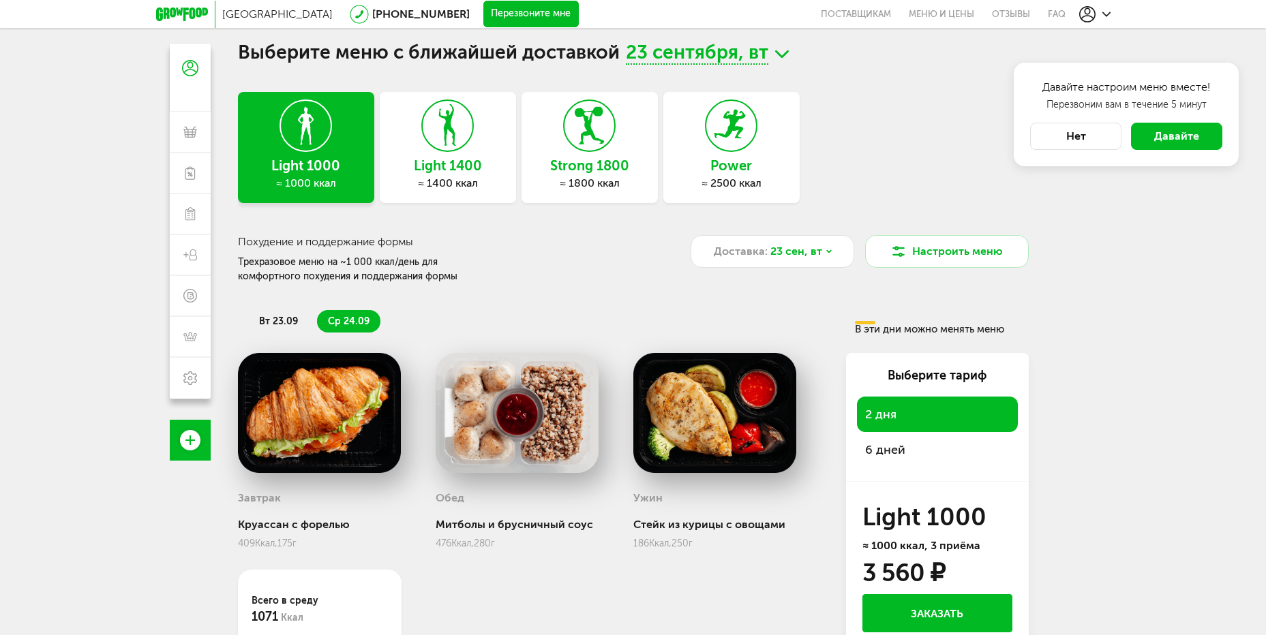
scroll to position [0, 0]
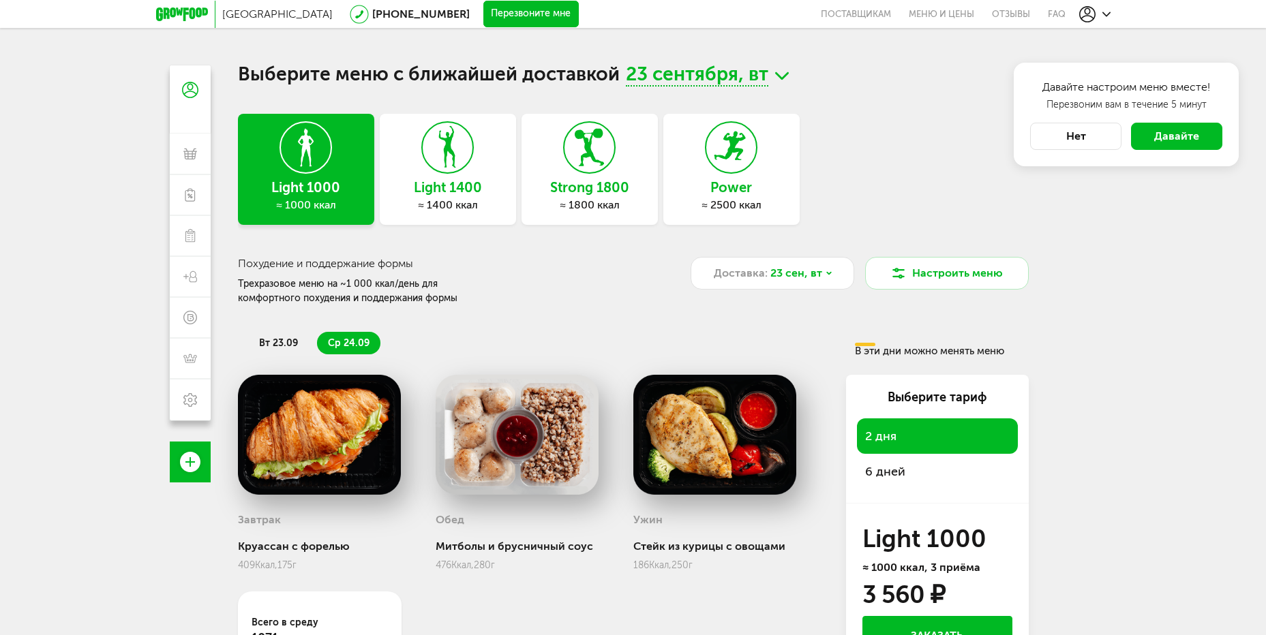
click at [402, 182] on h3 "Light 1400" at bounding box center [448, 187] width 136 height 15
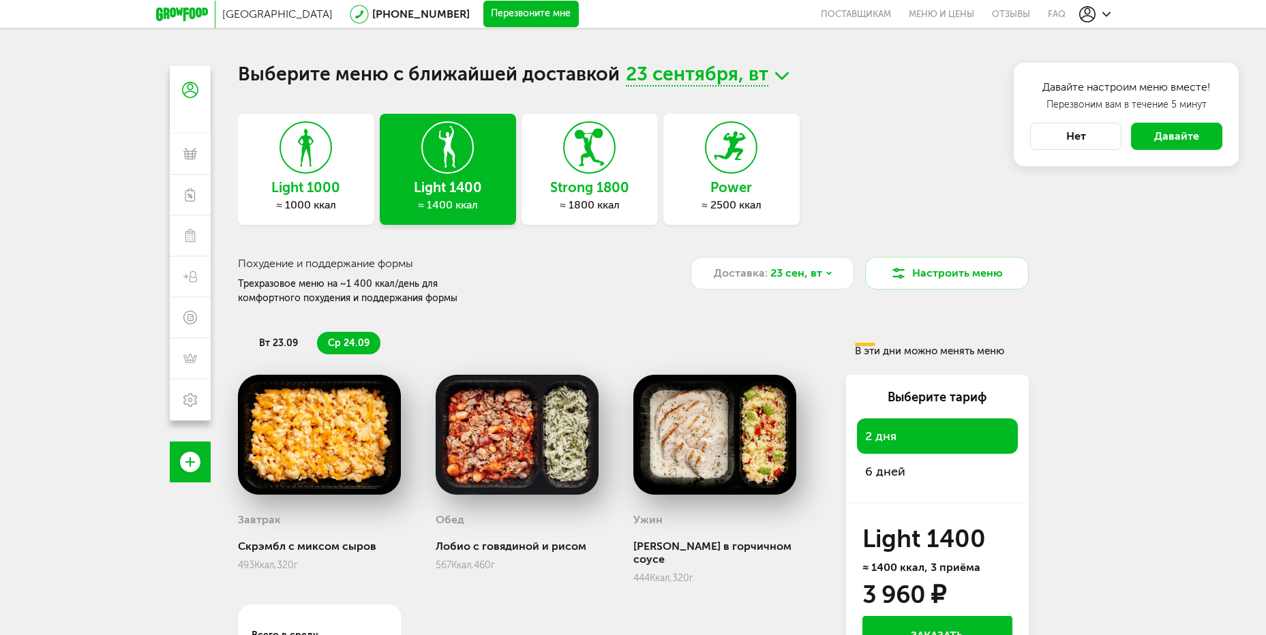
click at [307, 184] on h3 "Light 1000" at bounding box center [306, 187] width 136 height 15
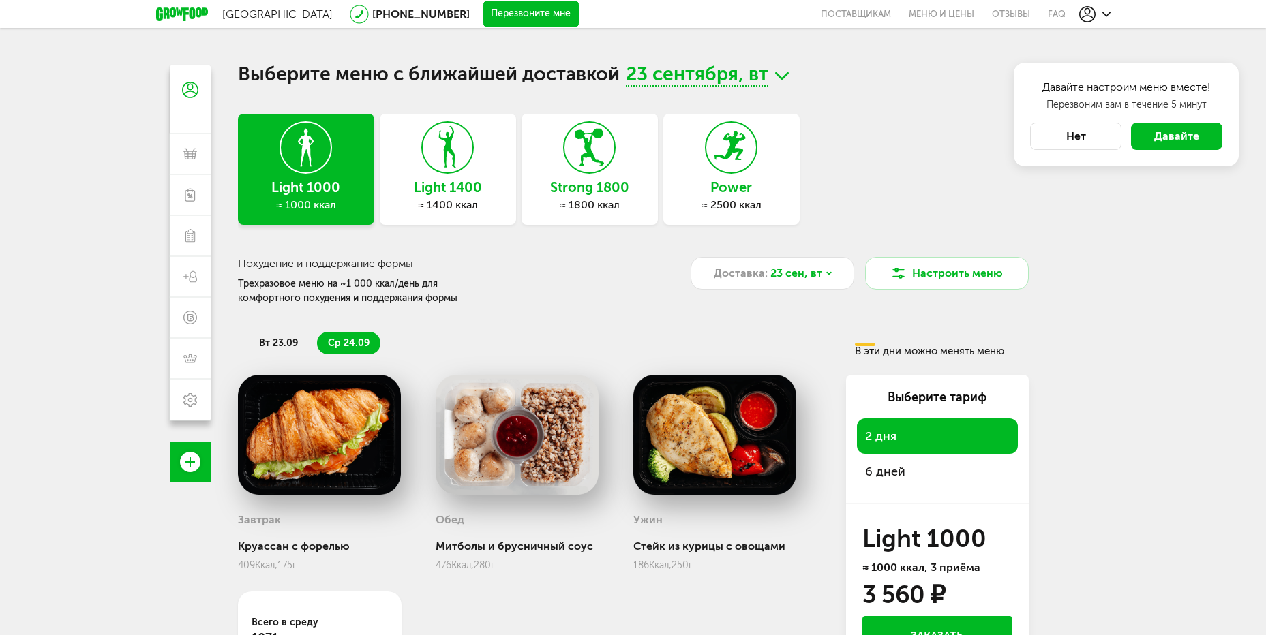
click at [904, 467] on span "6 дней" at bounding box center [937, 471] width 144 height 19
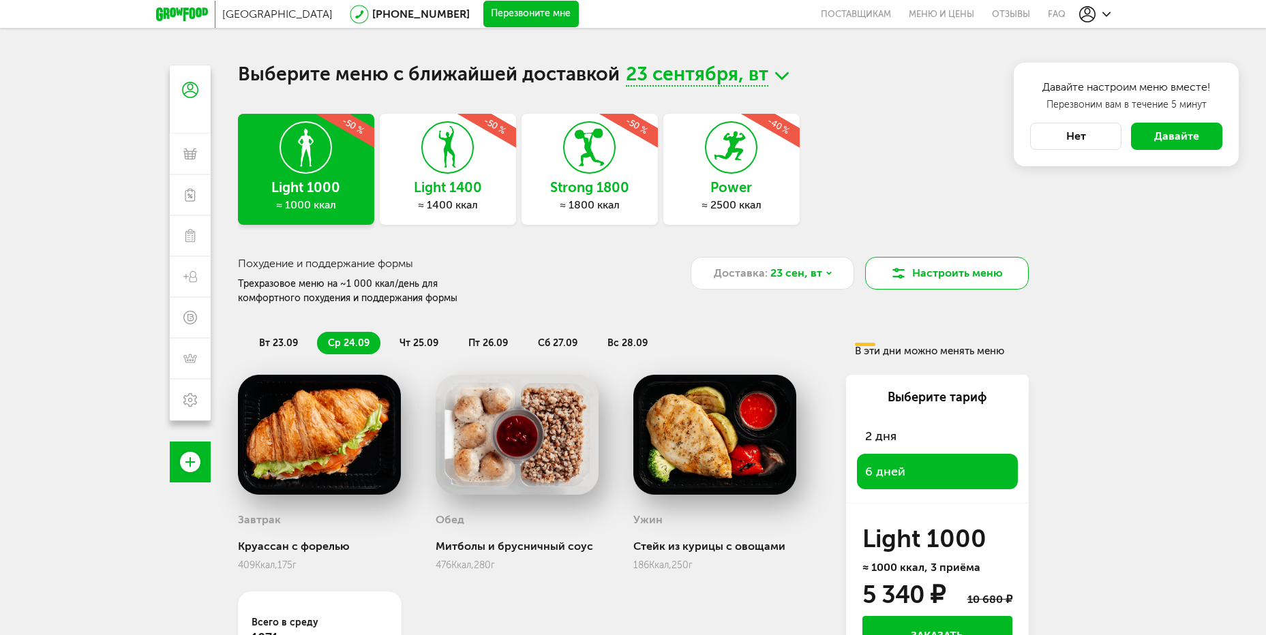
click at [918, 284] on button "Настроить меню" at bounding box center [947, 273] width 164 height 33
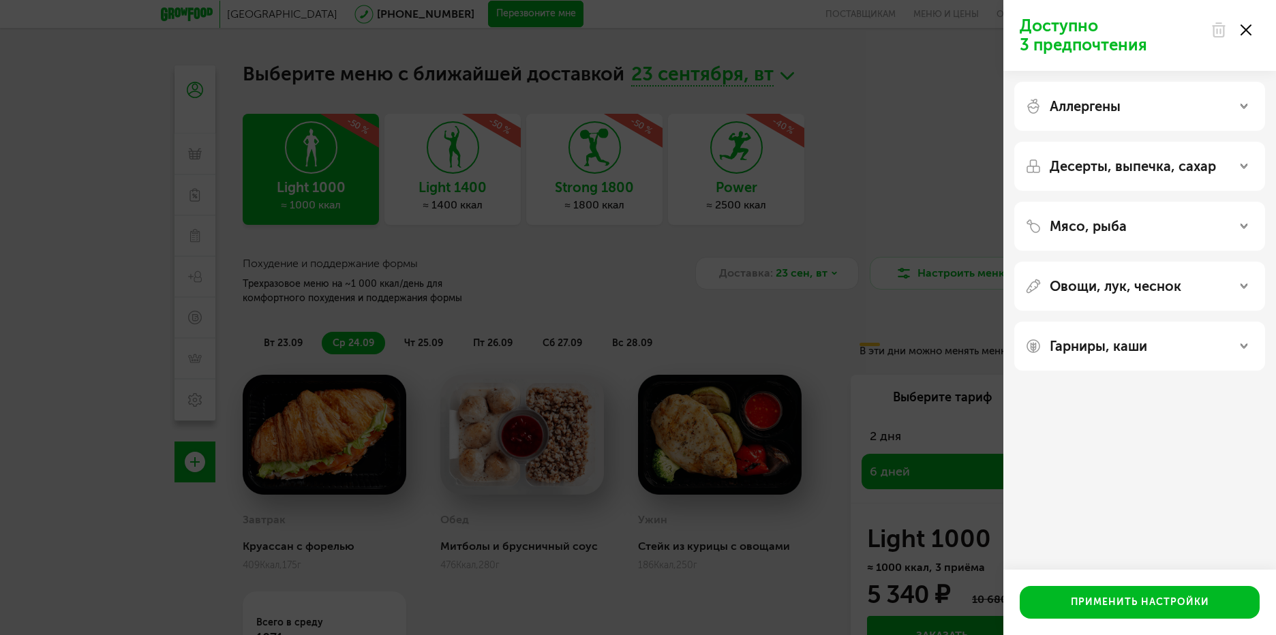
click at [805, 318] on div "Доступно 3 предпочтения Аллергены Десерты, выпечка, сахар Мясо, рыба Овощи, лук…" at bounding box center [638, 317] width 1276 height 635
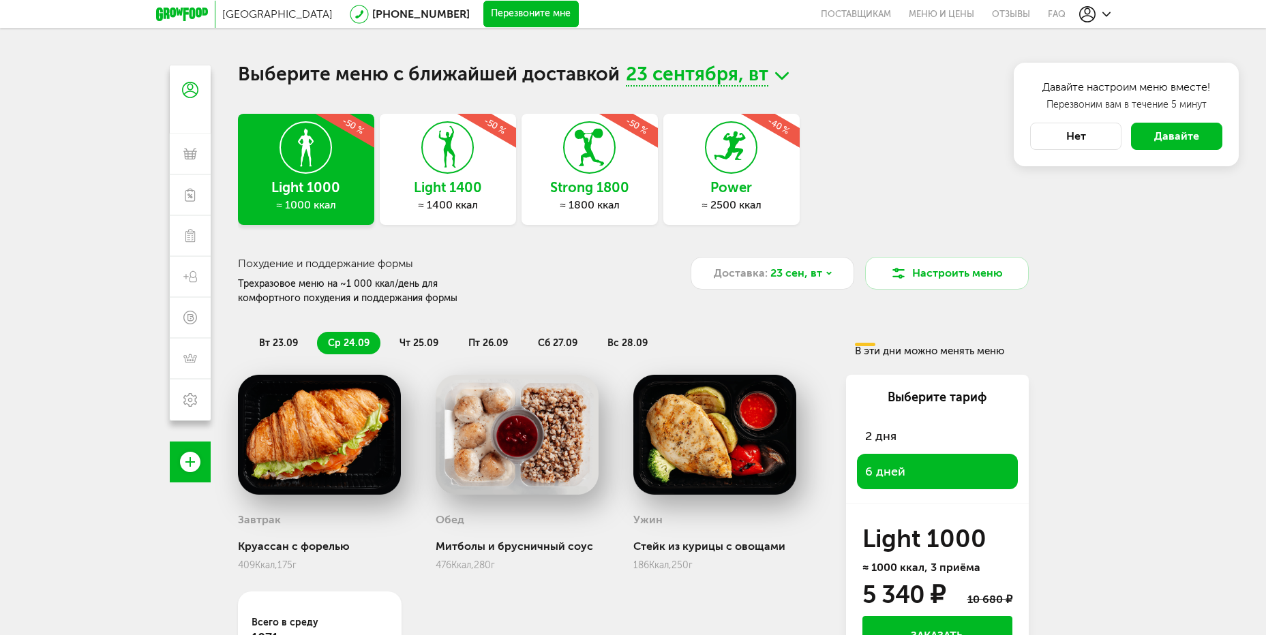
click at [403, 339] on span "чт 25.09" at bounding box center [418, 343] width 39 height 12
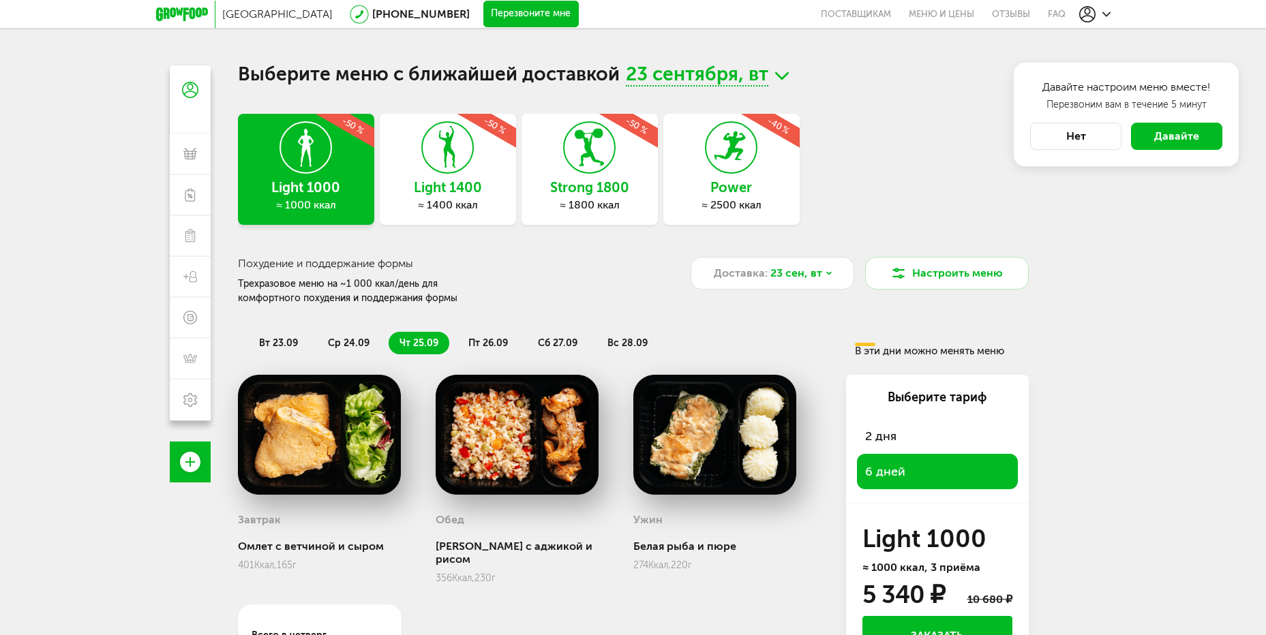
click at [479, 339] on span "пт 26.09" at bounding box center [488, 343] width 40 height 12
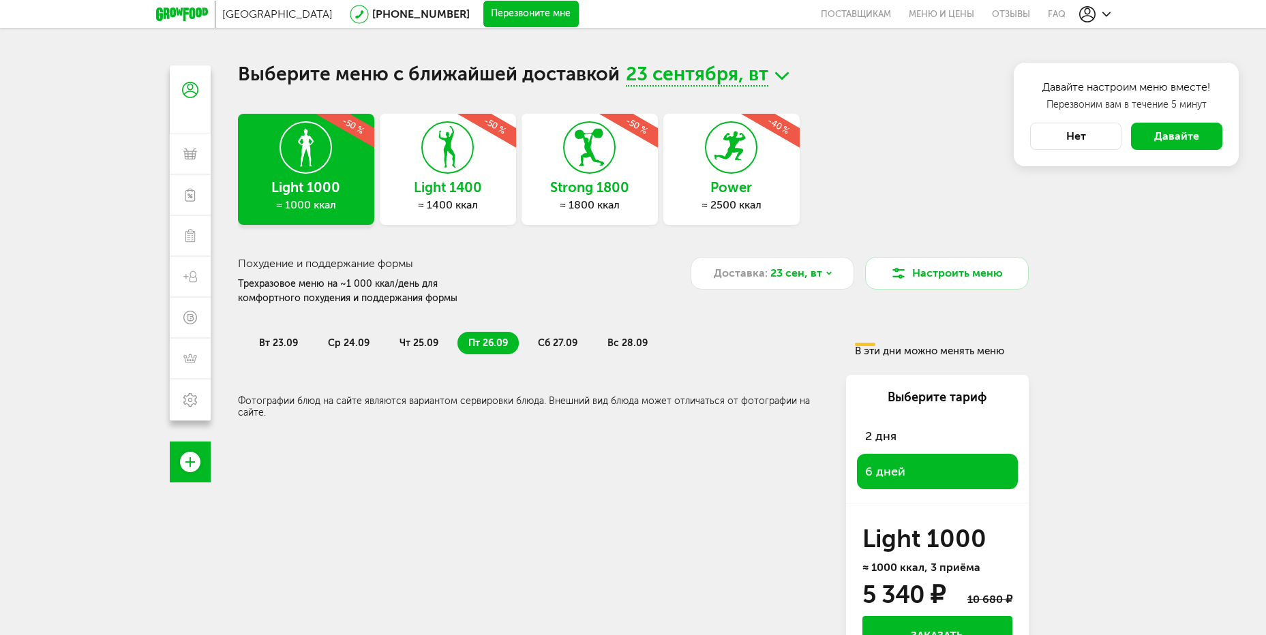
click at [566, 338] on span "сб 27.09" at bounding box center [558, 343] width 40 height 12
click at [613, 338] on span "вс 28.09" at bounding box center [627, 343] width 40 height 12
click at [275, 346] on span "вт 23.09" at bounding box center [278, 343] width 39 height 12
click at [328, 345] on span "ср 24.09" at bounding box center [349, 343] width 42 height 12
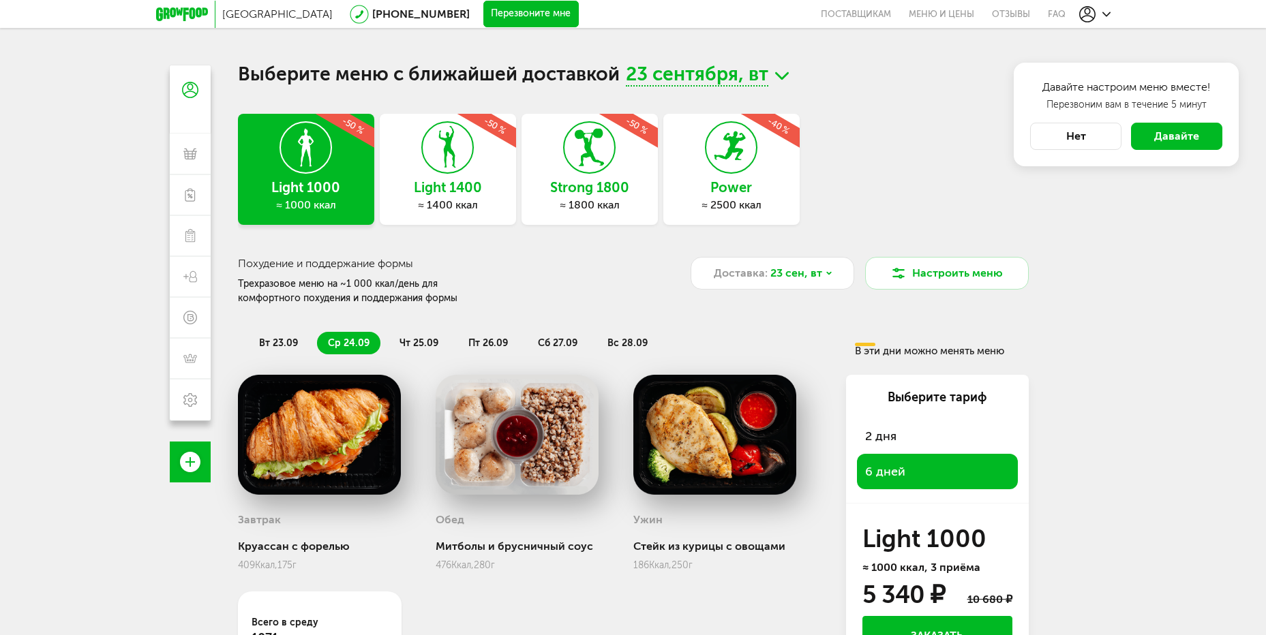
click at [352, 344] on span "ср 24.09" at bounding box center [349, 343] width 42 height 12
click at [429, 343] on span "чт 25.09" at bounding box center [418, 343] width 39 height 12
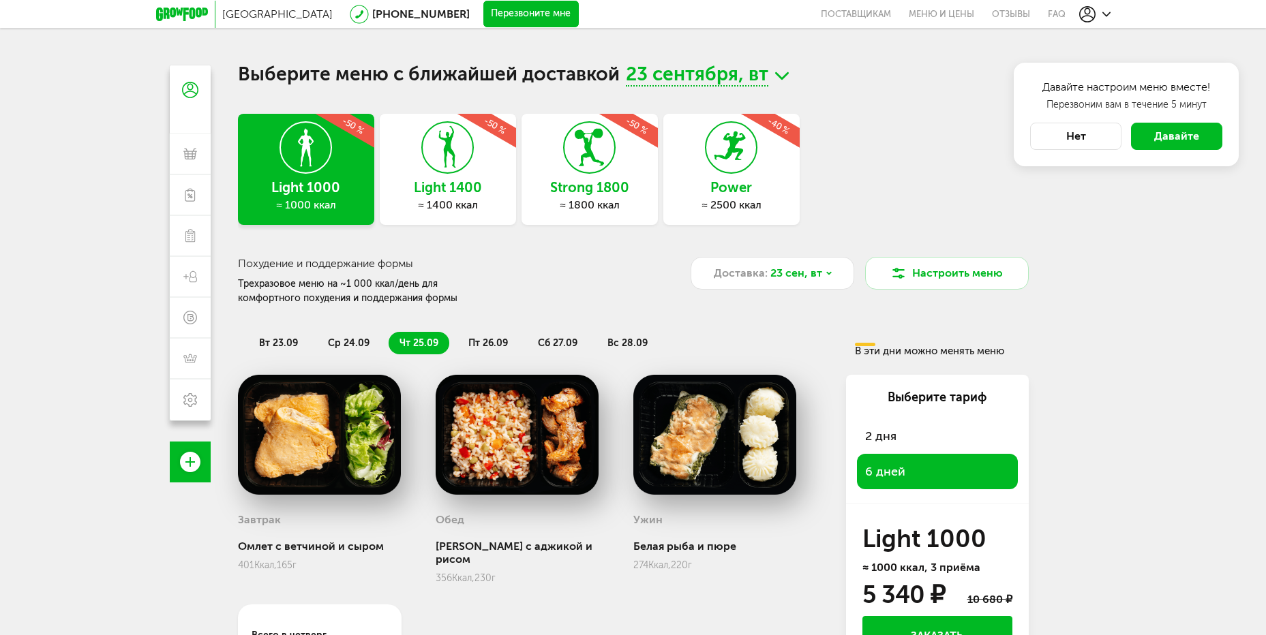
click at [510, 339] on li "пт 26.09" at bounding box center [487, 343] width 61 height 22
